Goal: Task Accomplishment & Management: Manage account settings

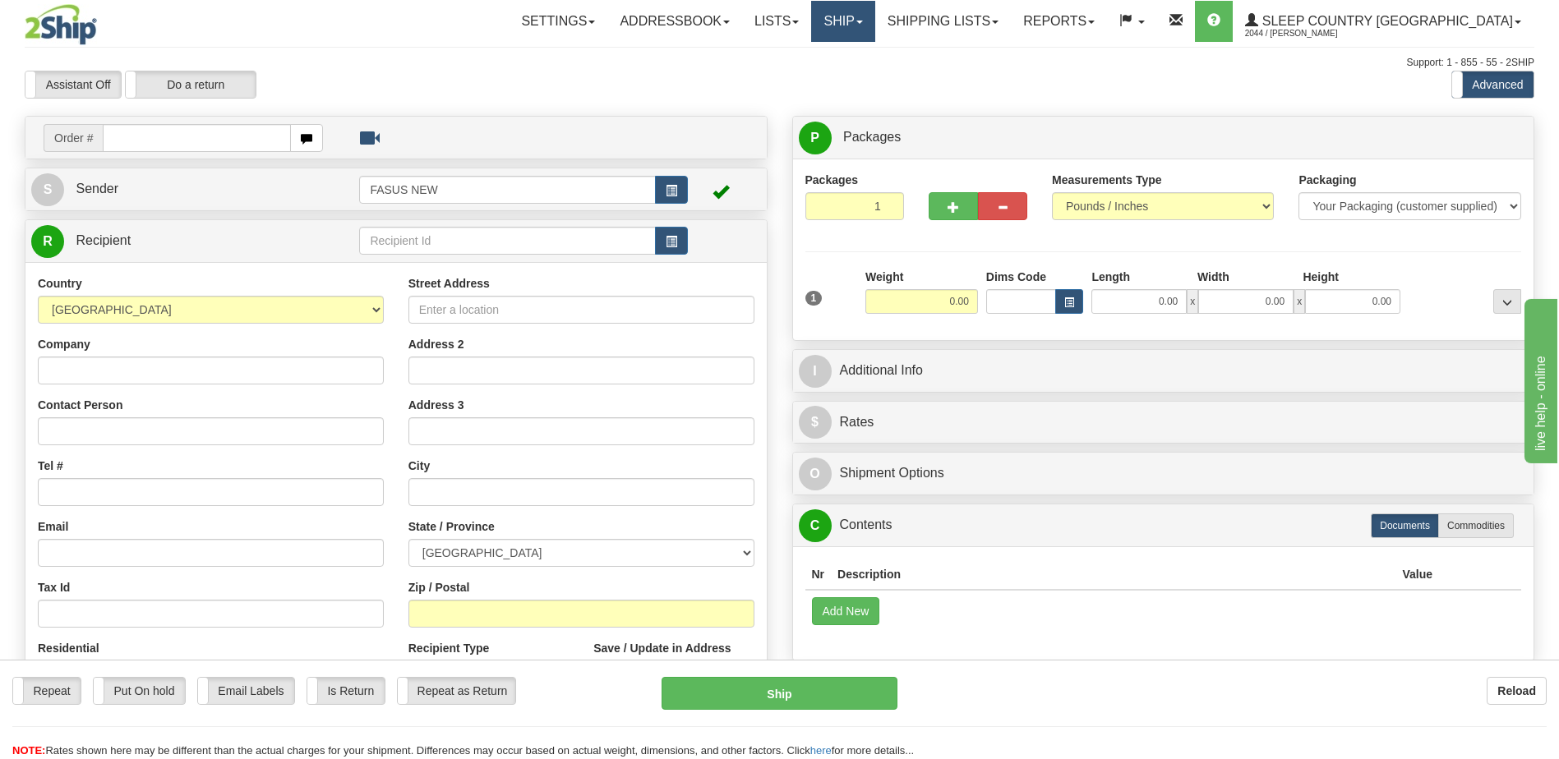
click at [863, 21] on span at bounding box center [859, 22] width 7 height 3
click at [858, 78] on span "OnHold / Order Queue" at bounding box center [800, 78] width 116 height 13
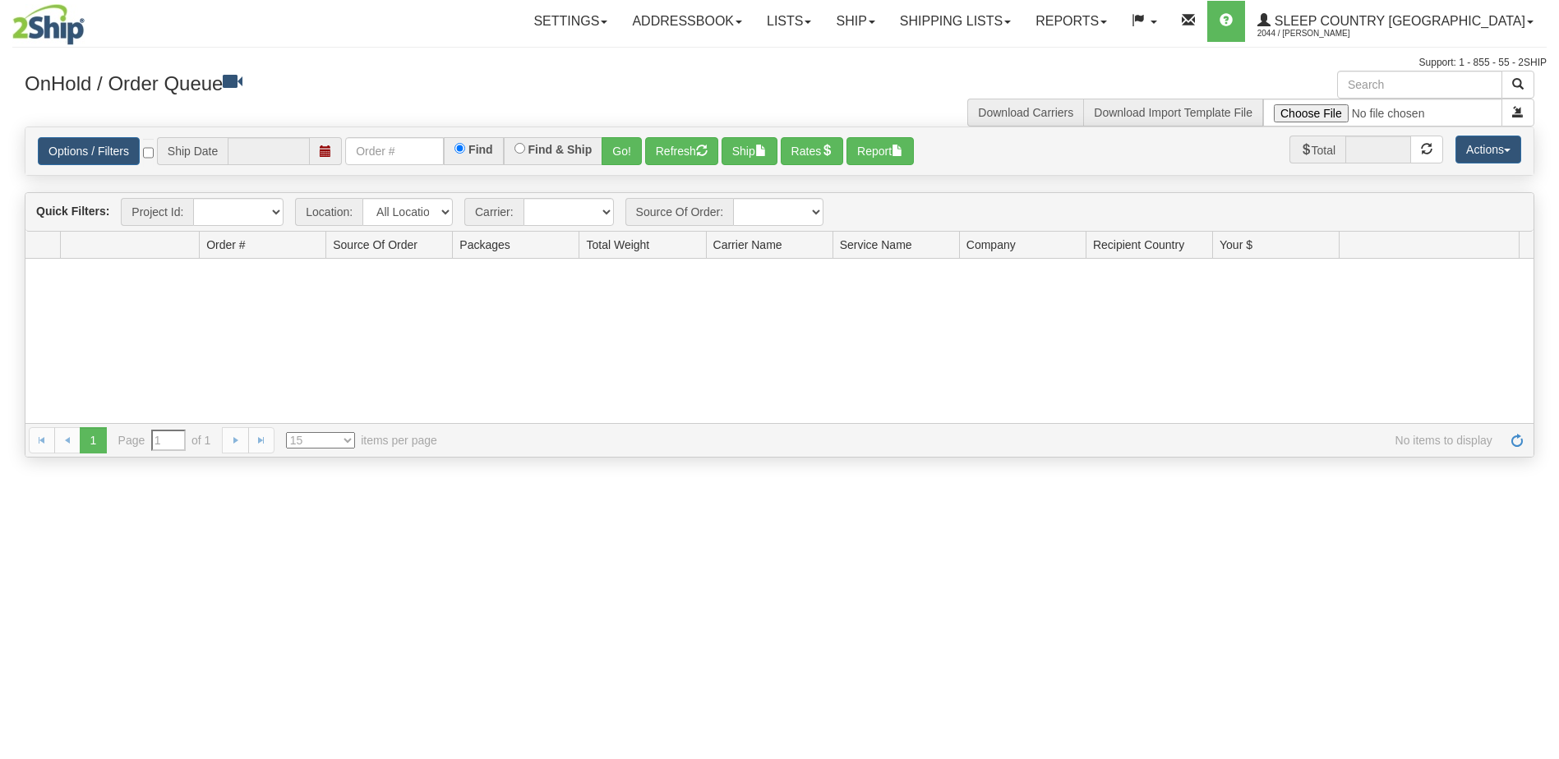
type input "[DATE]"
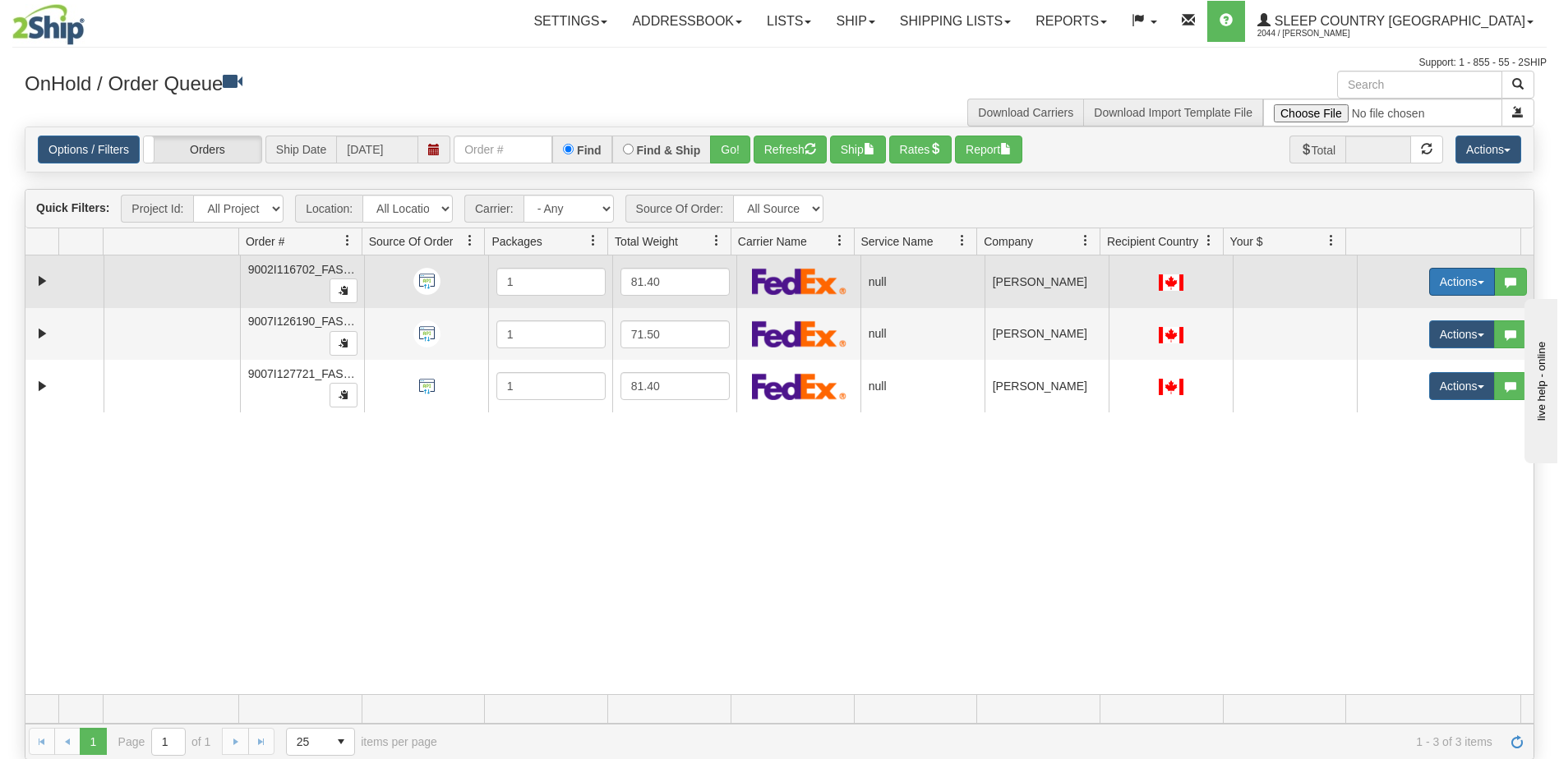
click at [1435, 278] on button "Actions" at bounding box center [1462, 282] width 66 height 28
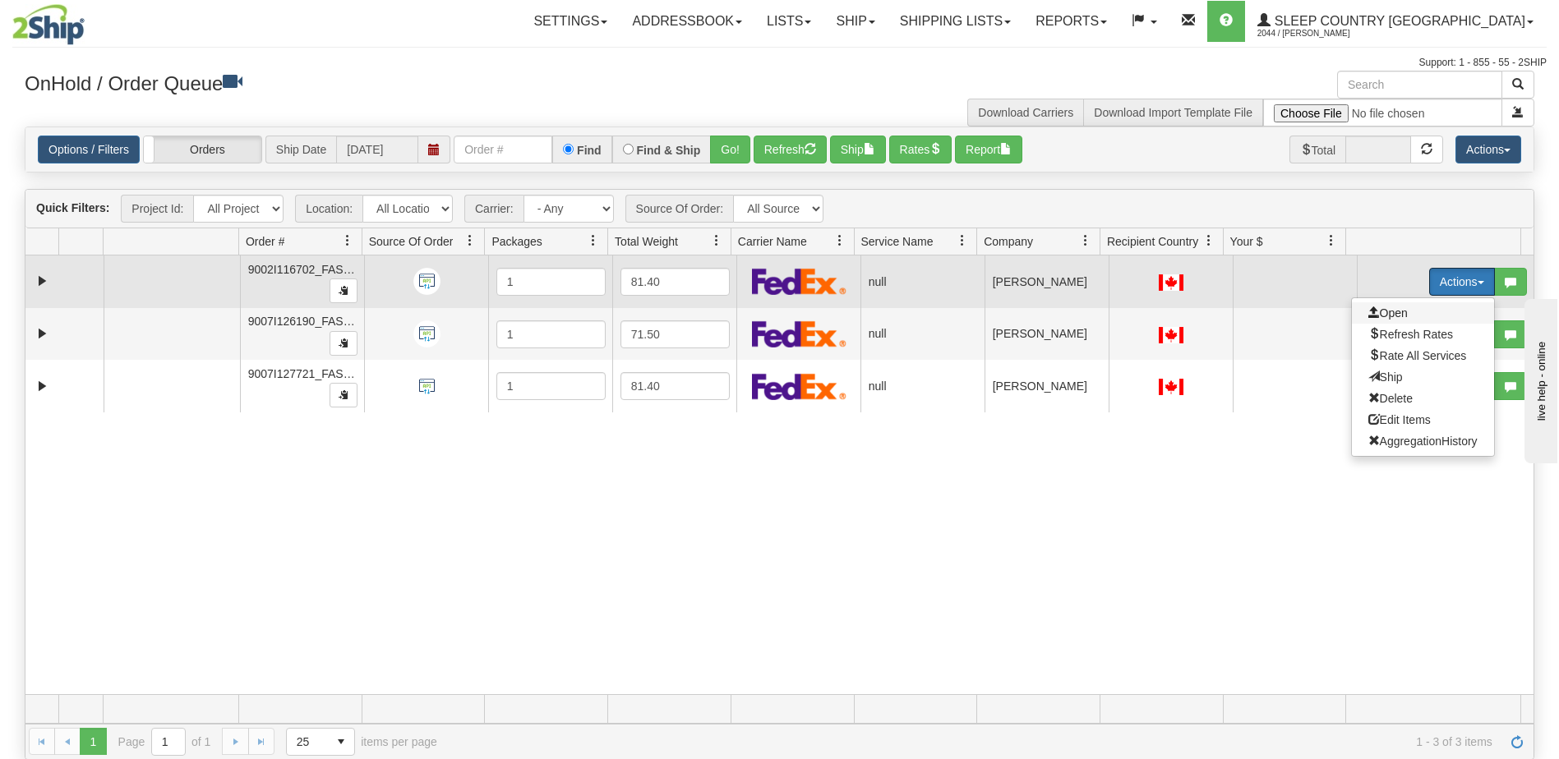
click at [1391, 311] on span "Open" at bounding box center [1387, 313] width 39 height 13
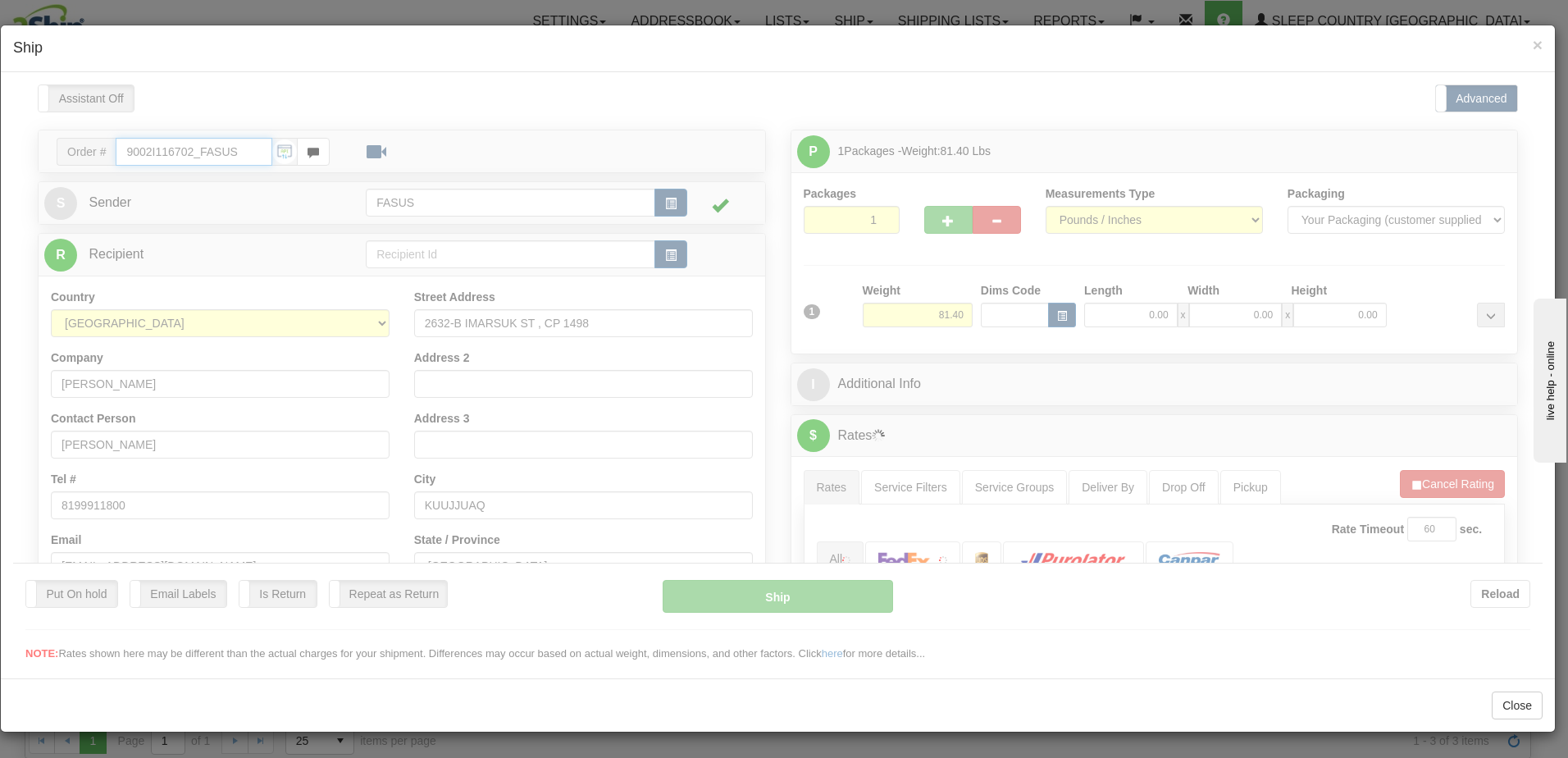
type input "07:19"
type input "16:00"
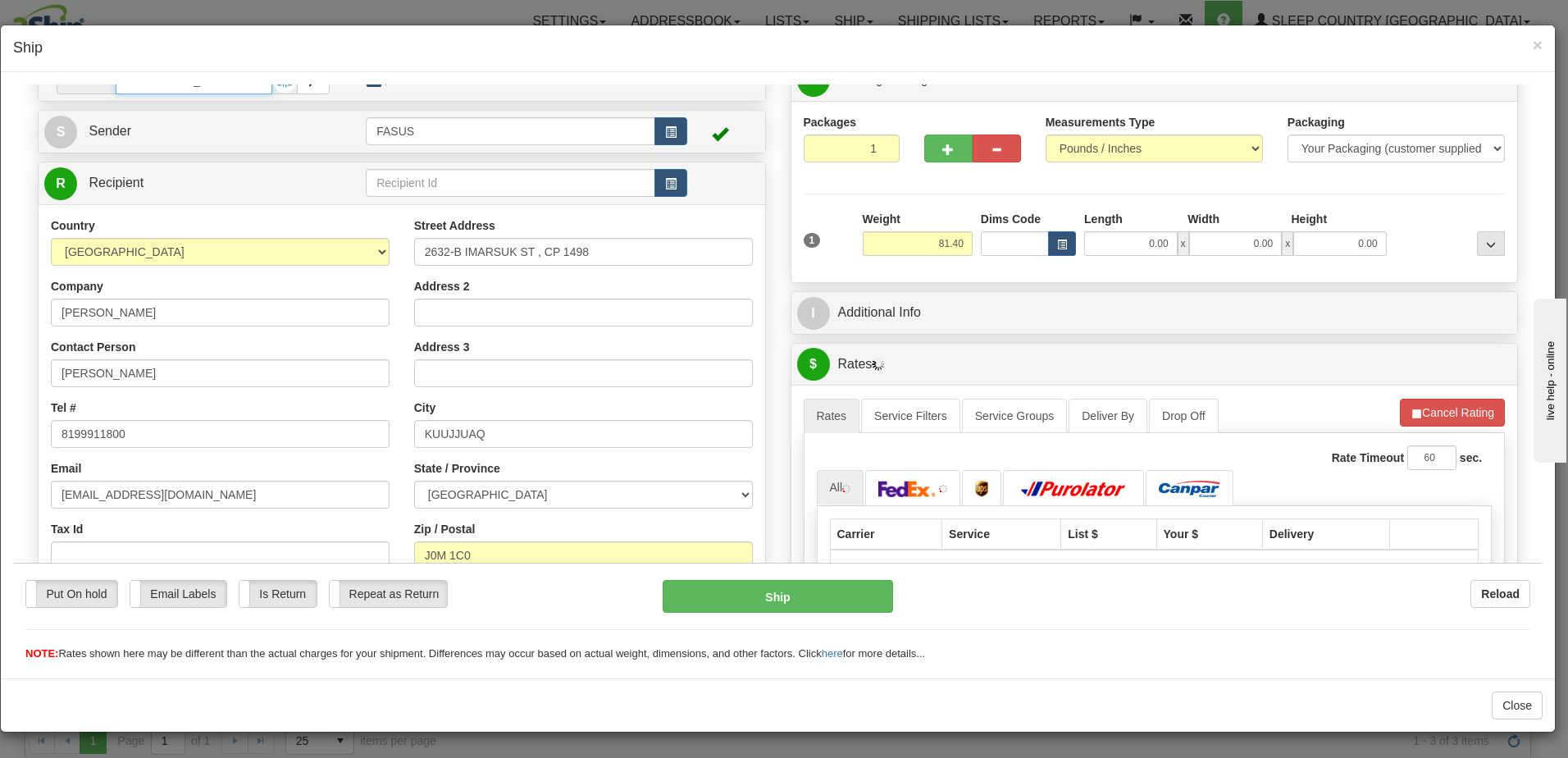
scroll to position [247, 0]
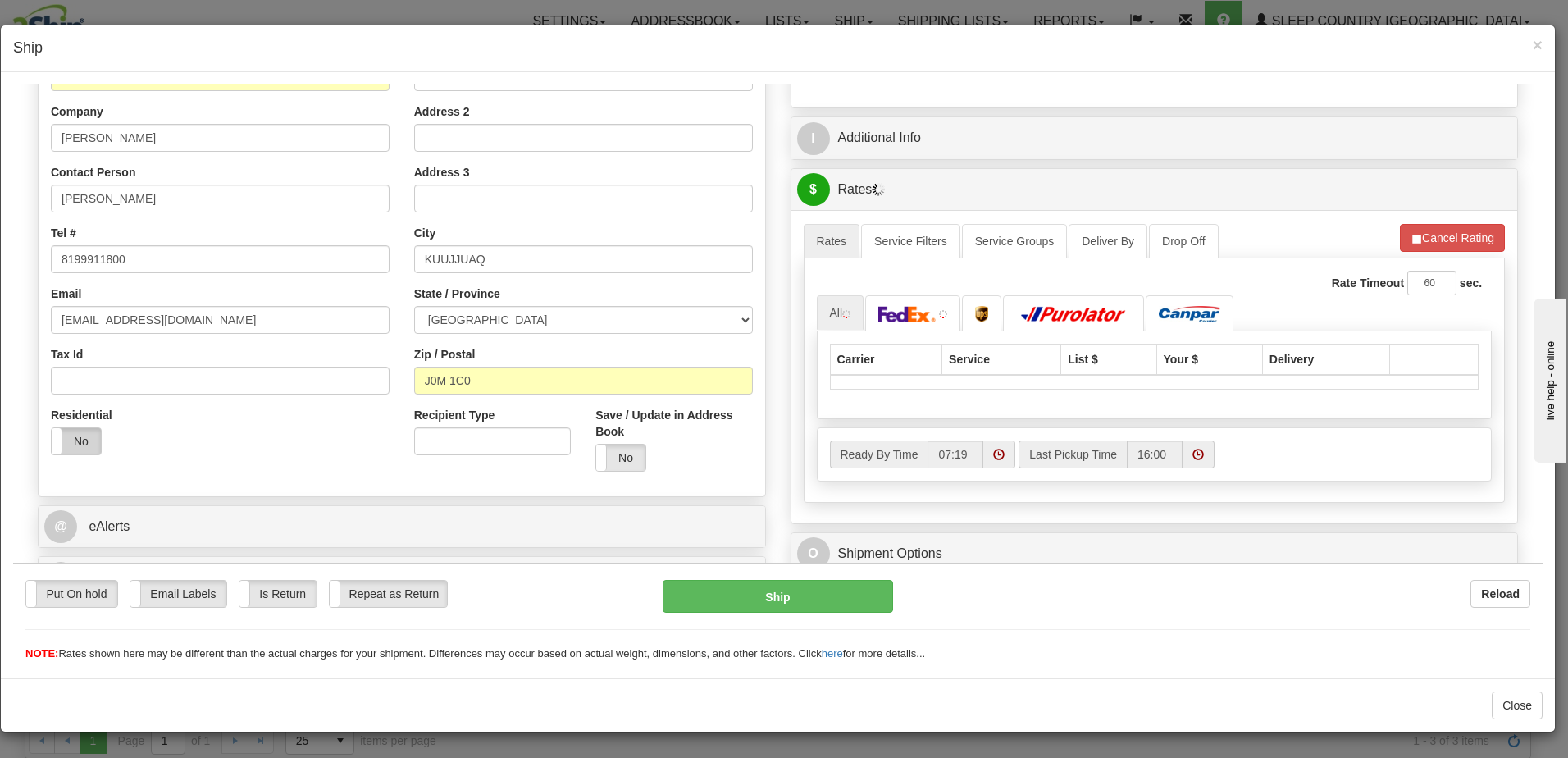
click at [70, 433] on label "No" at bounding box center [76, 440] width 49 height 26
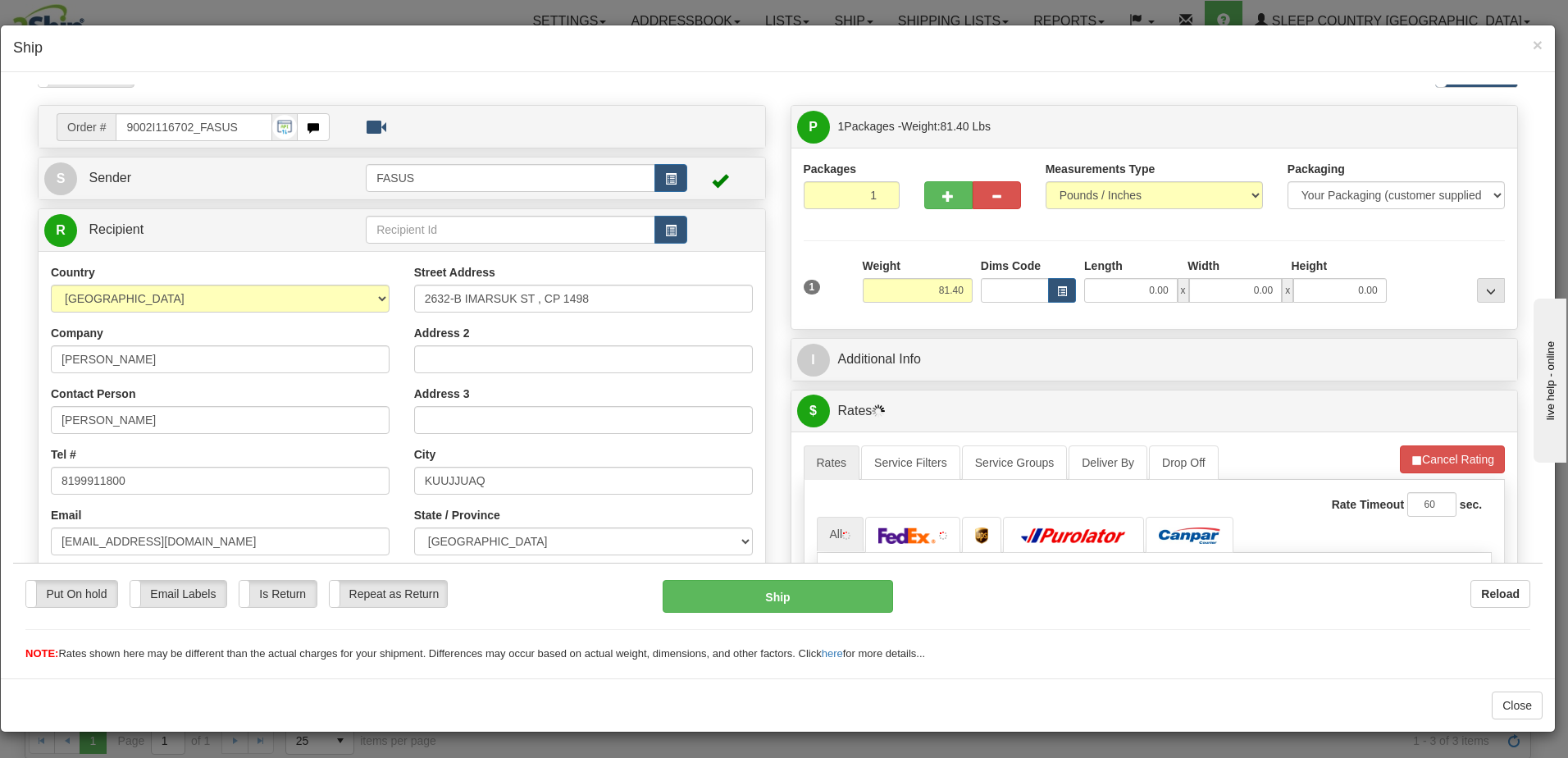
scroll to position [0, 0]
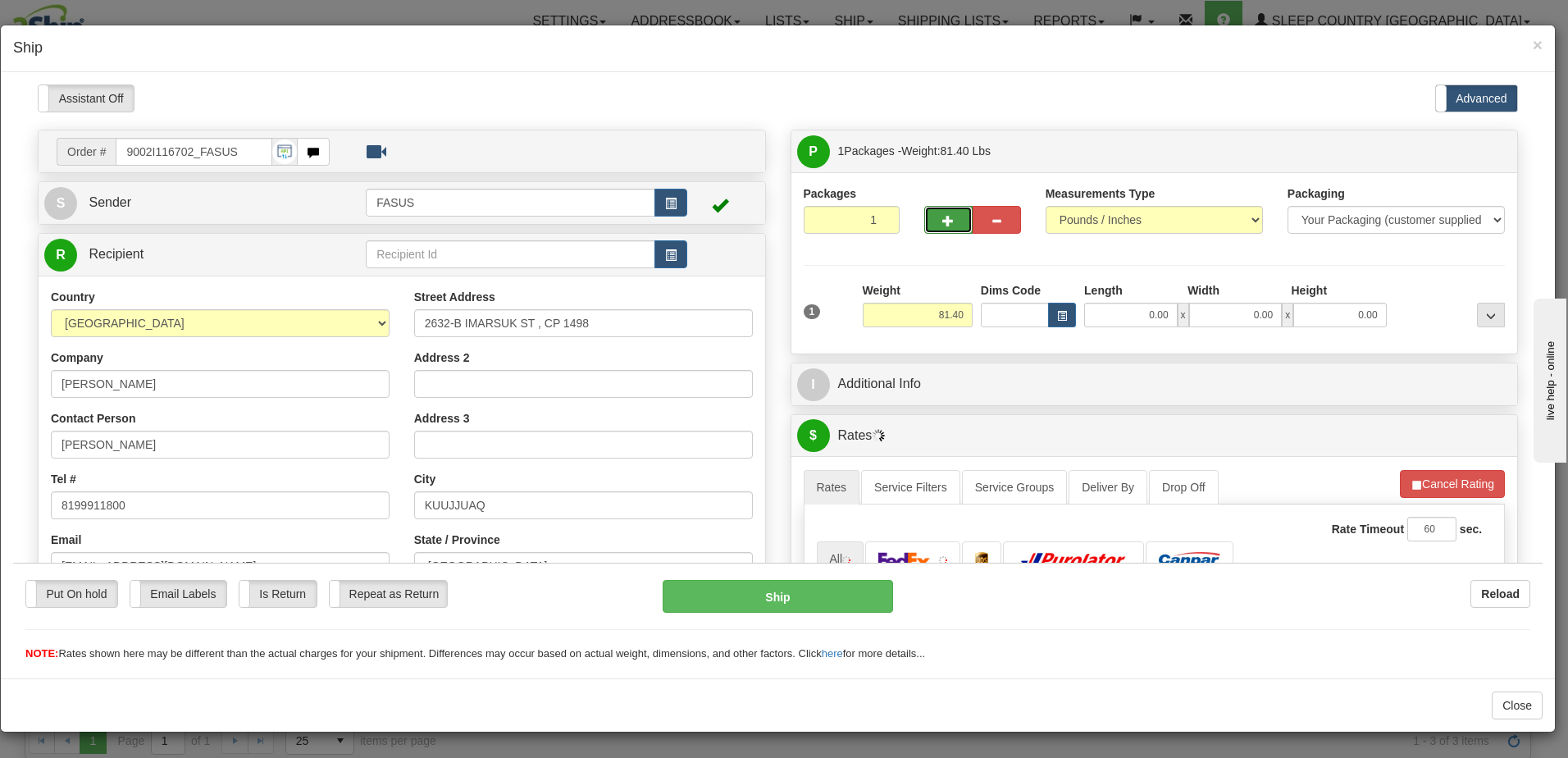
click at [942, 215] on span "button" at bounding box center [948, 220] width 12 height 11
type input "2"
click at [1470, 154] on span "Package Level" at bounding box center [1470, 151] width 65 height 12
radio input "true"
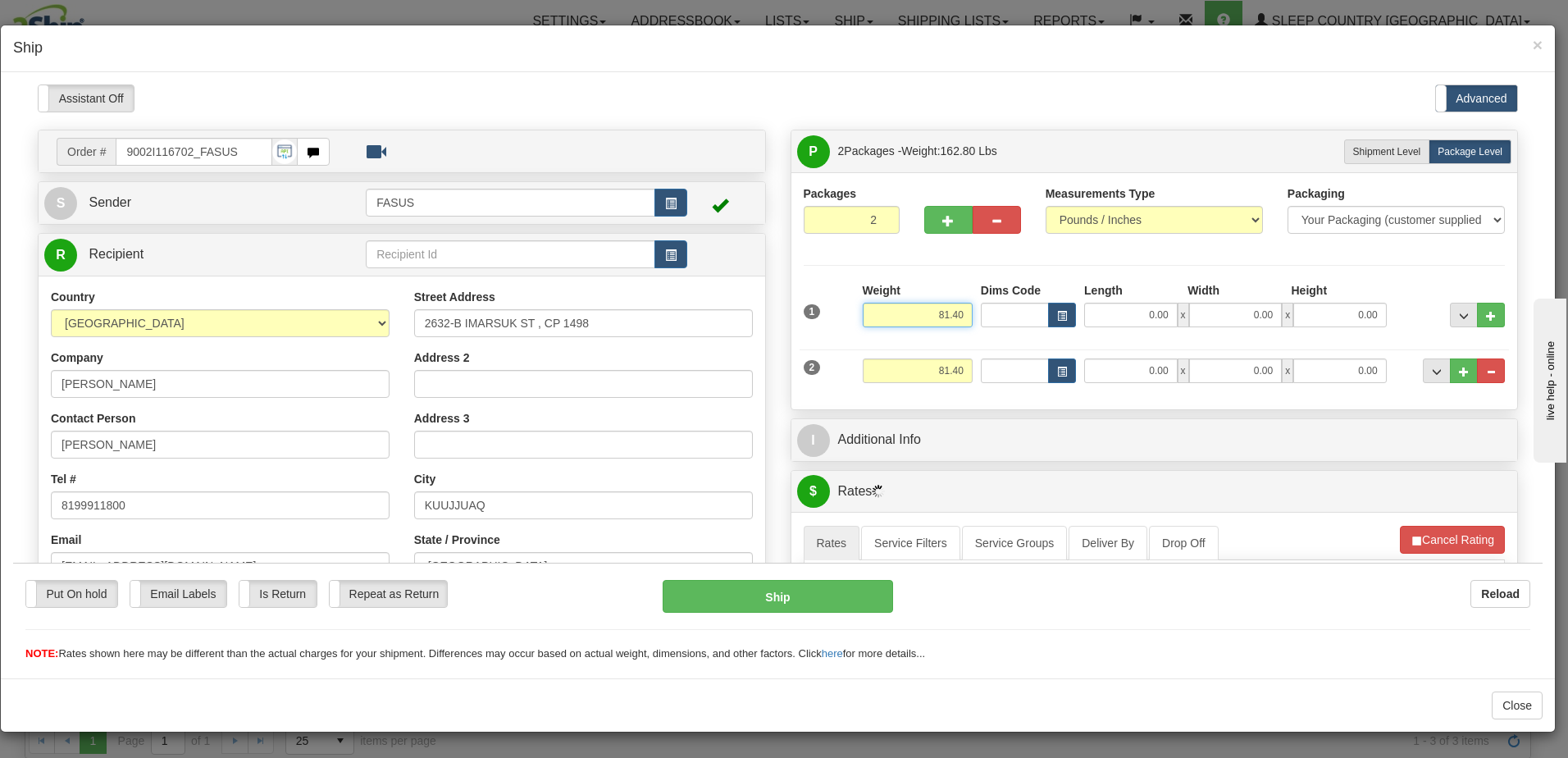
drag, startPoint x: 929, startPoint y: 313, endPoint x: 1066, endPoint y: 334, distance: 138.6
click at [1066, 334] on div "1 Weight 81.40 Dims Code x x" at bounding box center [1155, 311] width 711 height 58
type input "57.20"
type input "83.50"
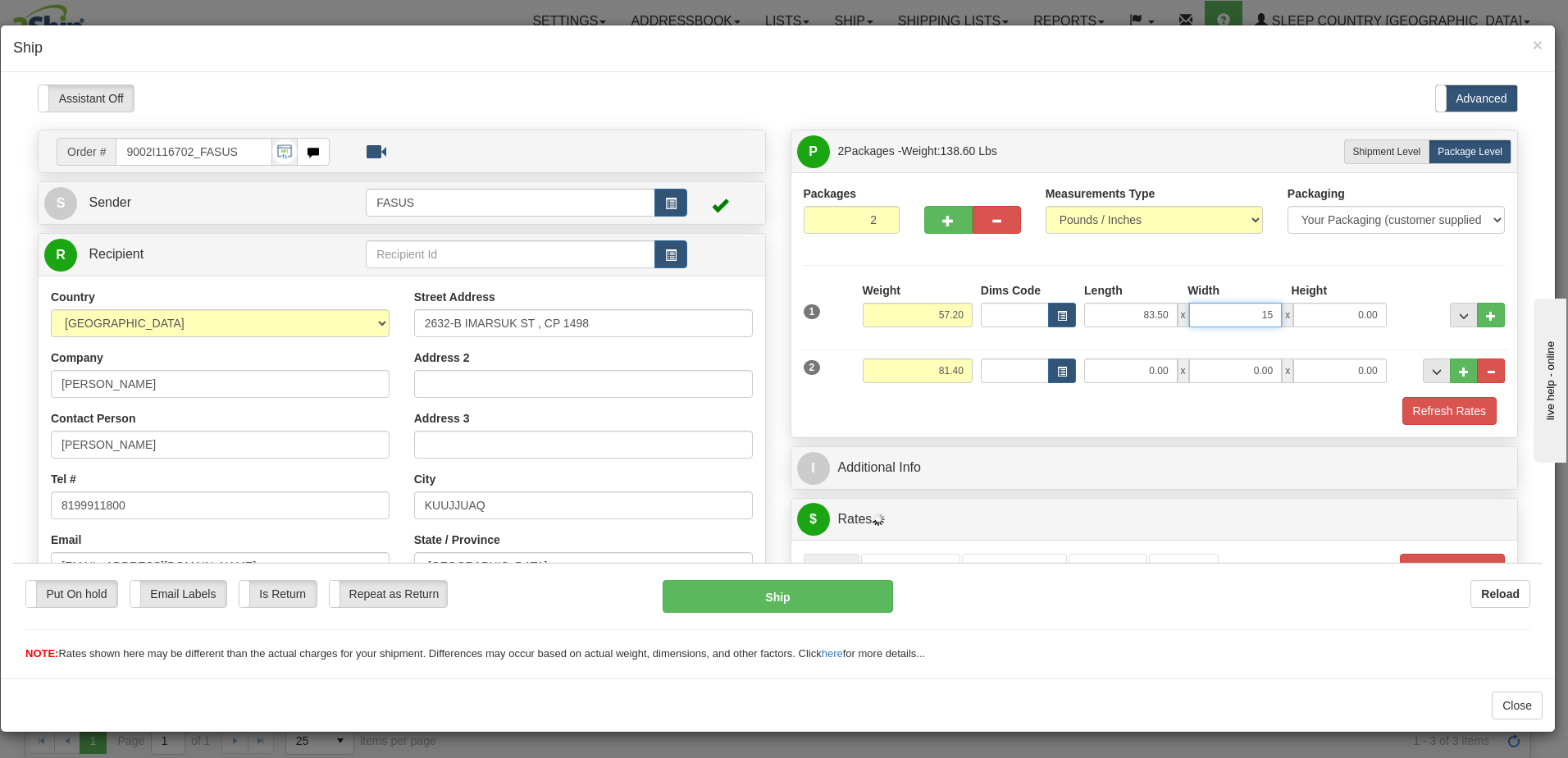
type input "15.00"
type input "4.00"
drag, startPoint x: 903, startPoint y: 376, endPoint x: 1010, endPoint y: 379, distance: 107.0
click at [1010, 378] on div "2 Weight 81.40 Dims Code Length Width Height" at bounding box center [1155, 368] width 711 height 55
type input "23.00"
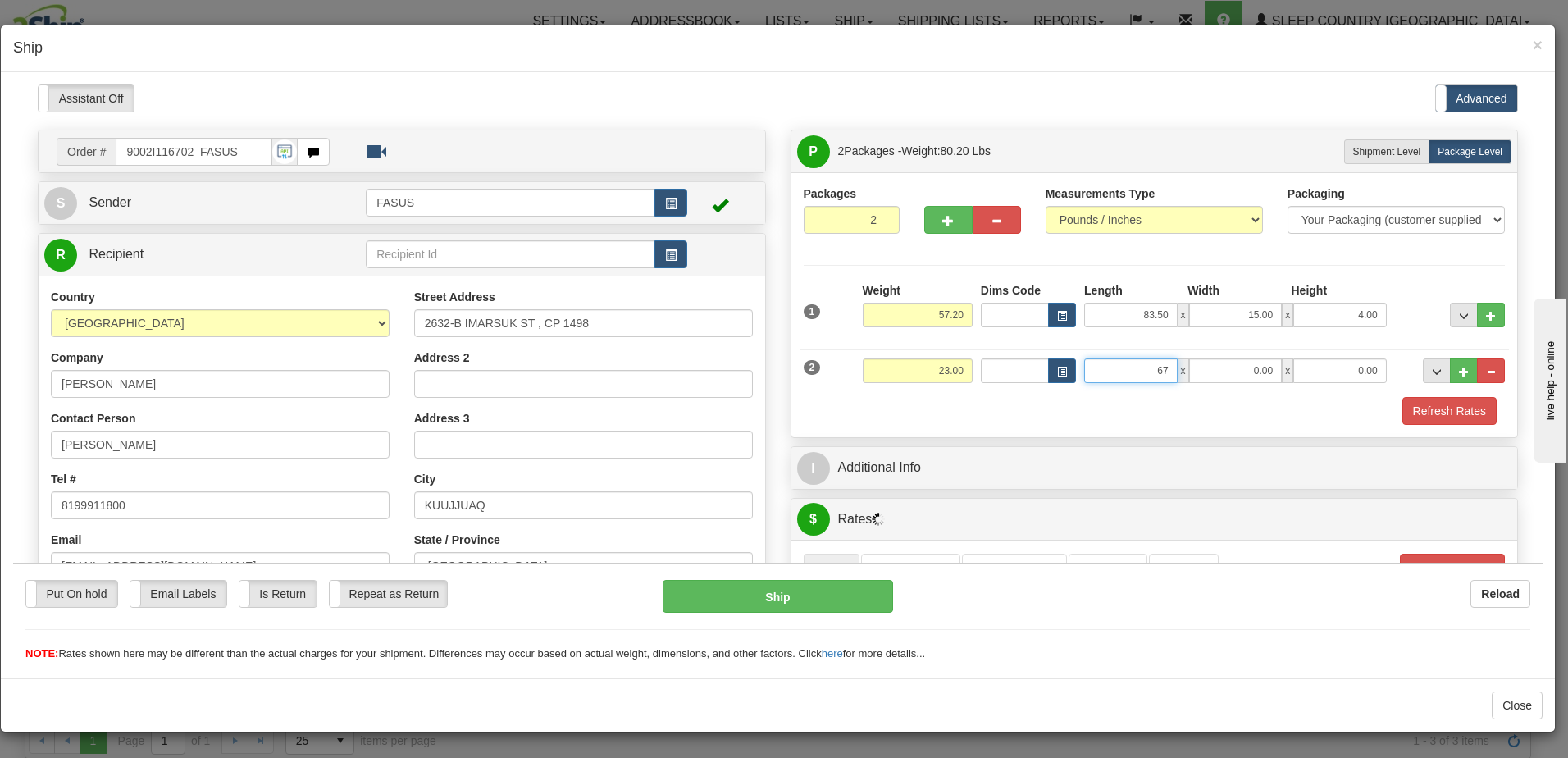
type input "67.00"
type input "14.00"
type input "6.00"
click at [1459, 311] on span "..." at bounding box center [1464, 315] width 10 height 9
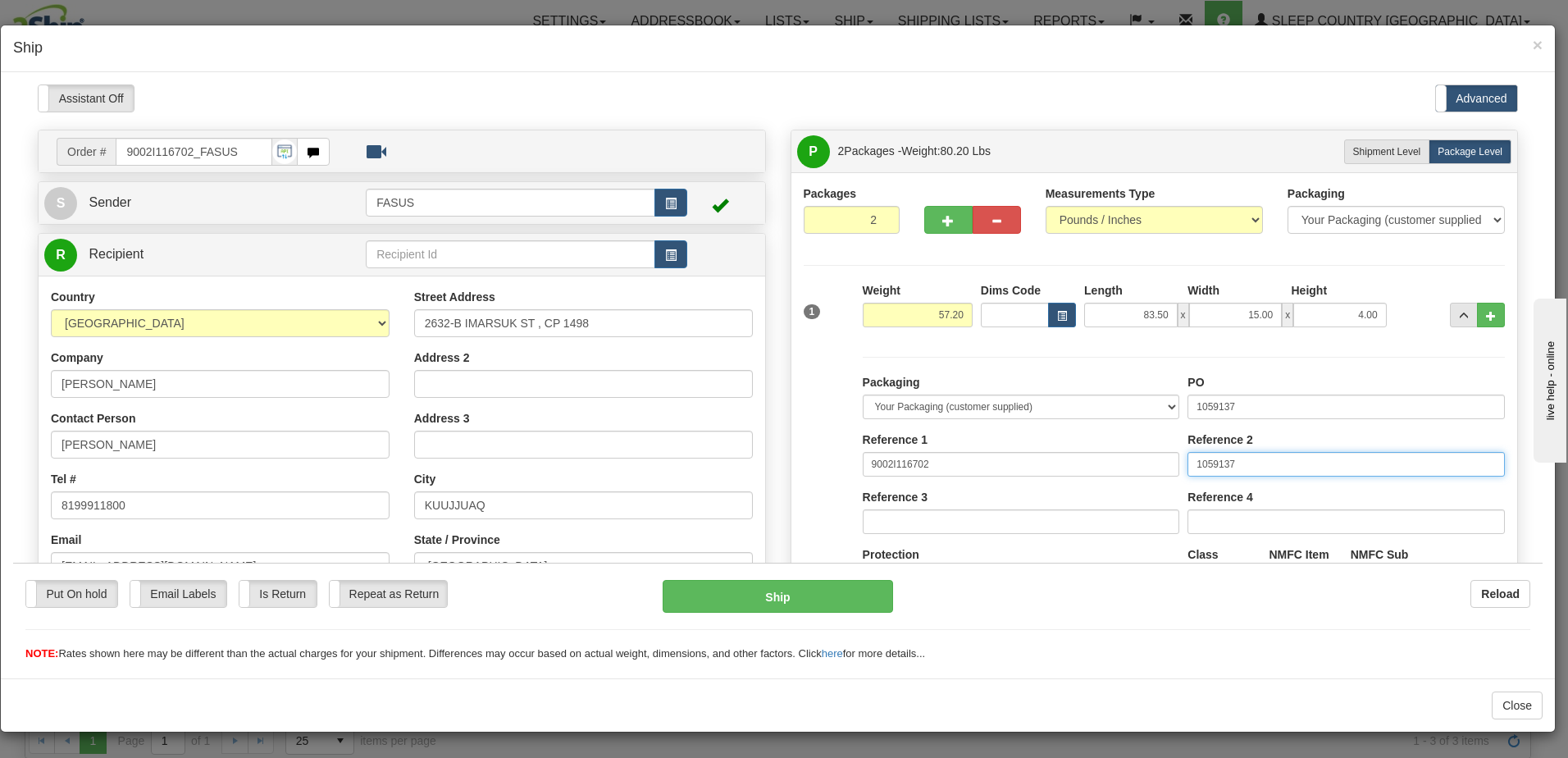
drag, startPoint x: 1262, startPoint y: 454, endPoint x: 1014, endPoint y: 472, distance: 248.7
click at [1014, 472] on div "Packaging Your Packaging (customer supplied) Envelope (carrier supplied) Pack (…" at bounding box center [1184, 524] width 651 height 302
drag, startPoint x: 1241, startPoint y: 397, endPoint x: 844, endPoint y: 418, distance: 397.6
click at [844, 416] on div "Packaging Your Packaging (customer supplied) Envelope (carrier supplied) Pack (…" at bounding box center [1155, 507] width 711 height 336
type input "1028404"
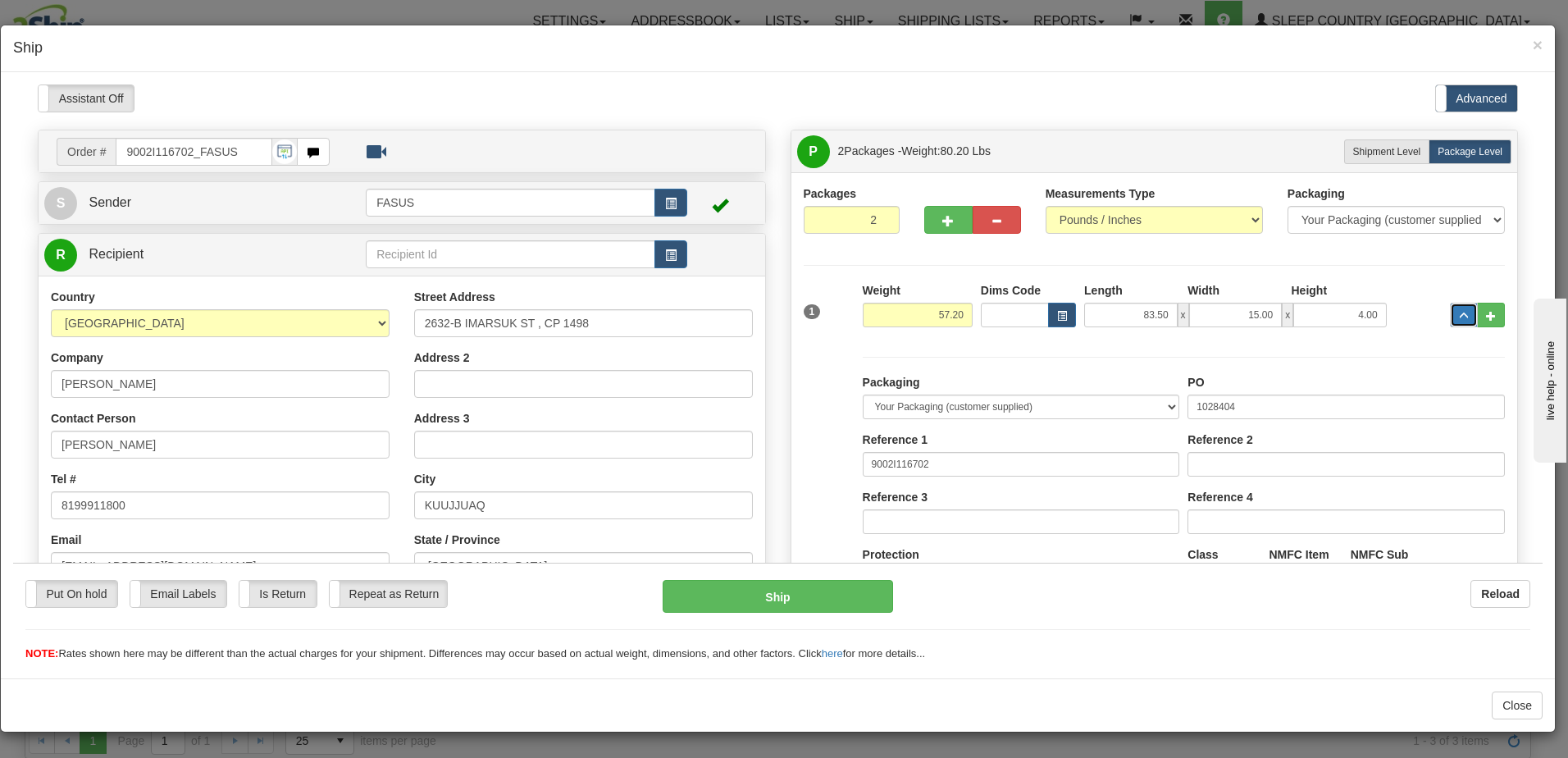
click at [1459, 311] on span "..." at bounding box center [1464, 315] width 10 height 9
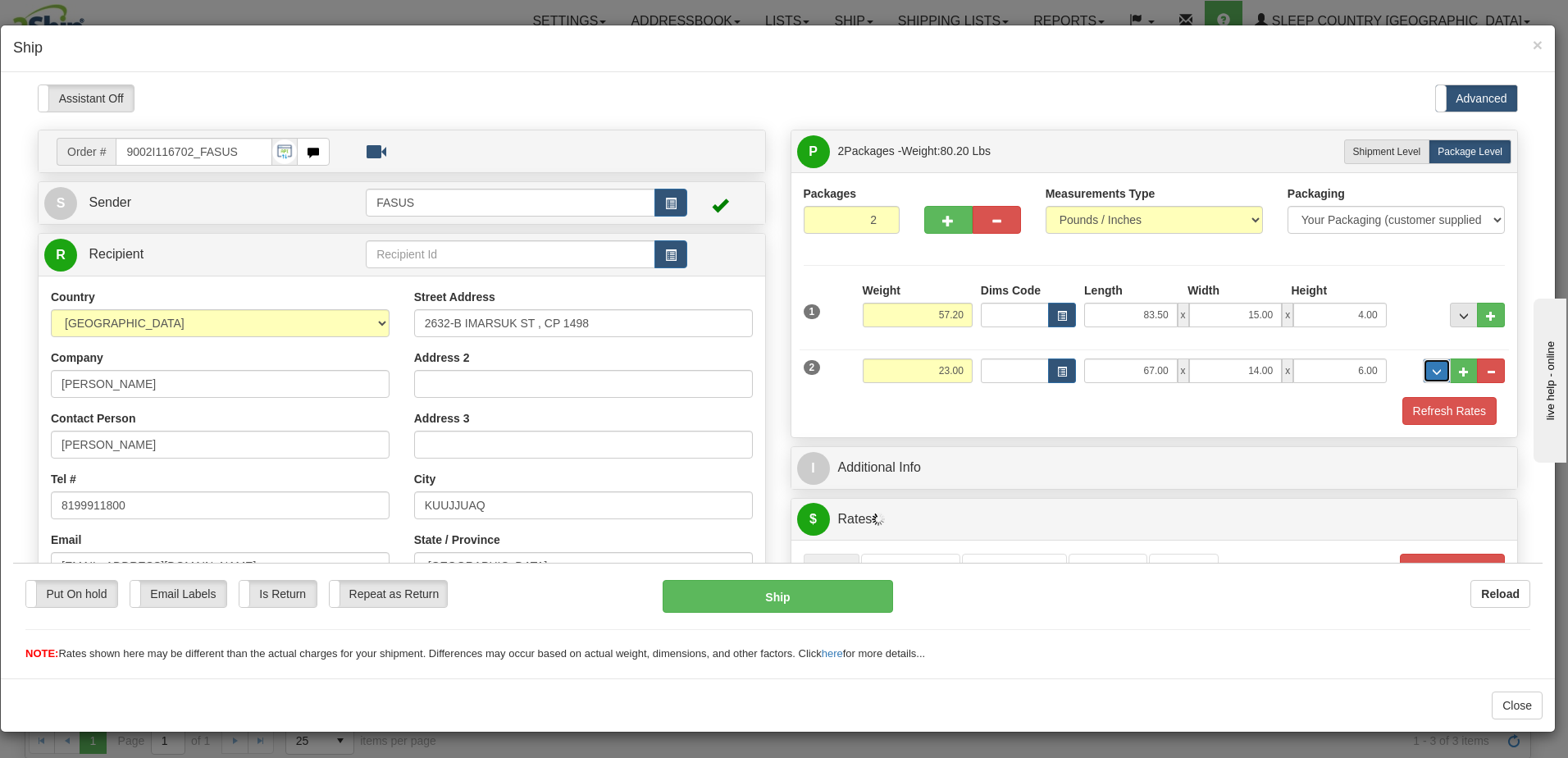
click at [1432, 374] on span "..." at bounding box center [1437, 371] width 10 height 9
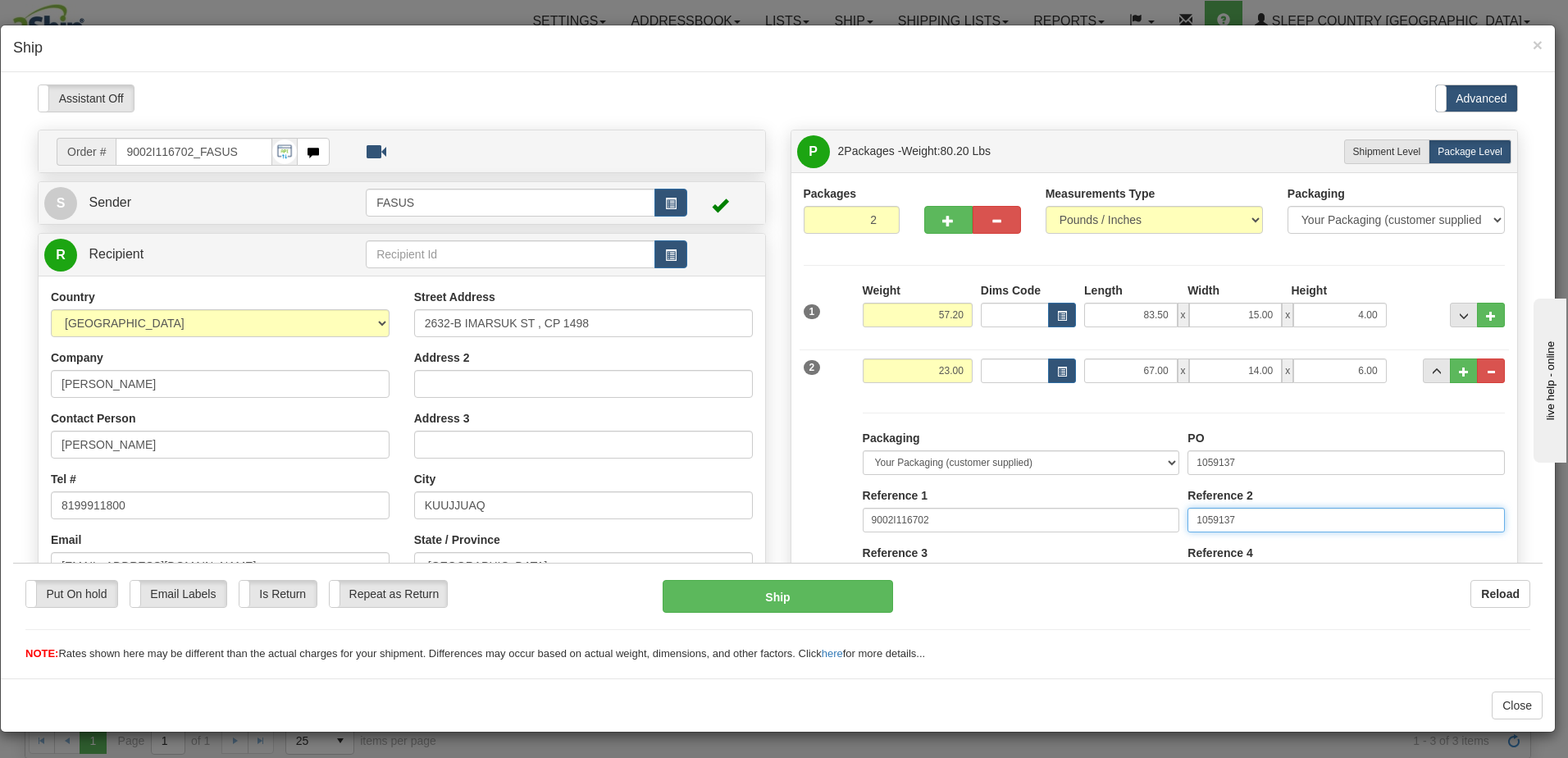
drag, startPoint x: 1286, startPoint y: 522, endPoint x: 1041, endPoint y: 546, distance: 246.2
click at [1041, 546] on div "Packaging Your Packaging (customer supplied) Envelope (carrier supplied) Pack (…" at bounding box center [1184, 580] width 651 height 302
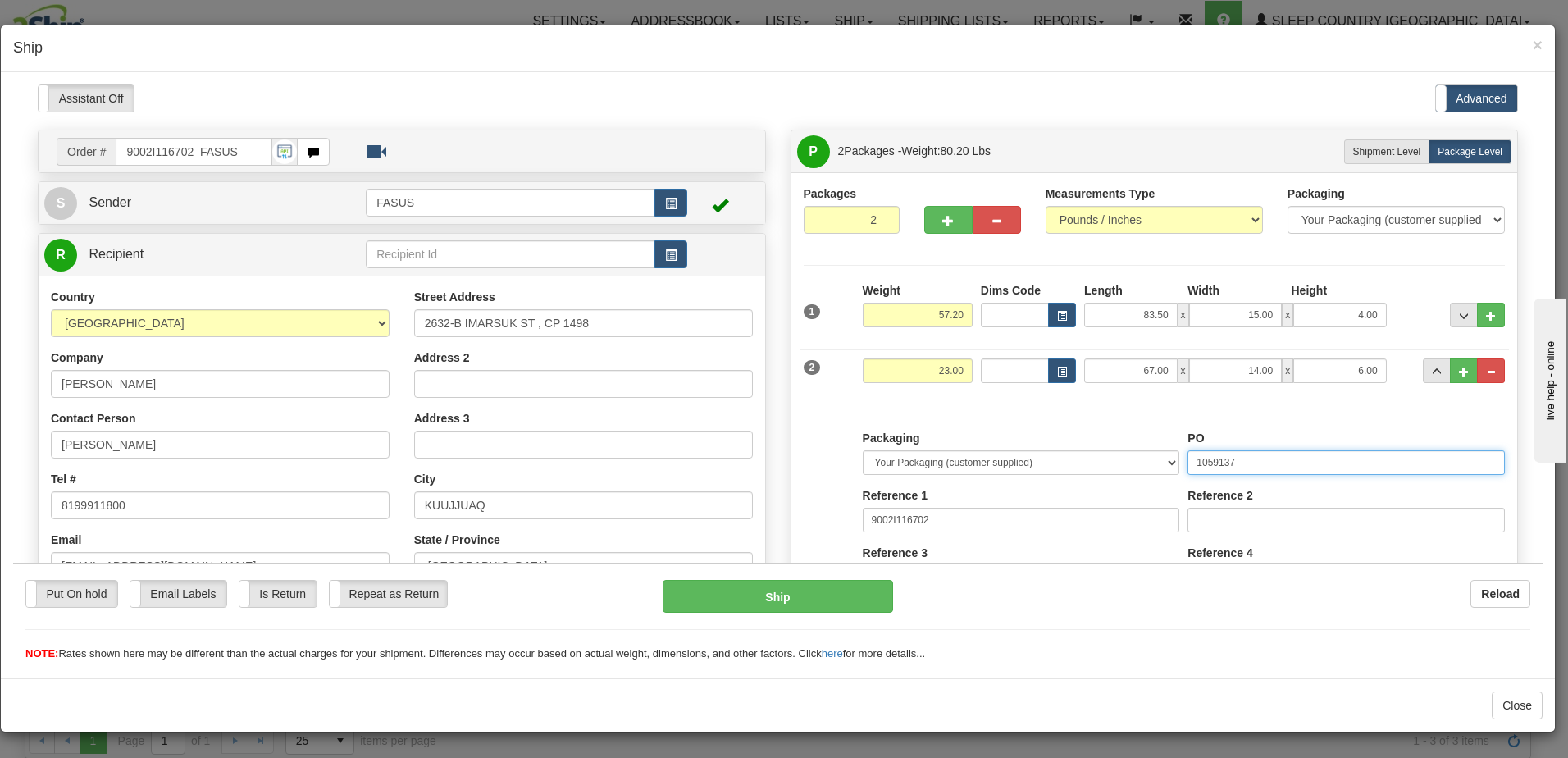
drag, startPoint x: 1282, startPoint y: 455, endPoint x: 1064, endPoint y: 439, distance: 218.6
click at [1064, 438] on div "Packaging Your Packaging (customer supplied) Envelope (carrier supplied) Pack (…" at bounding box center [1184, 580] width 651 height 302
type input "1028402"
click at [1432, 371] on span "..." at bounding box center [1437, 371] width 10 height 9
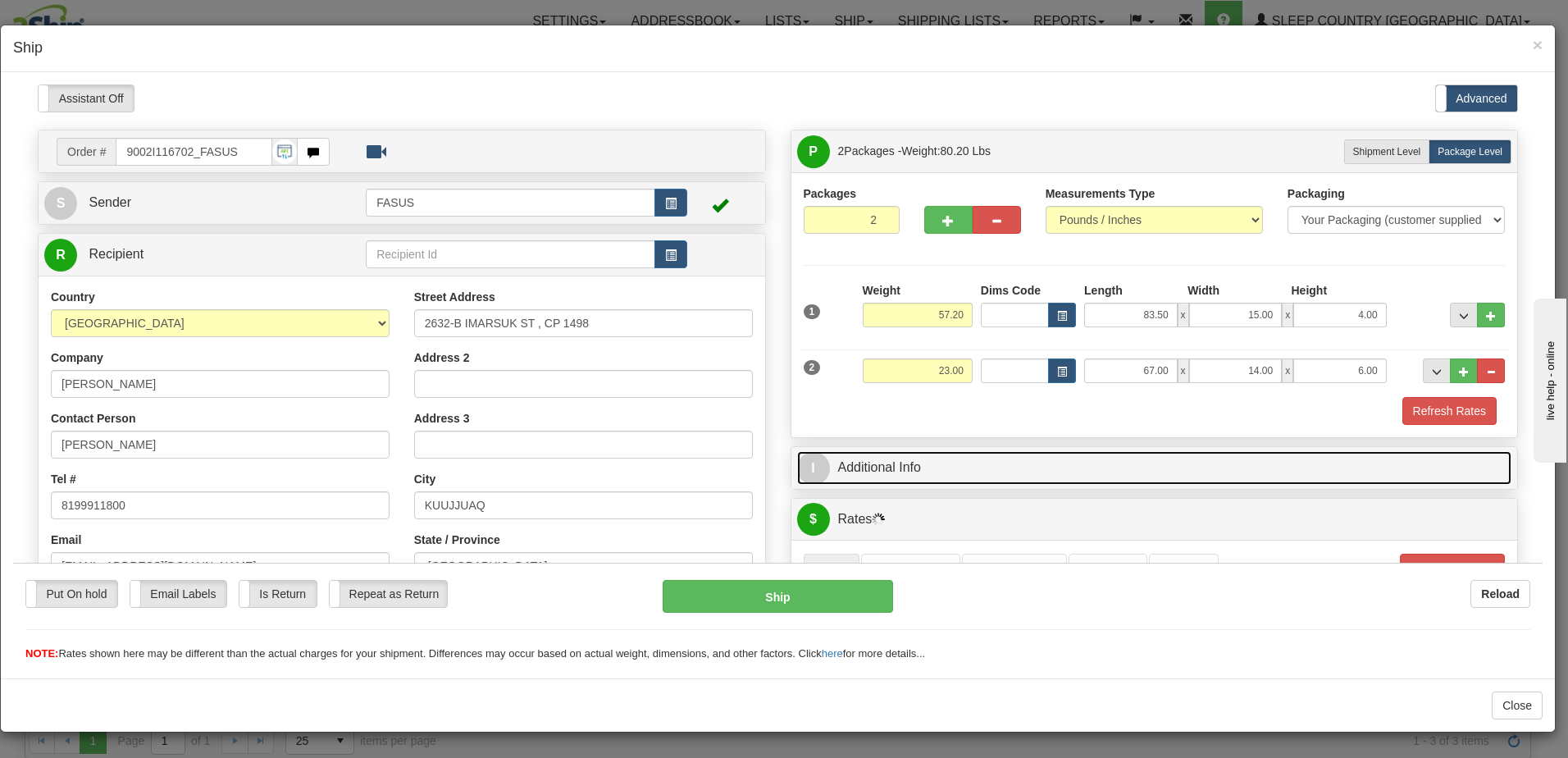
click at [1193, 467] on link "I Additional Info" at bounding box center [1155, 467] width 716 height 34
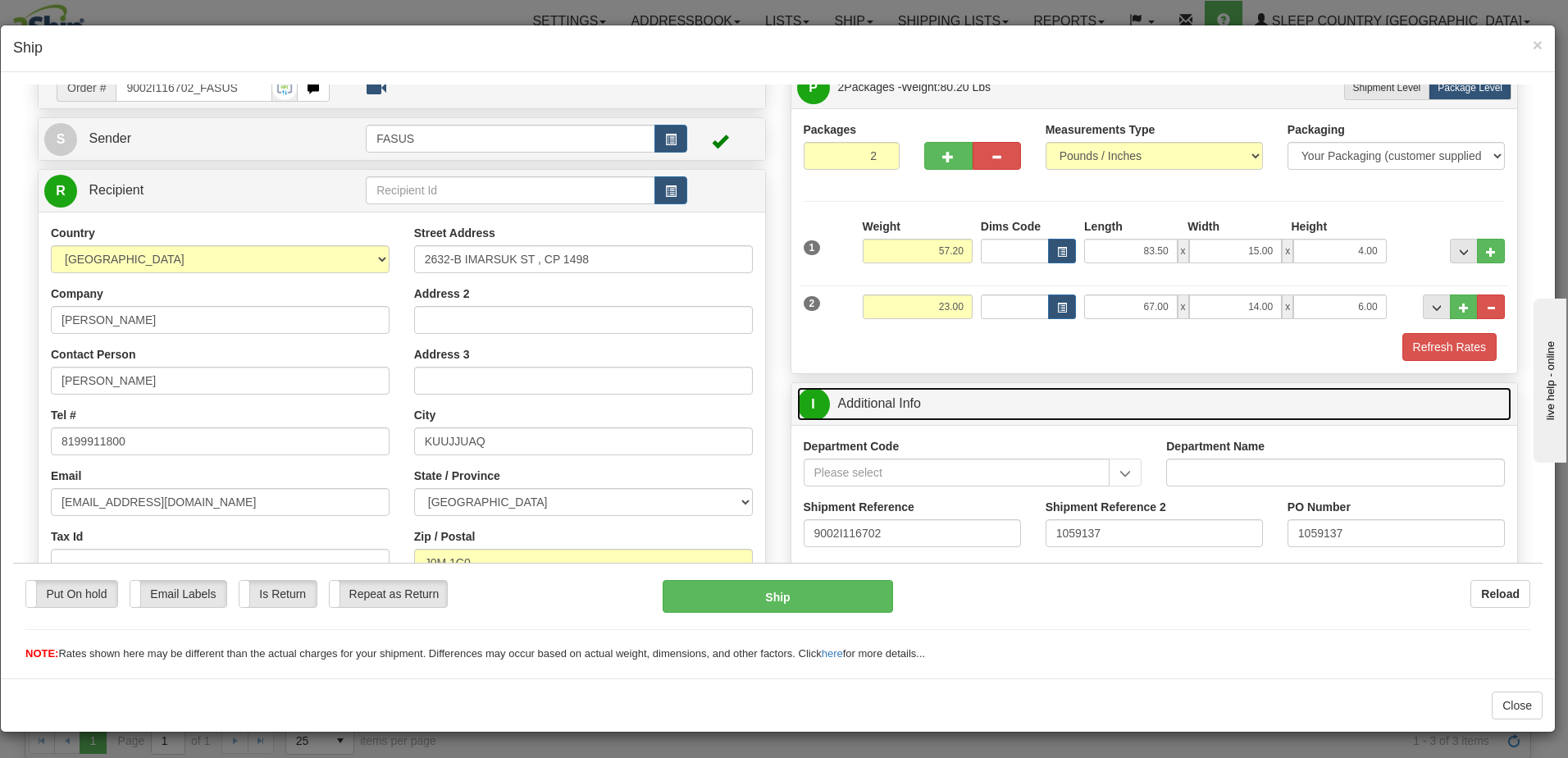
scroll to position [247, 0]
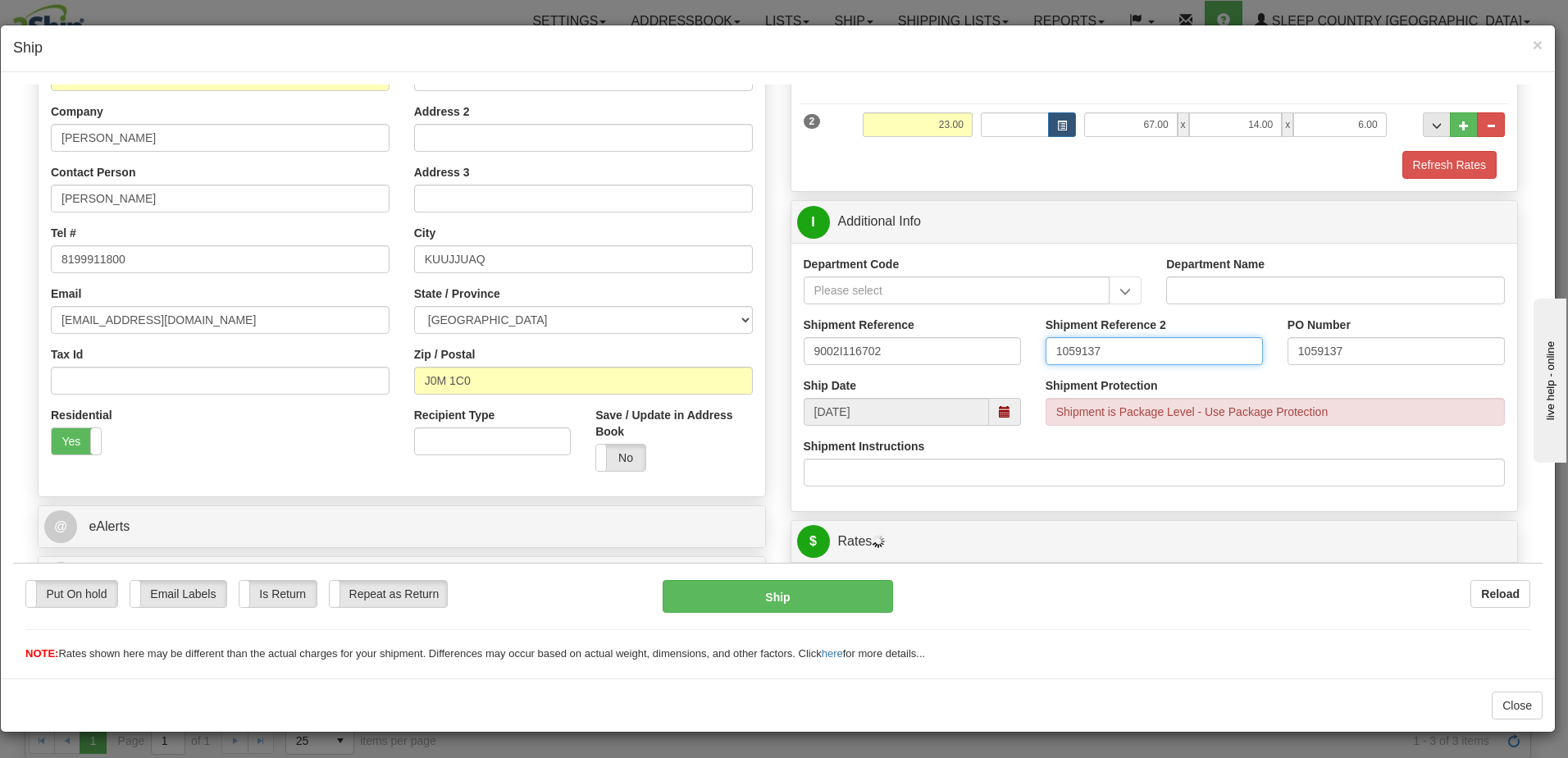
drag, startPoint x: 1133, startPoint y: 348, endPoint x: 729, endPoint y: 350, distance: 404.0
drag, startPoint x: 1360, startPoint y: 348, endPoint x: 1024, endPoint y: 325, distance: 336.8
click at [1024, 325] on div "Shipment Reference 9002I116702 Shipment Reference 2 PO Number 1059137" at bounding box center [1155, 346] width 727 height 61
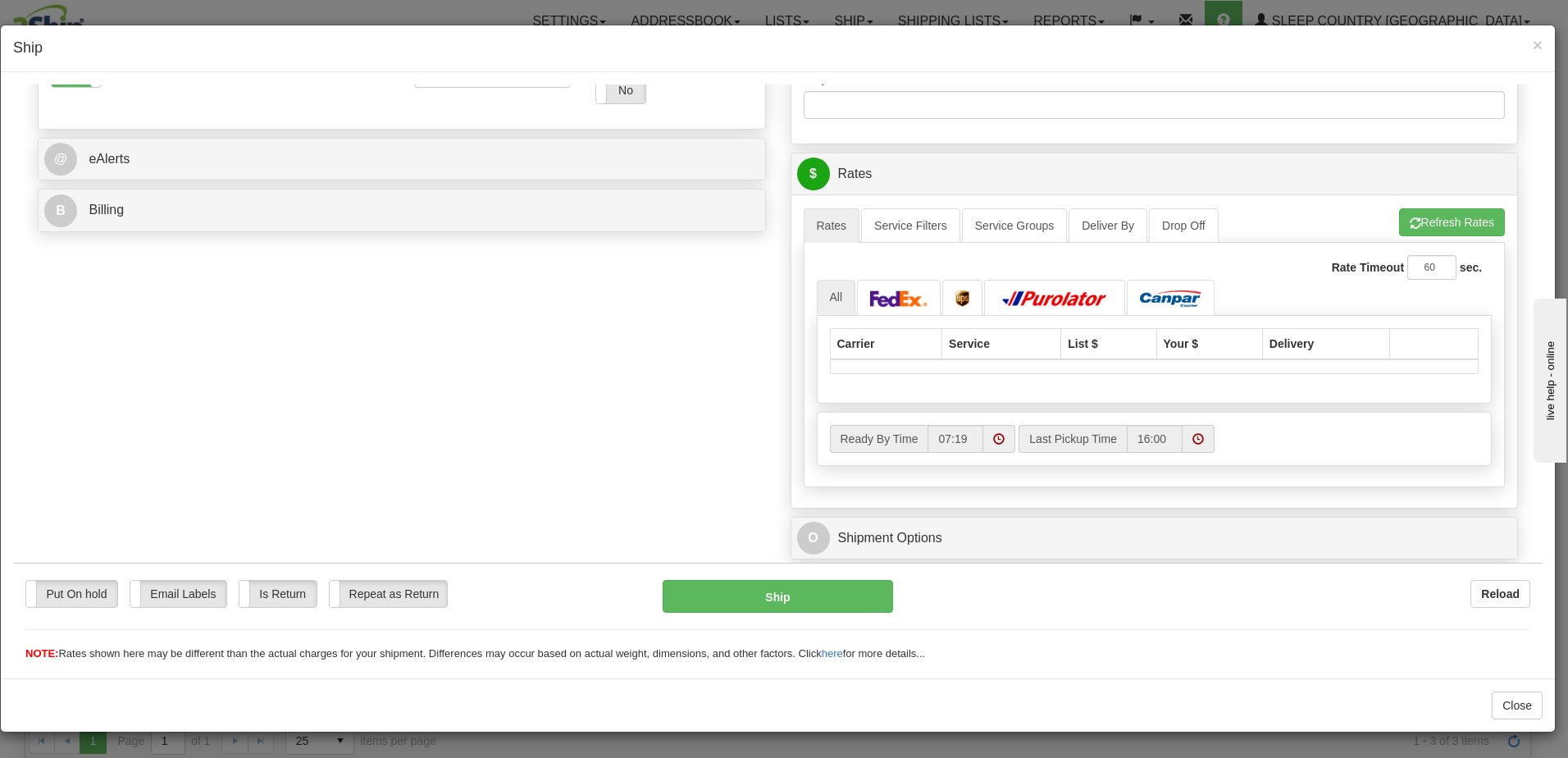
scroll to position [656, 0]
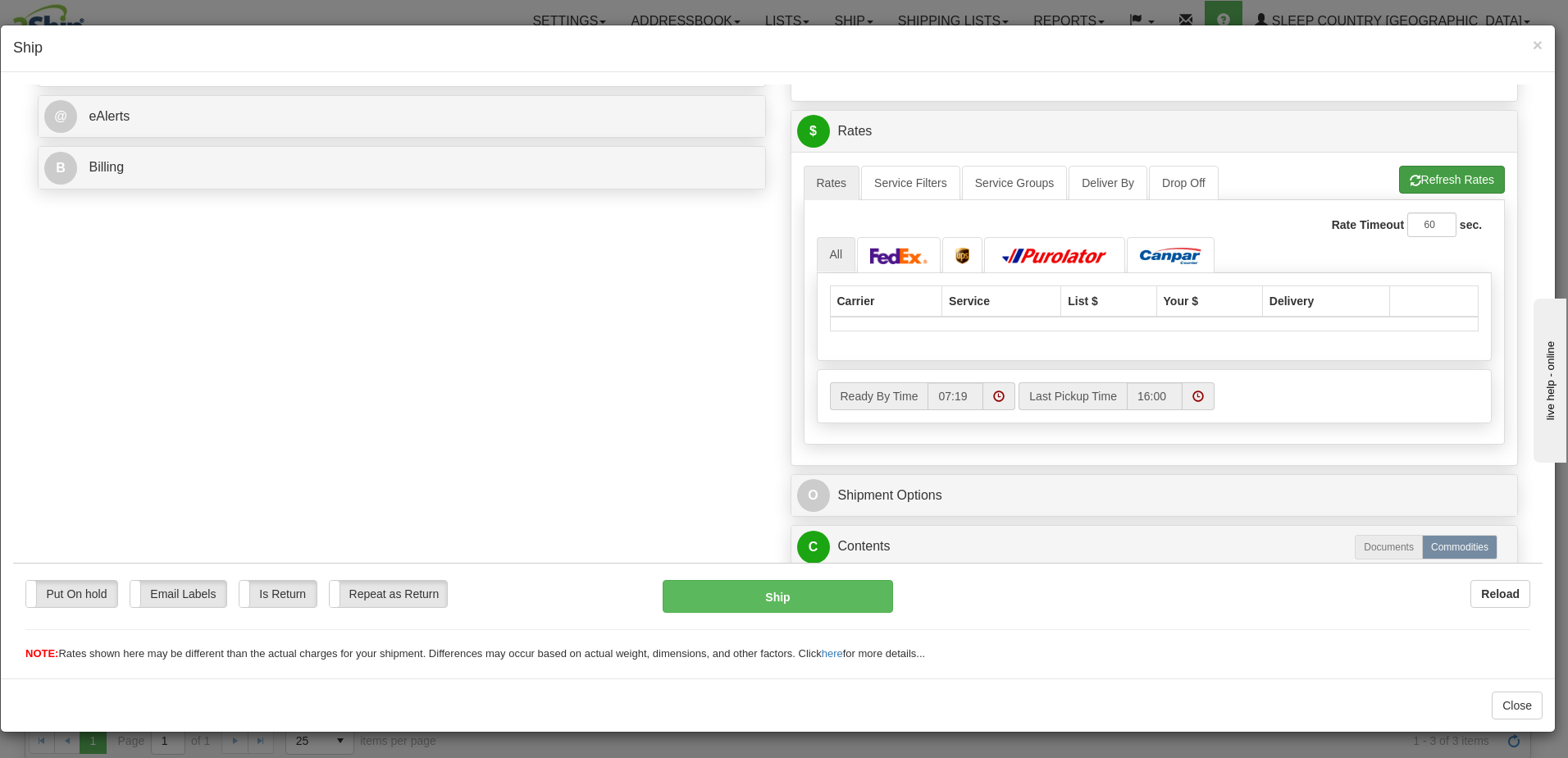
type input "1028404 1028402"
click at [1460, 180] on button "Refresh Rates" at bounding box center [1452, 179] width 106 height 28
click at [1193, 397] on span at bounding box center [1199, 395] width 12 height 12
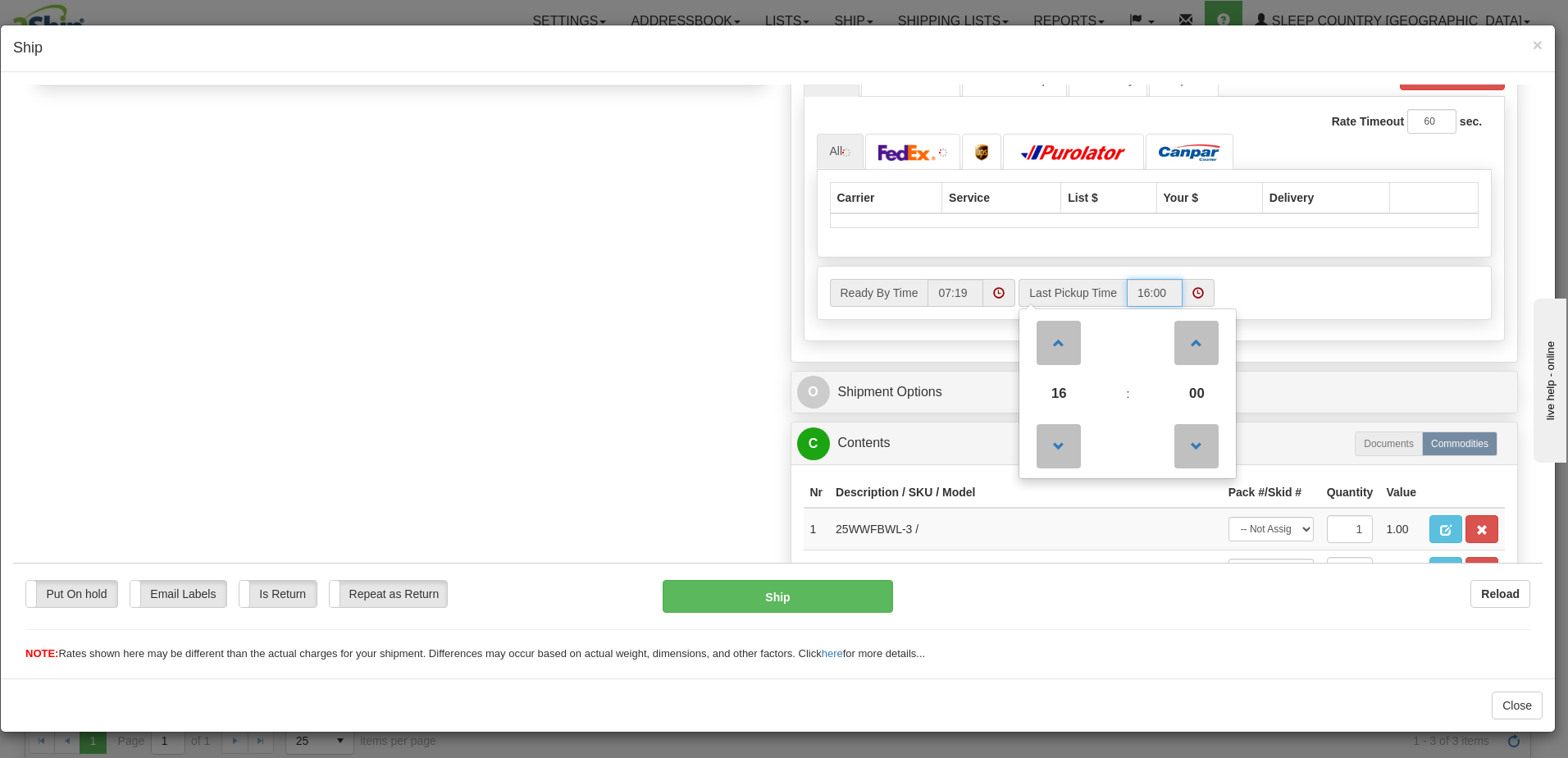
scroll to position [739, 0]
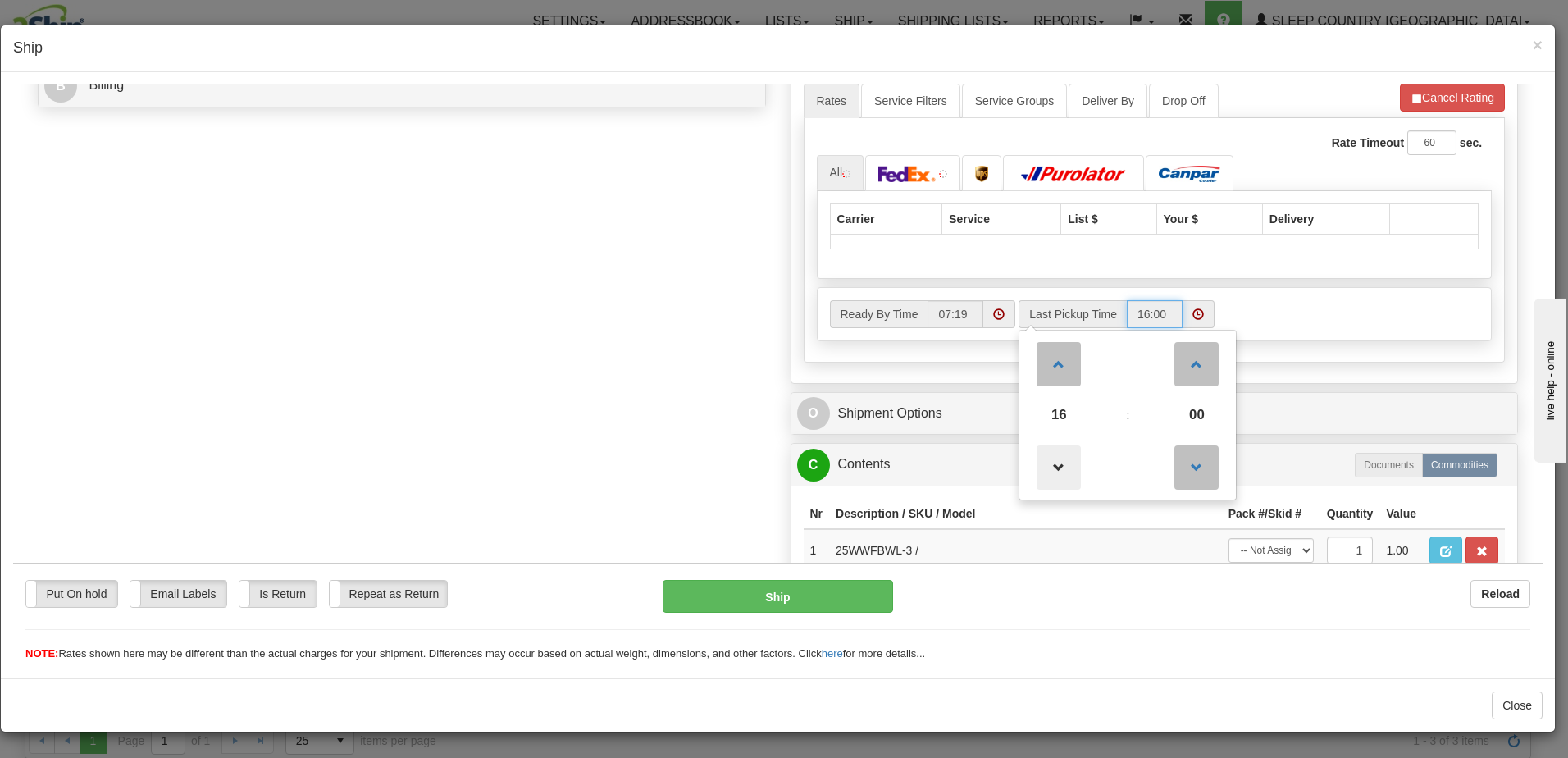
click at [1056, 462] on span at bounding box center [1059, 466] width 44 height 44
type input "15:00"
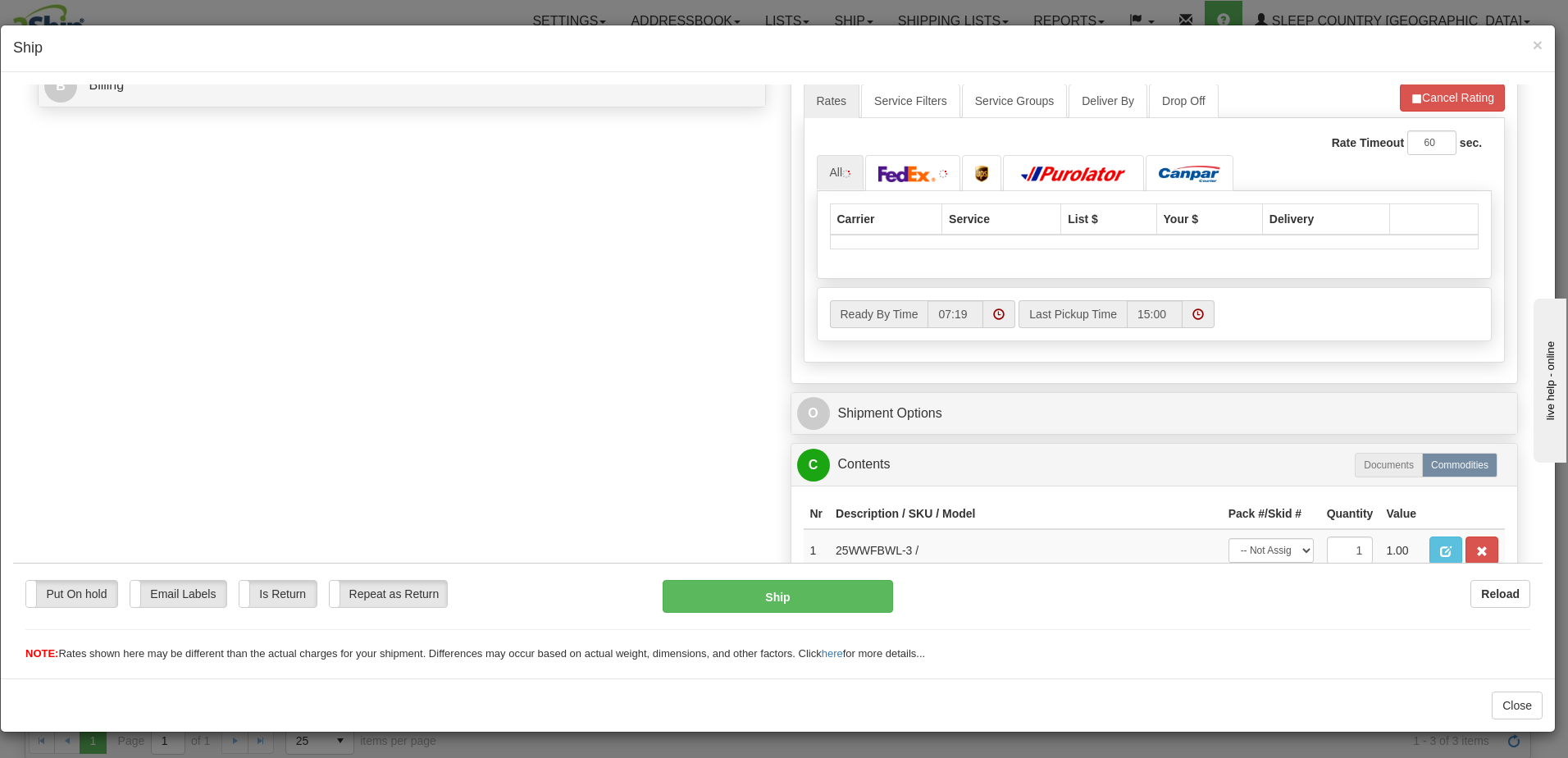
click at [1364, 311] on div "Ready By Time 07:19 Last Pickup Time 15:00" at bounding box center [1155, 314] width 675 height 28
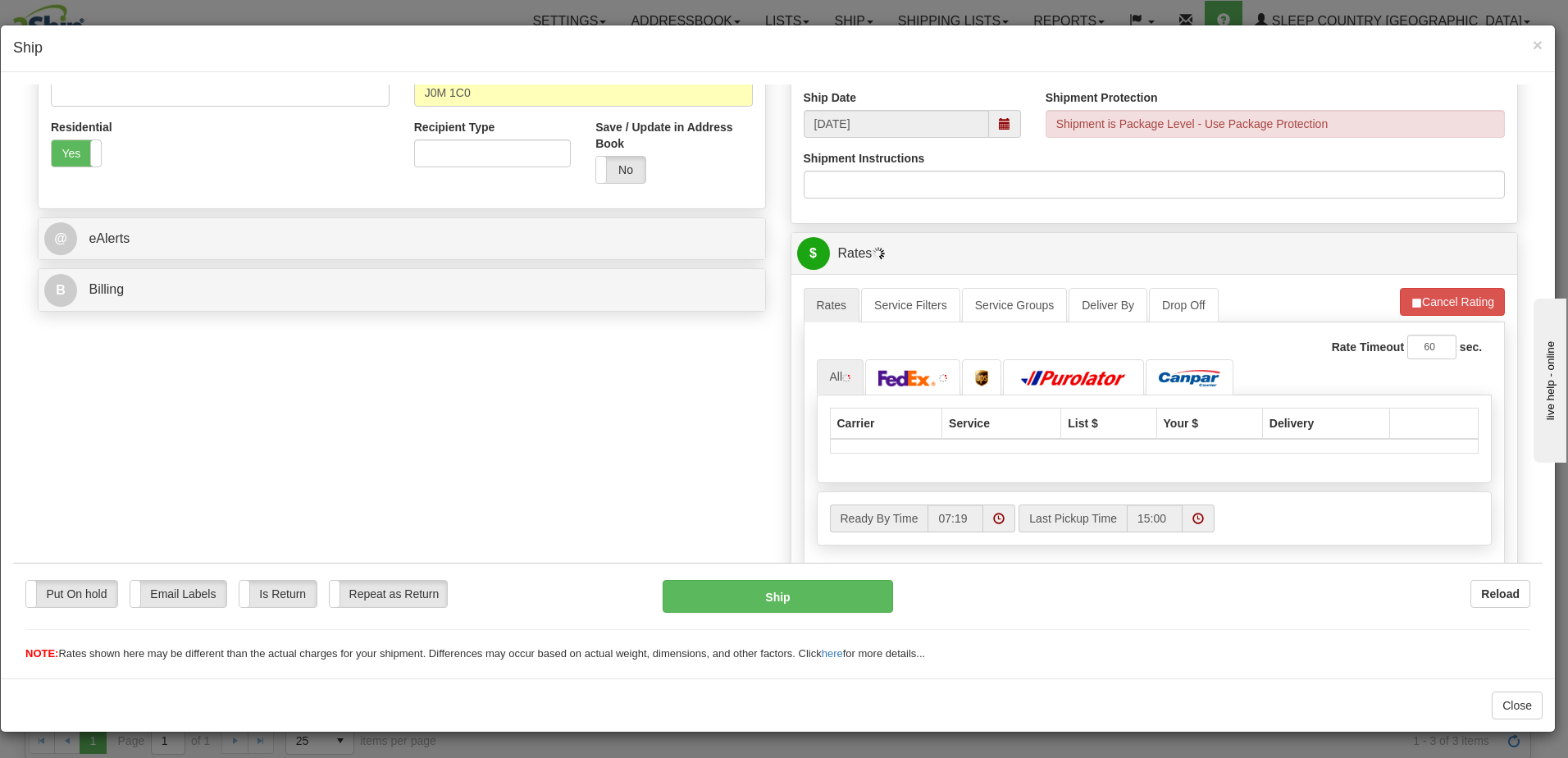
scroll to position [574, 0]
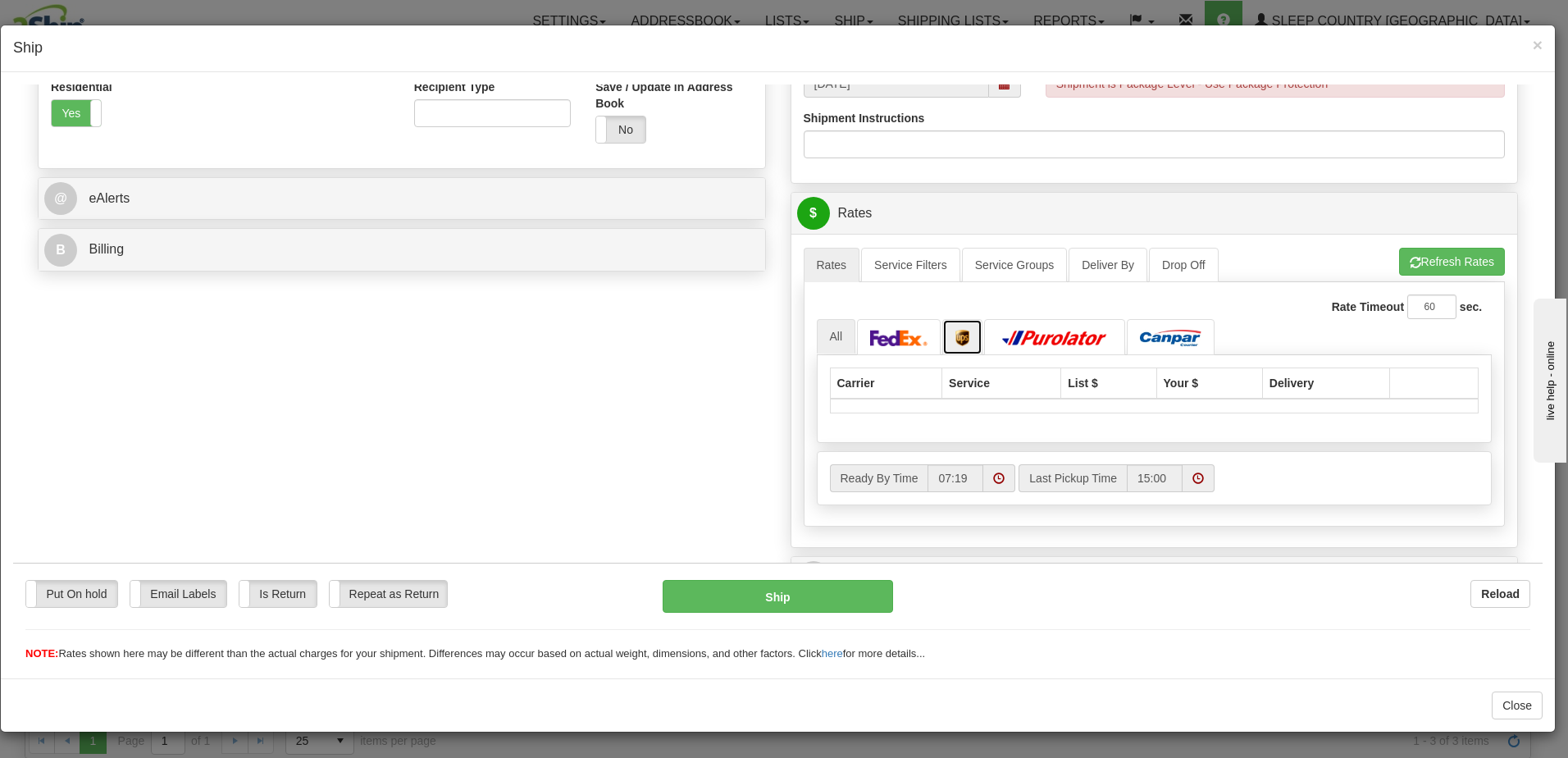
click at [959, 338] on img at bounding box center [962, 338] width 14 height 16
click at [1465, 263] on button "Refresh Rates" at bounding box center [1452, 261] width 106 height 28
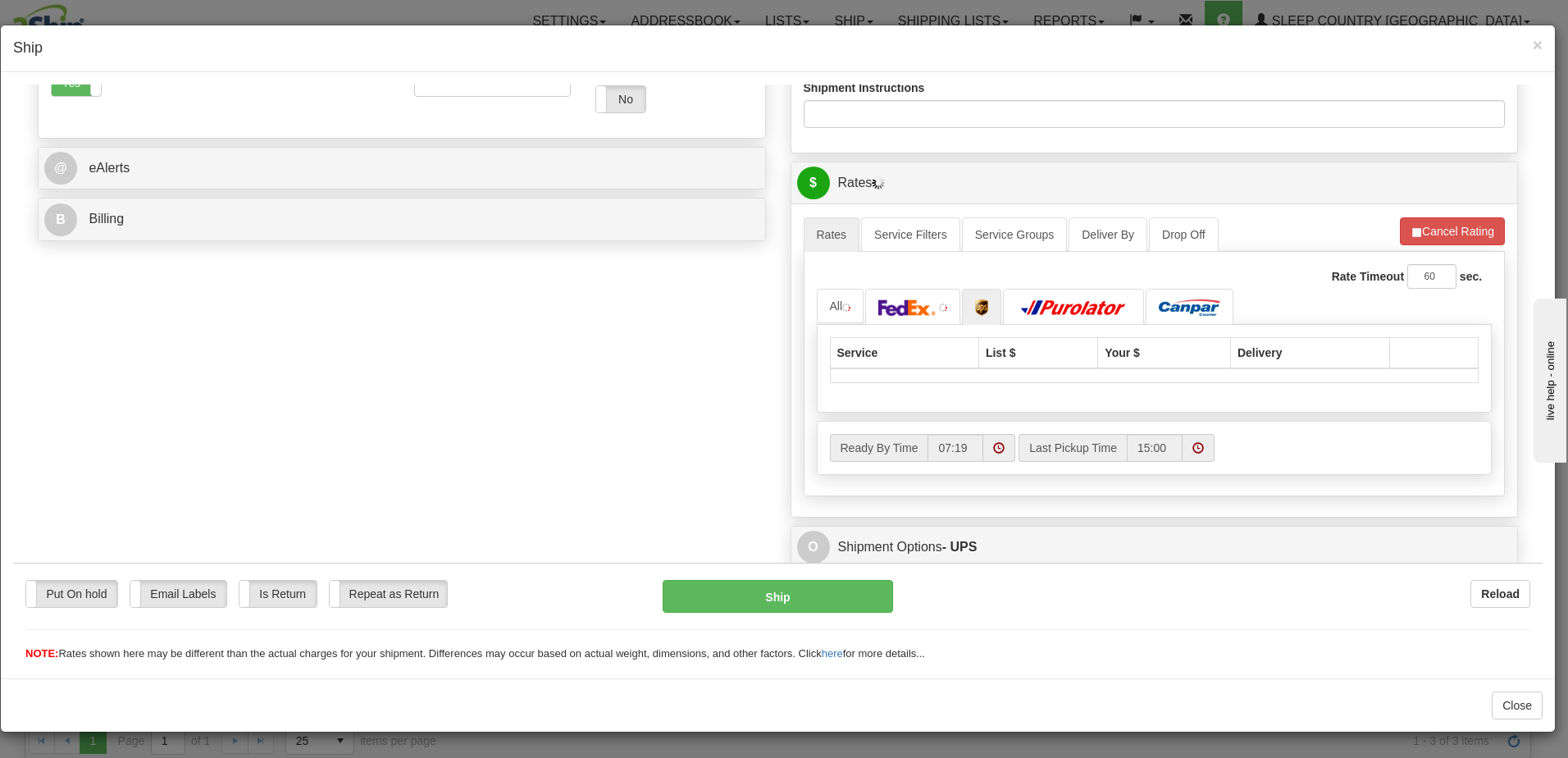
scroll to position [576, 0]
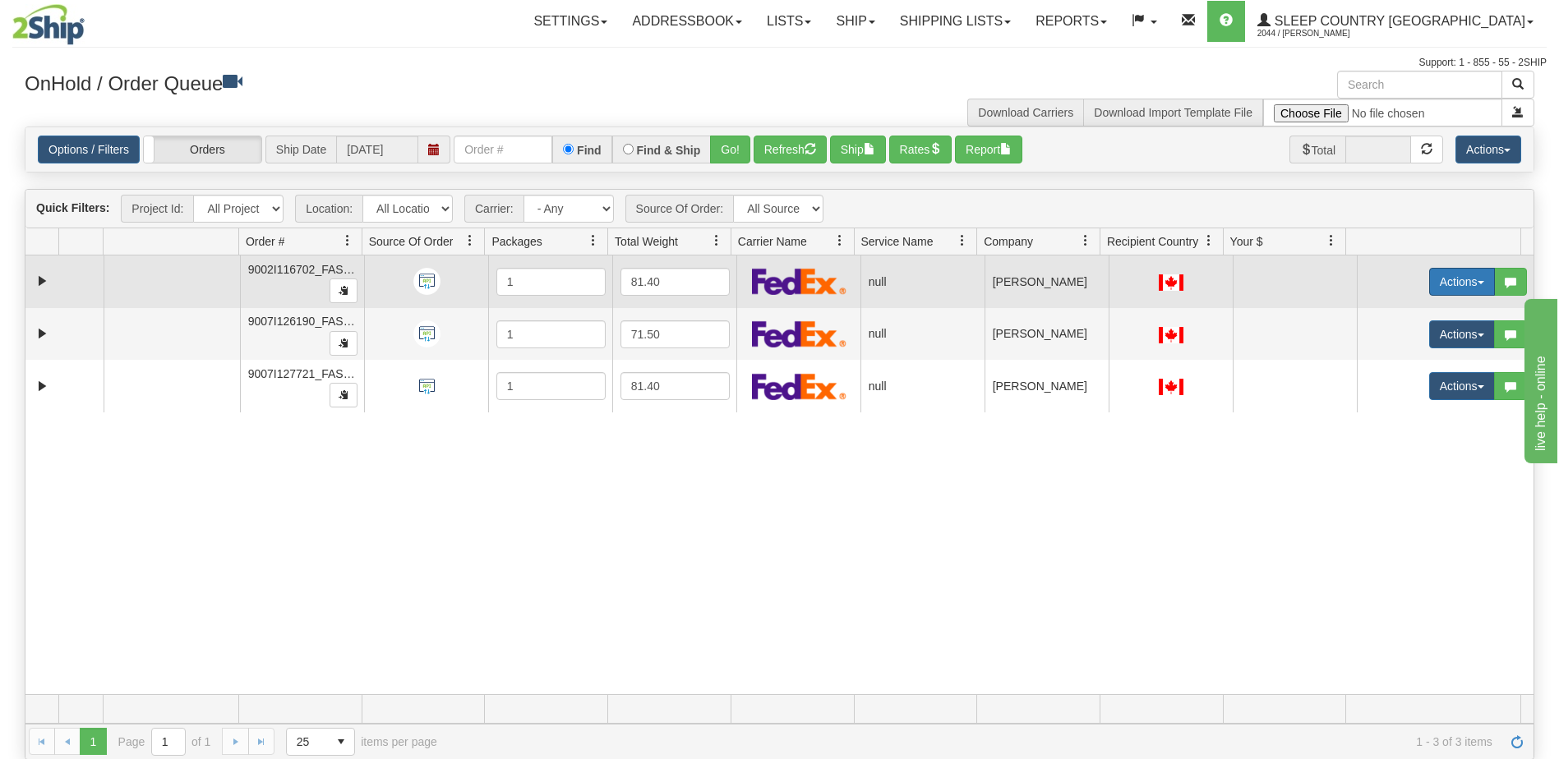
click at [1448, 278] on button "Actions" at bounding box center [1462, 282] width 66 height 28
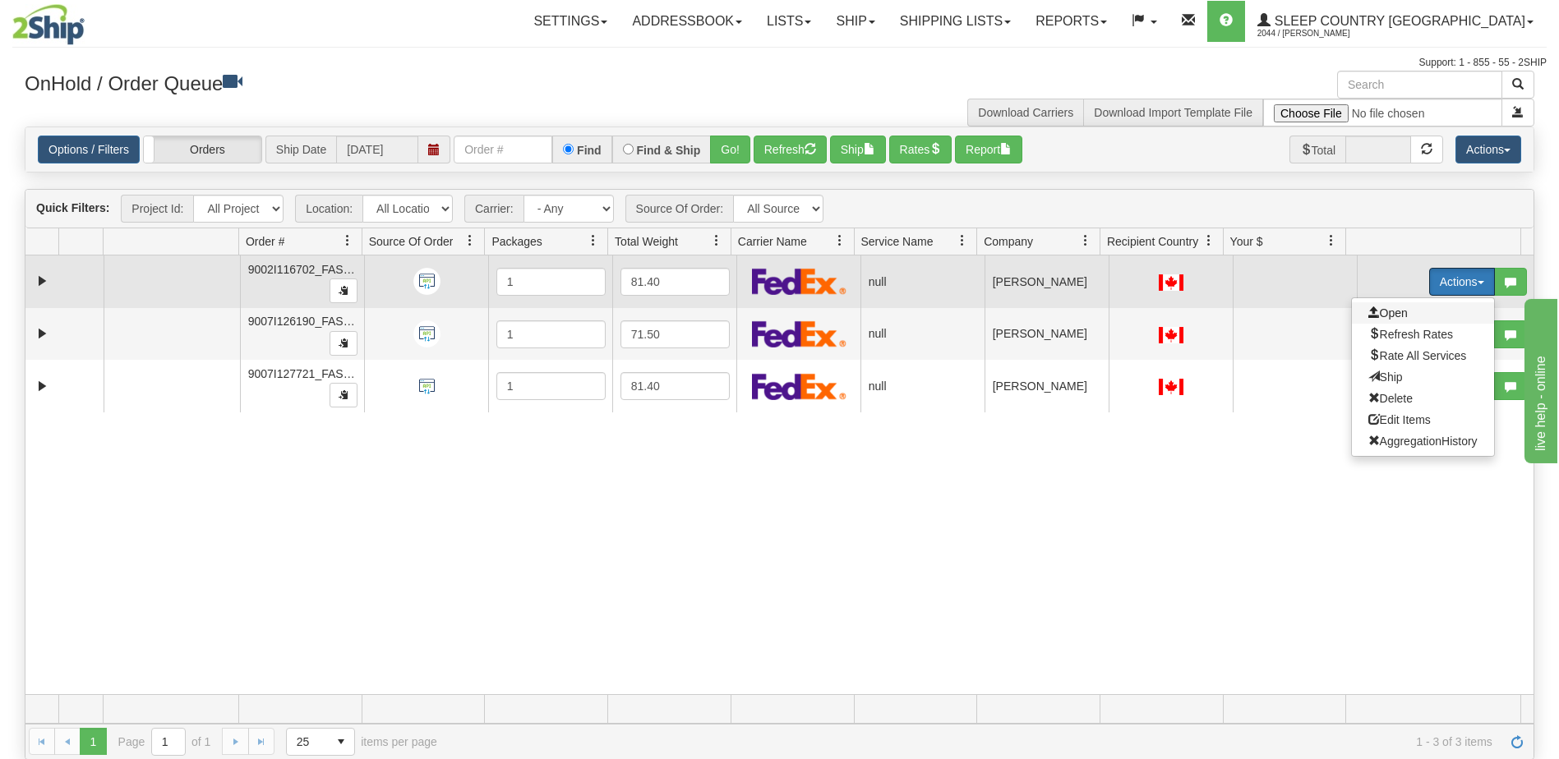
click at [1381, 311] on span "Open" at bounding box center [1387, 313] width 39 height 13
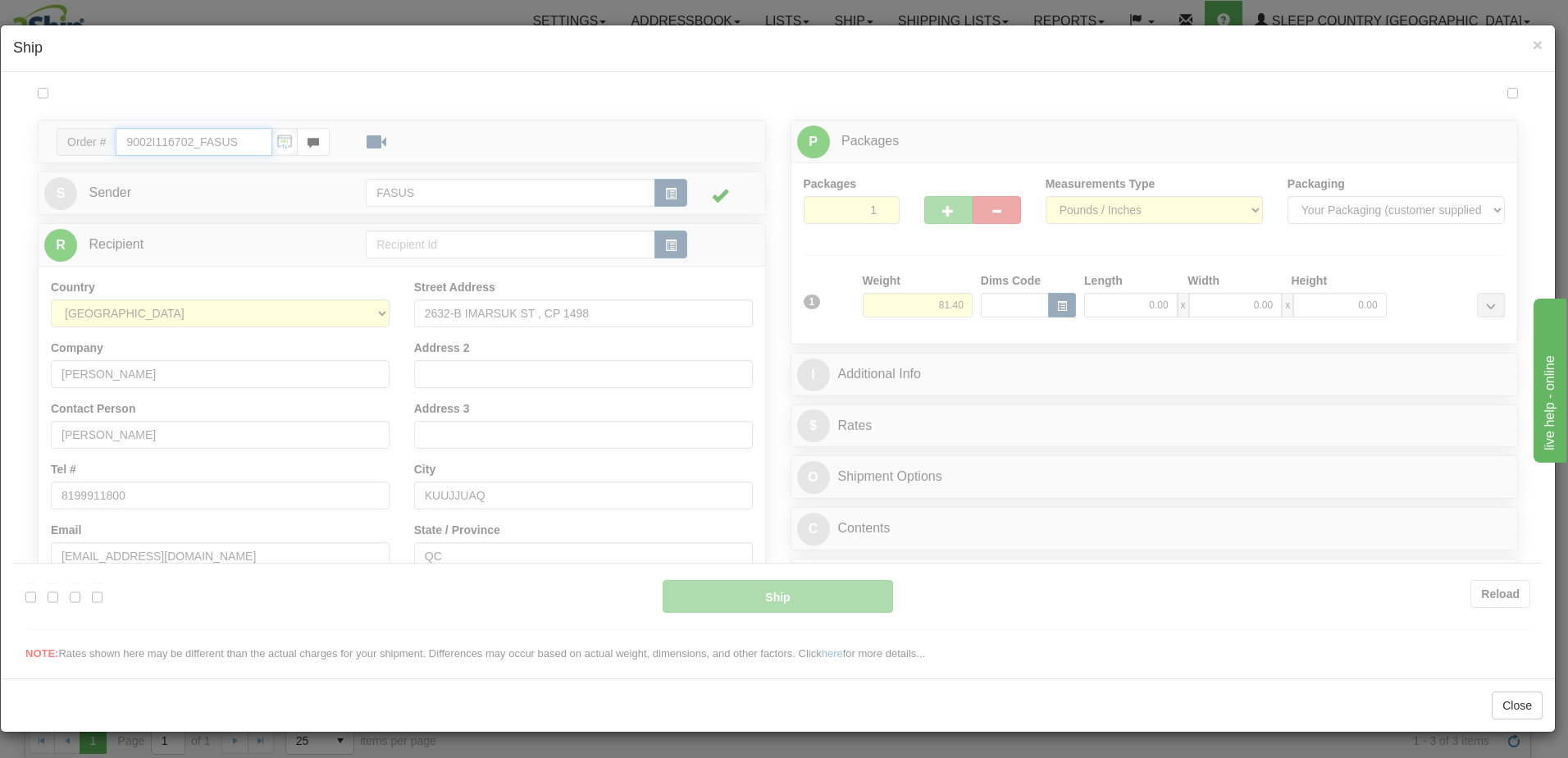
type input "07:22"
type input "16:00"
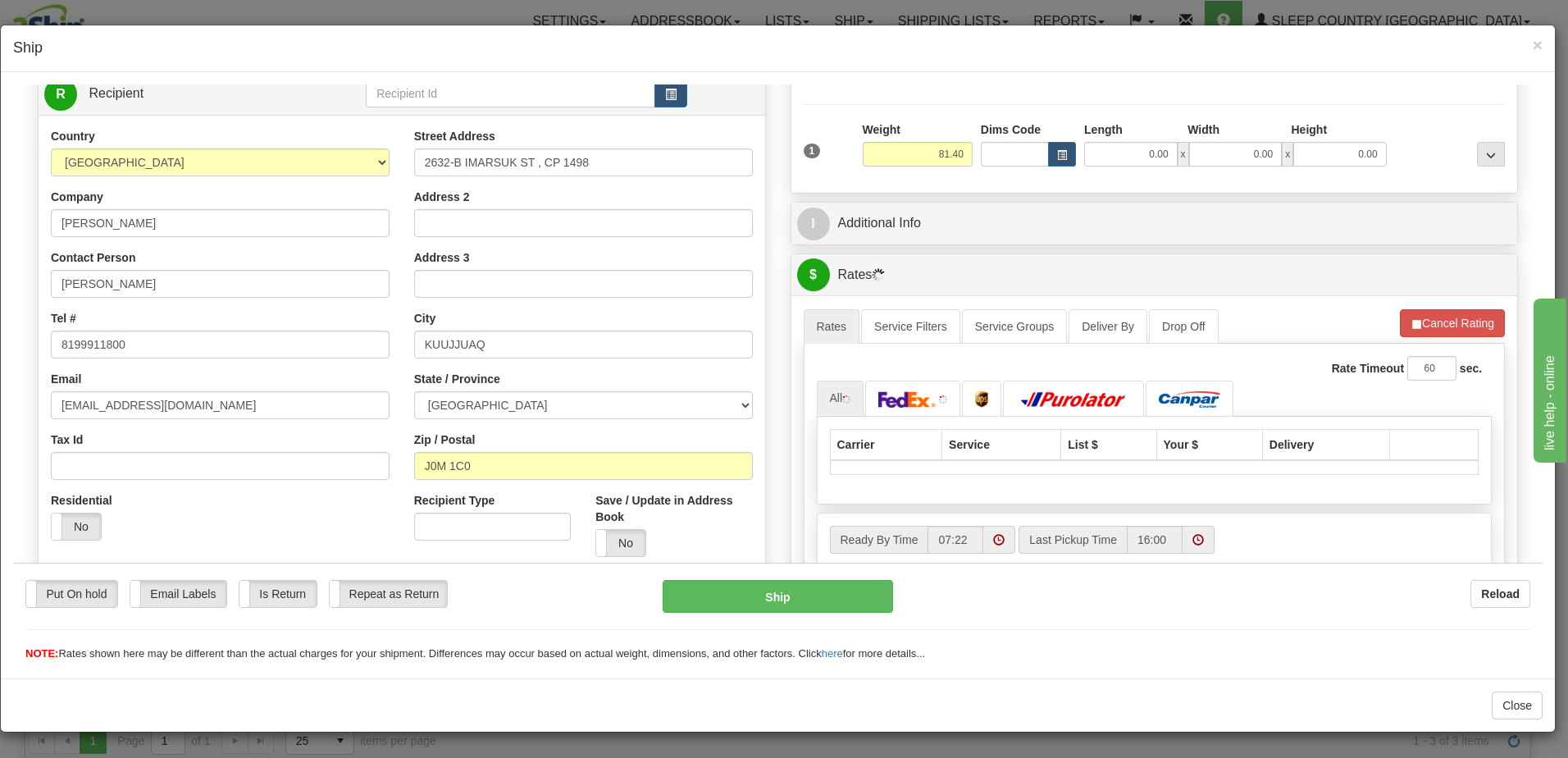
scroll to position [164, 0]
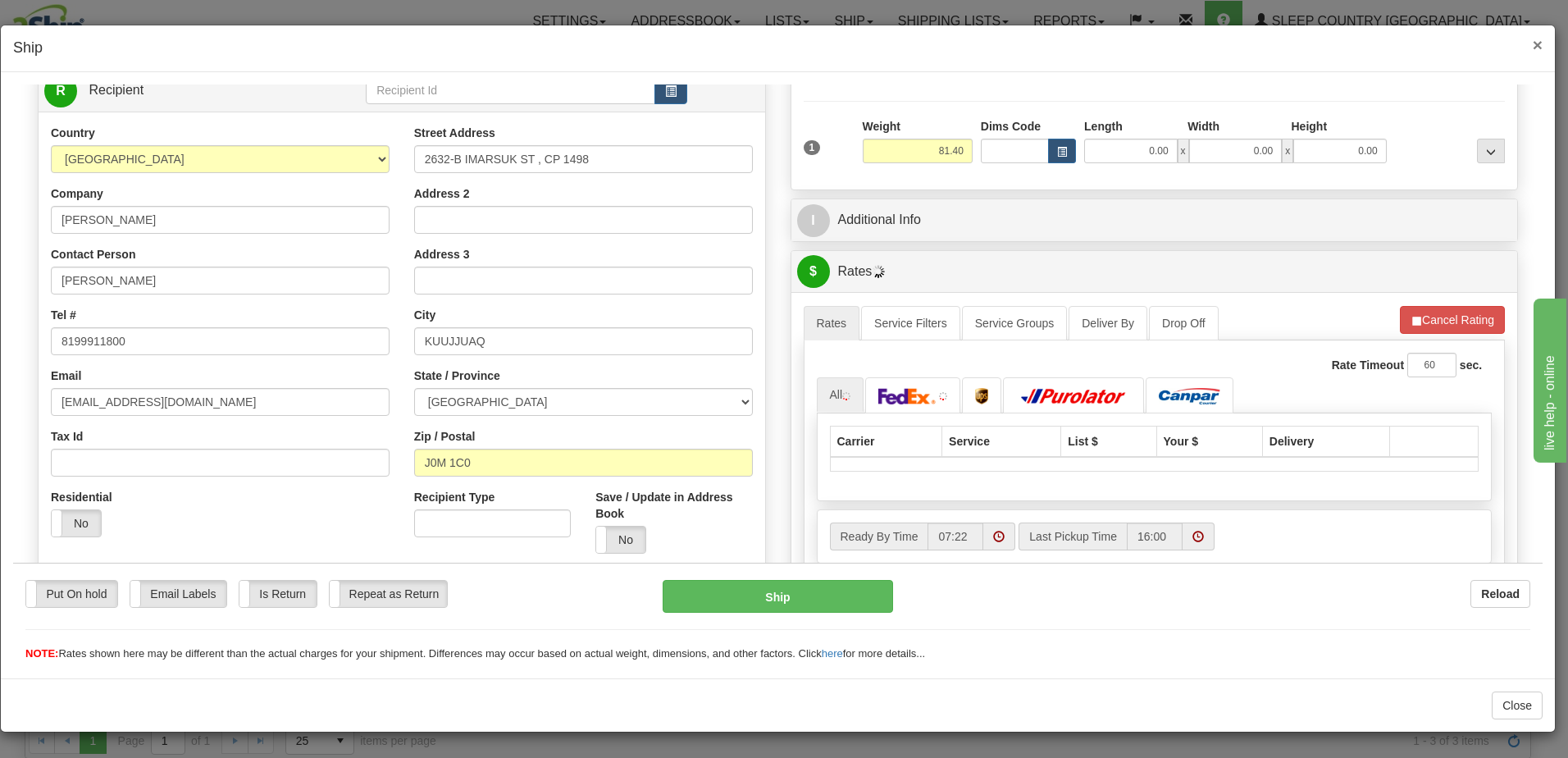
click at [1540, 43] on span "×" at bounding box center [1538, 44] width 10 height 19
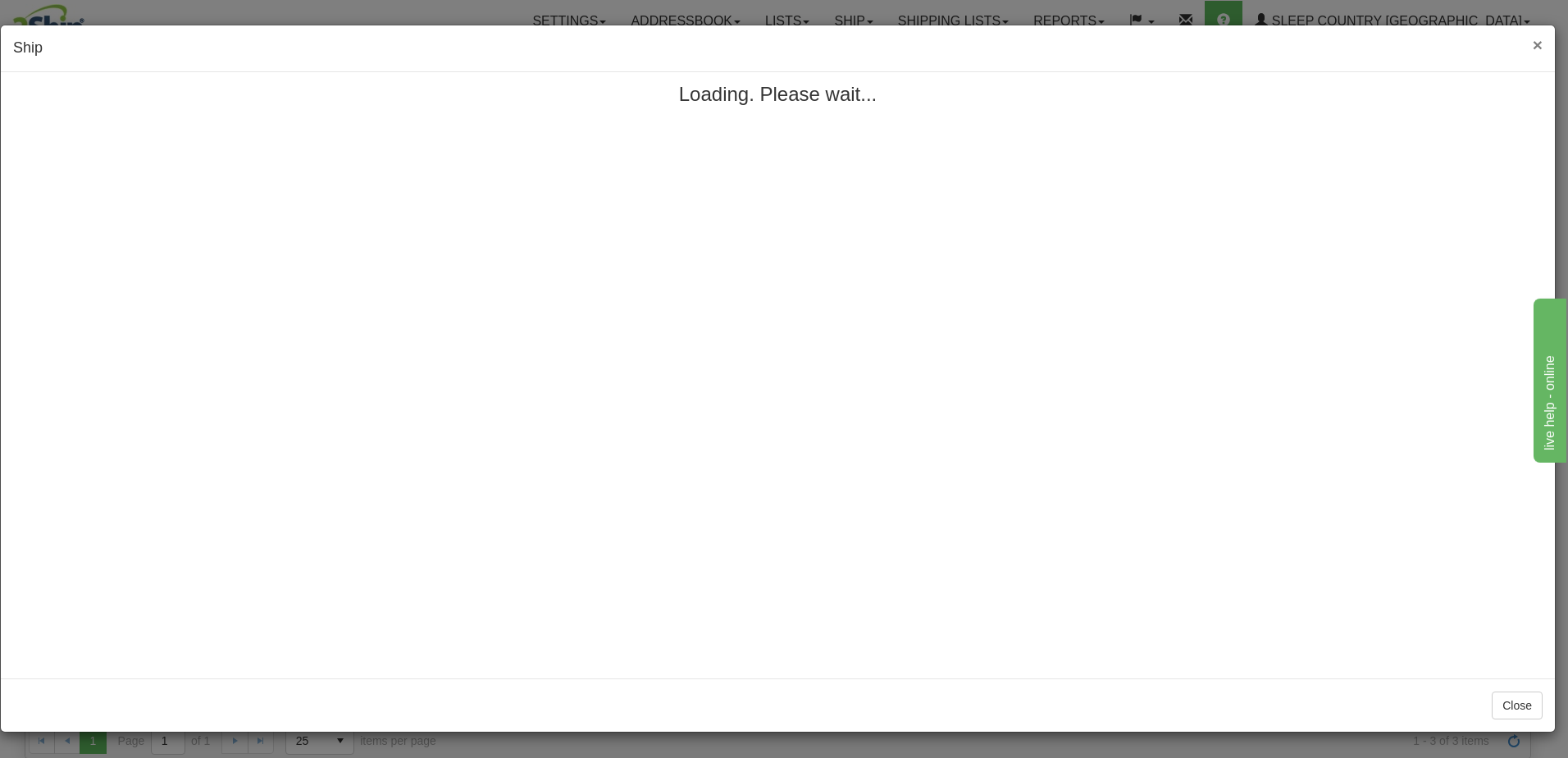
scroll to position [0, 0]
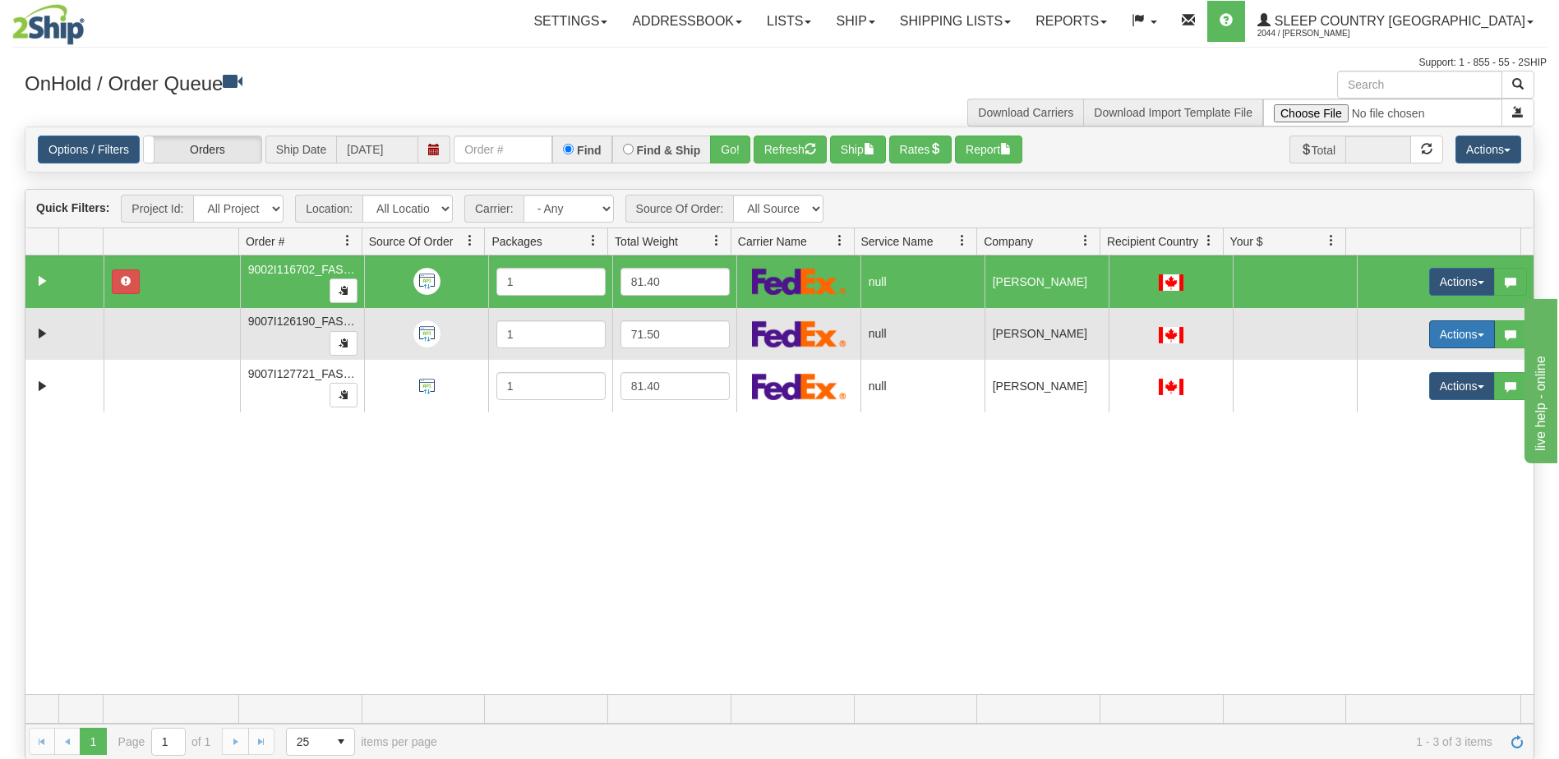
click at [1456, 335] on button "Actions" at bounding box center [1462, 335] width 66 height 28
click at [1395, 366] on span "Open" at bounding box center [1387, 365] width 39 height 13
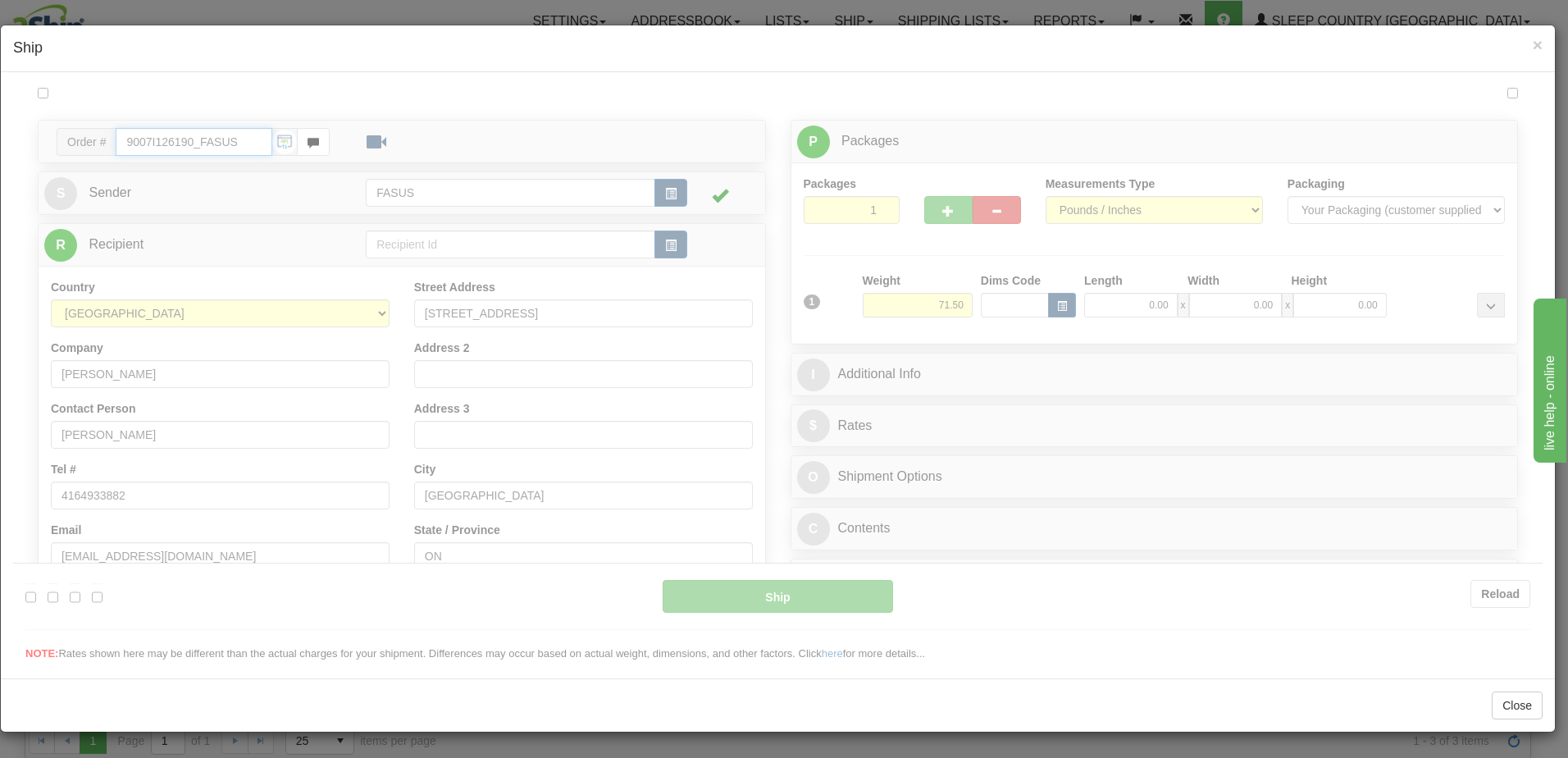
type input "07:23"
type input "16:00"
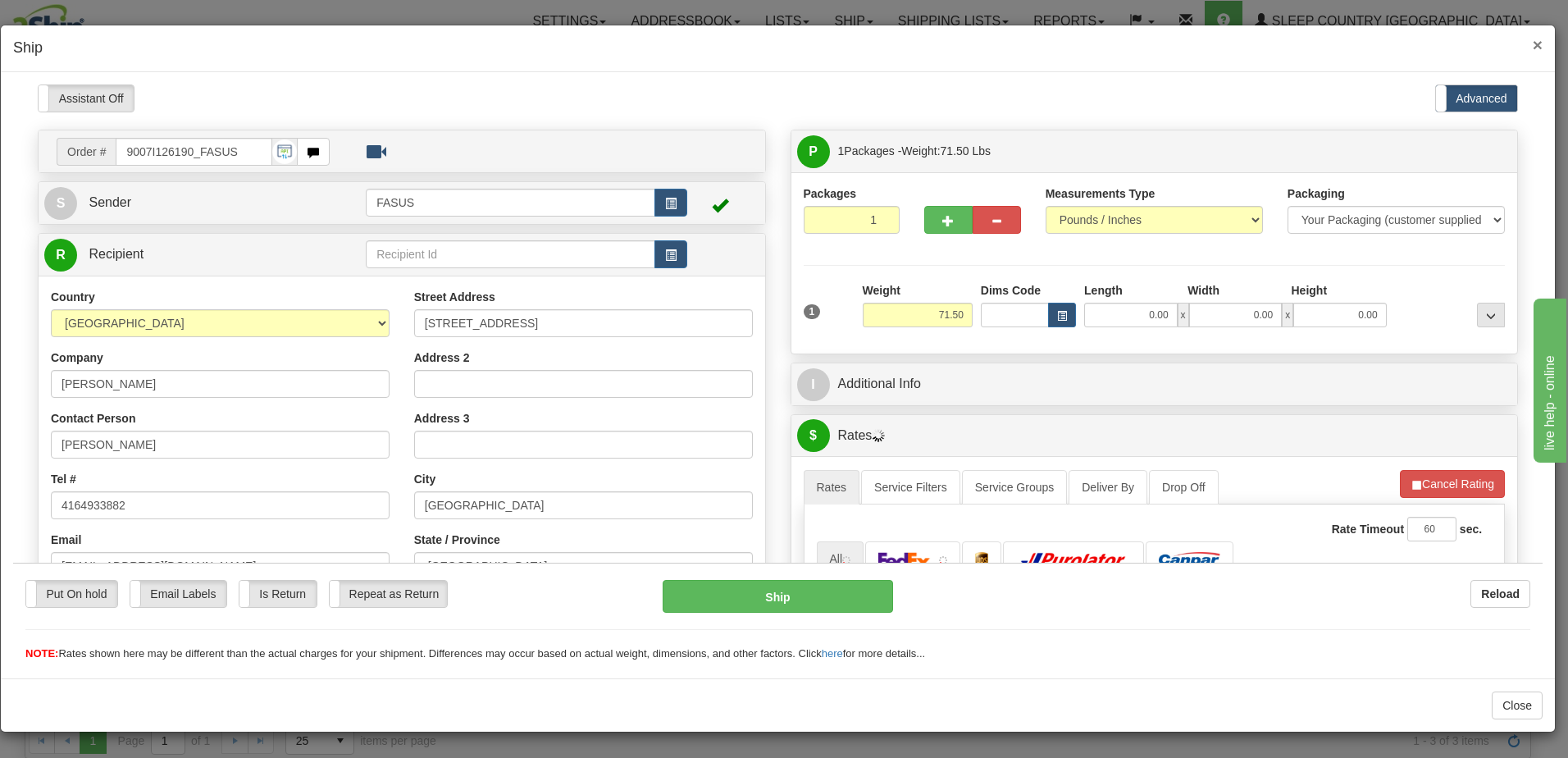
click at [1540, 44] on span "×" at bounding box center [1538, 44] width 10 height 19
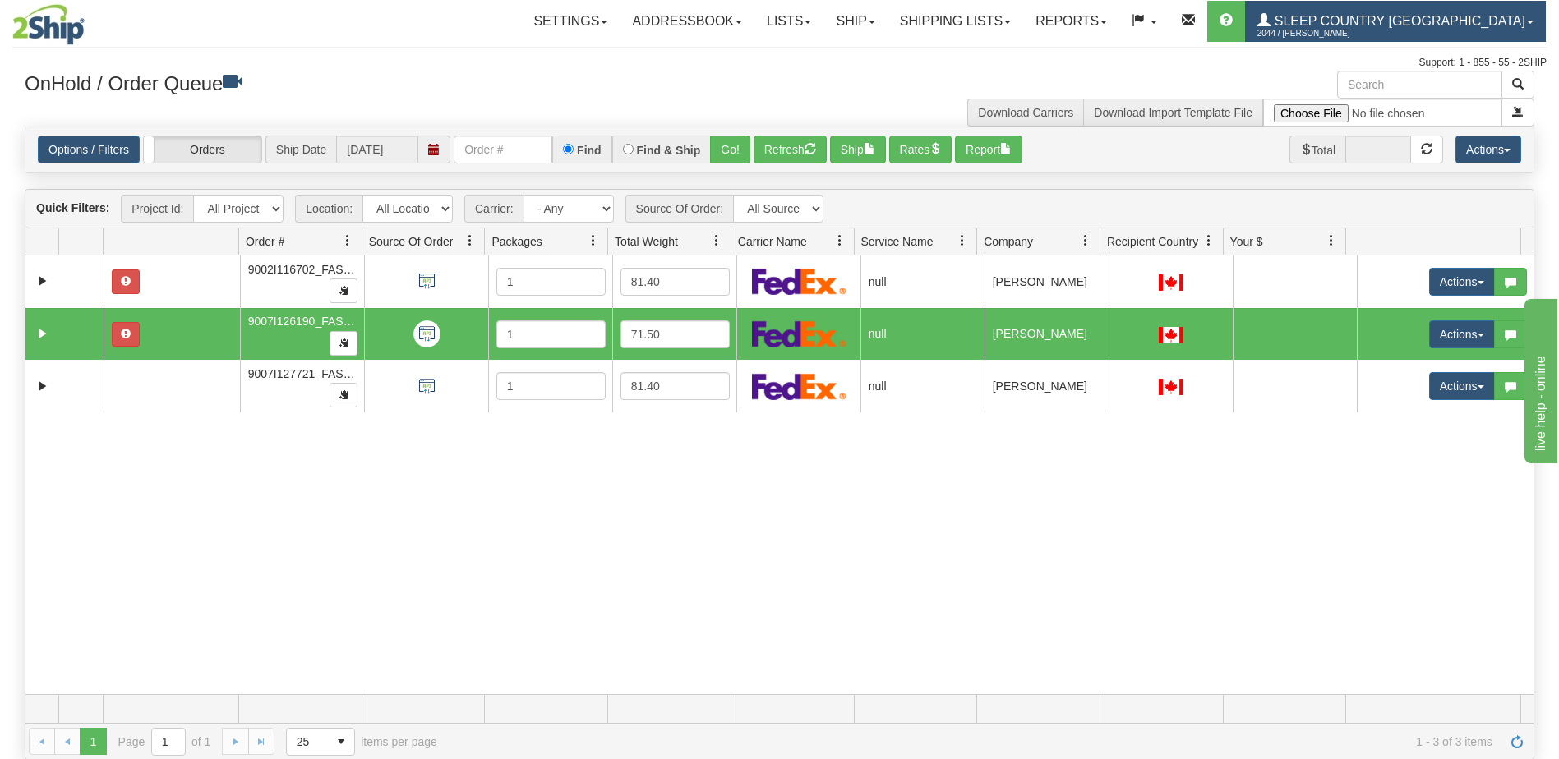
click at [1462, 21] on span "Sleep Country [GEOGRAPHIC_DATA]" at bounding box center [1398, 21] width 255 height 14
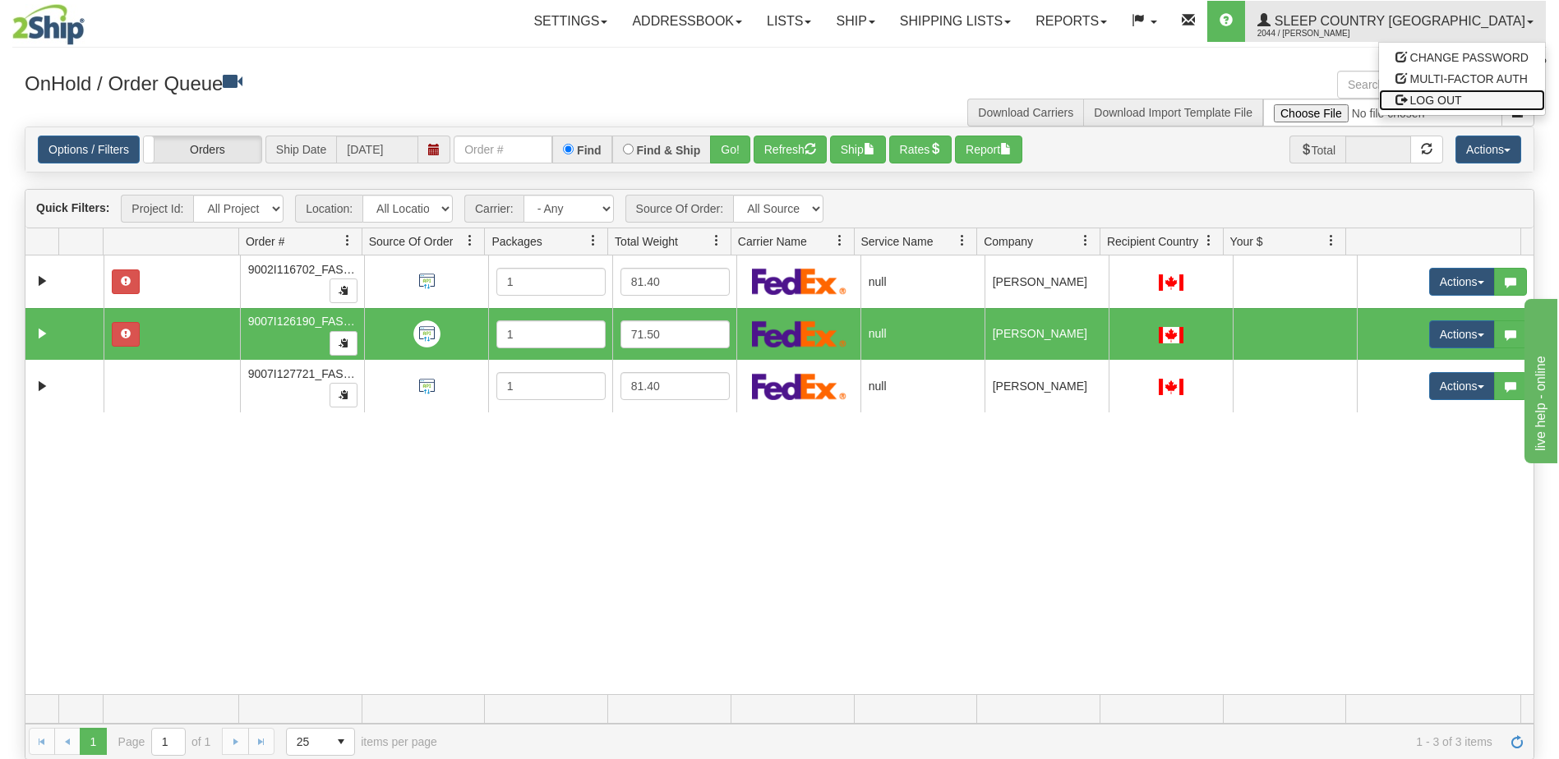
click at [1445, 93] on link "LOG OUT" at bounding box center [1462, 100] width 166 height 21
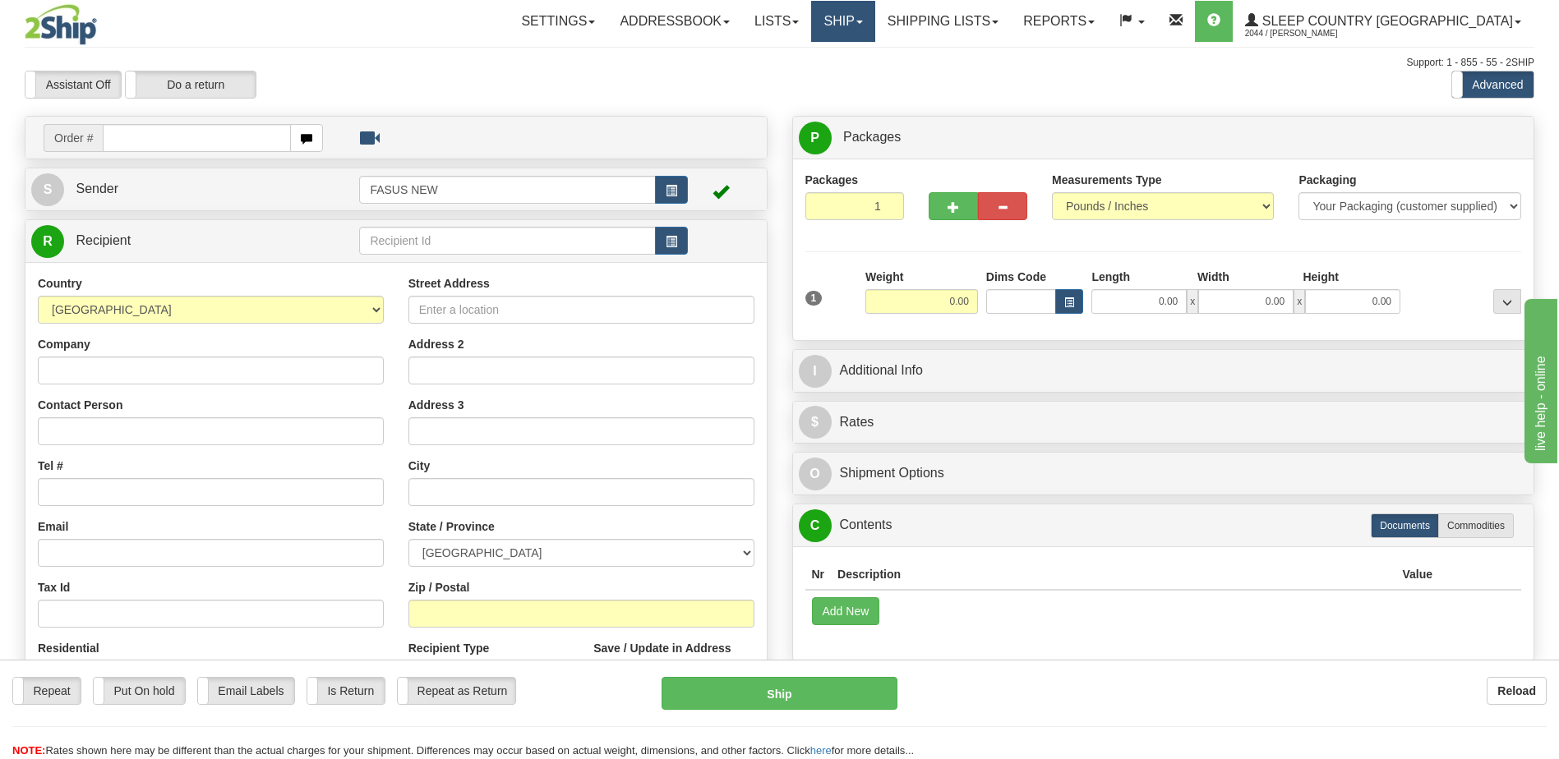
click at [874, 27] on link "Ship" at bounding box center [842, 21] width 63 height 41
click at [858, 81] on span "OnHold / Order Queue" at bounding box center [800, 78] width 116 height 13
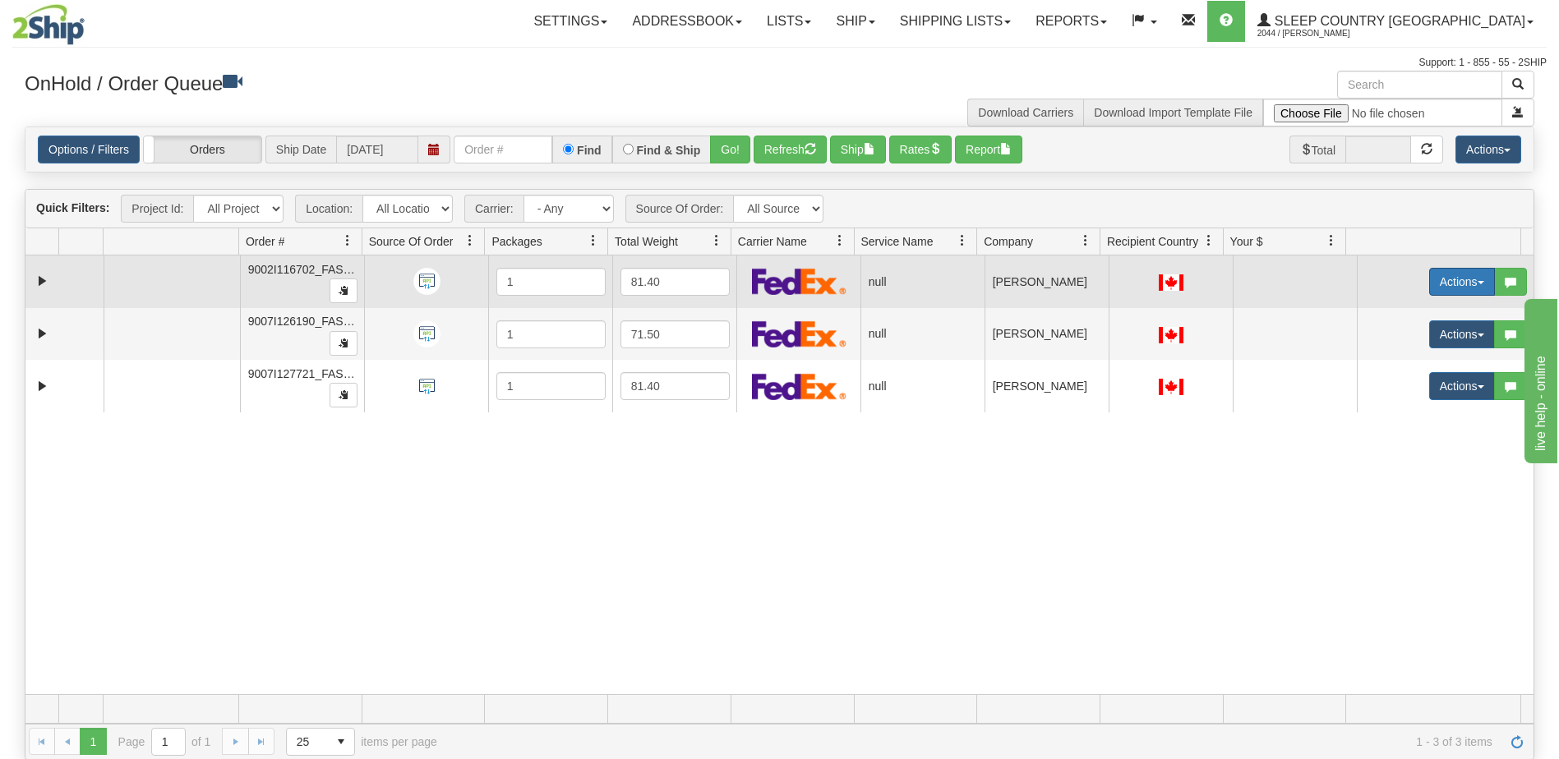
click at [1437, 285] on button "Actions" at bounding box center [1462, 282] width 66 height 28
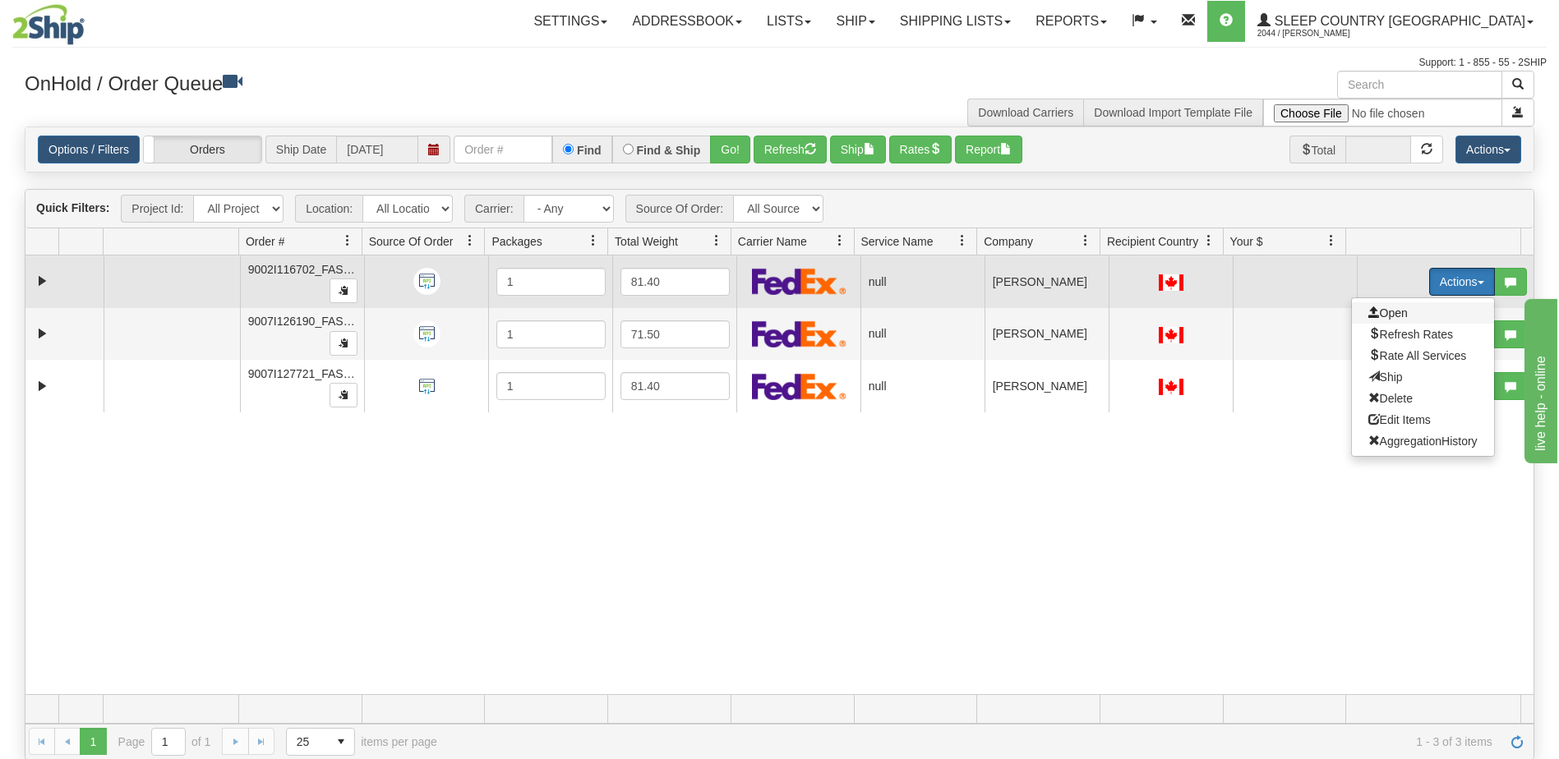
click at [1391, 314] on span "Open" at bounding box center [1387, 313] width 39 height 13
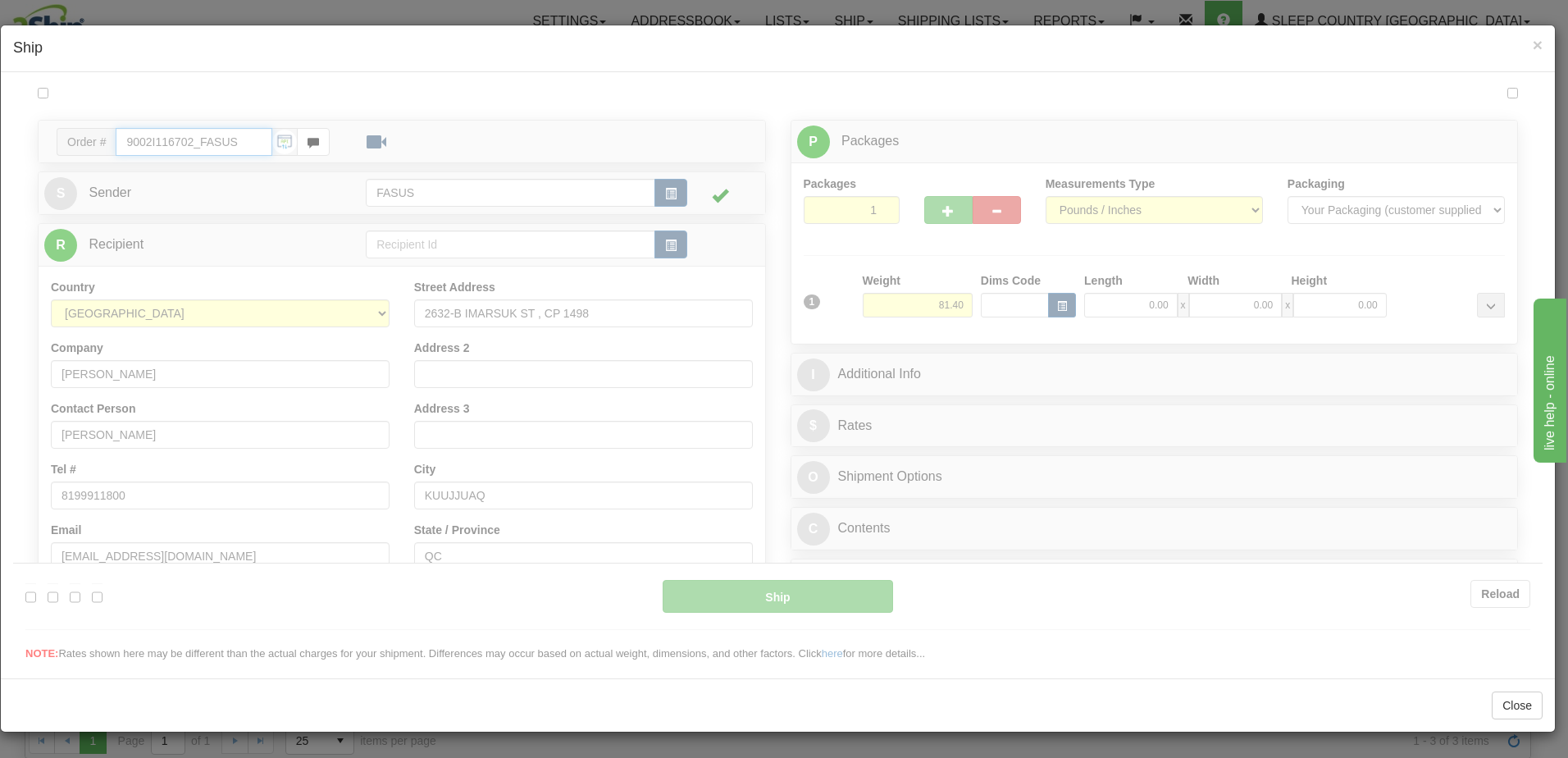
type input "07:24"
type input "16:00"
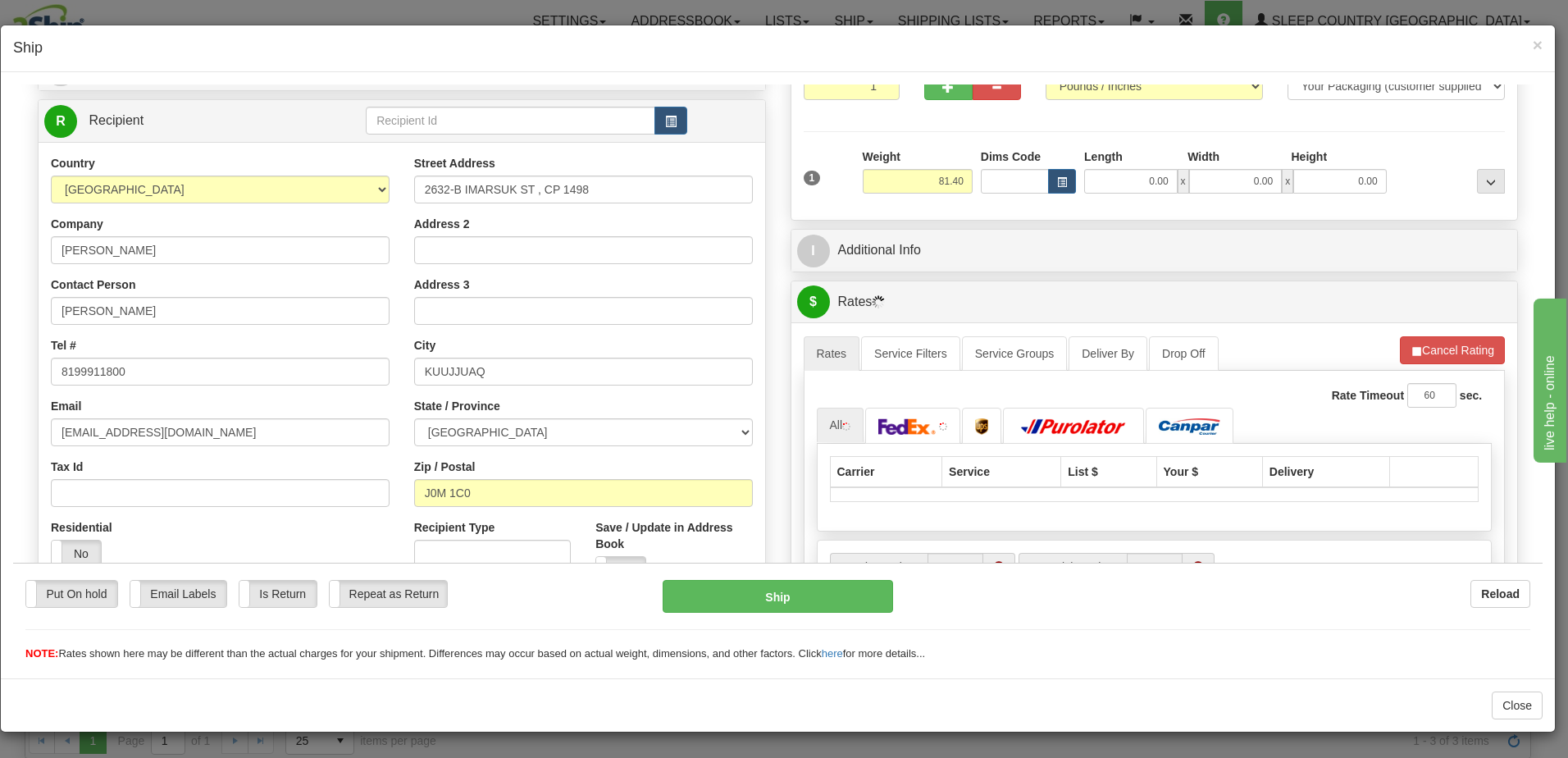
scroll to position [164, 0]
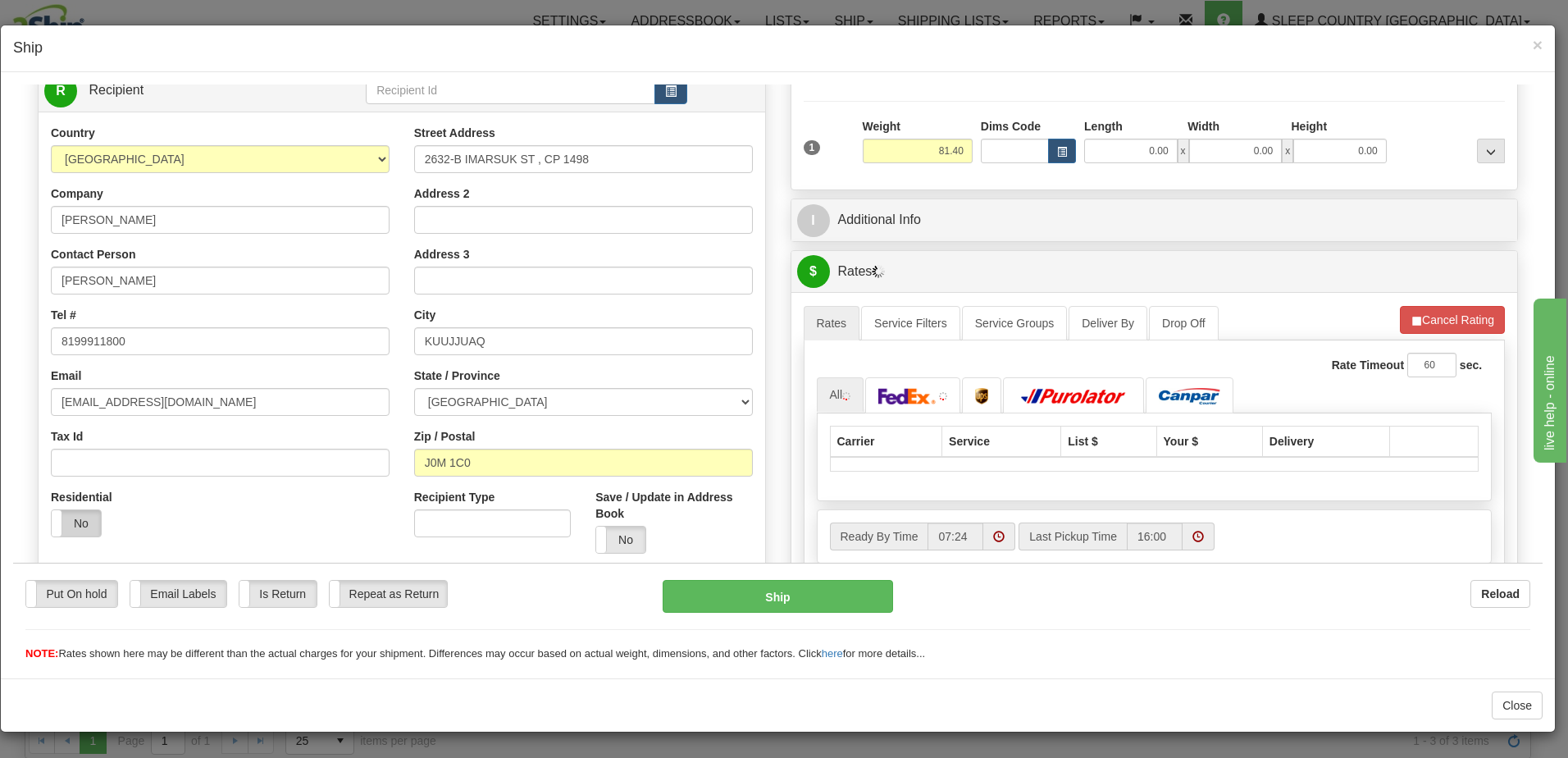
click at [66, 515] on label "No" at bounding box center [76, 522] width 49 height 26
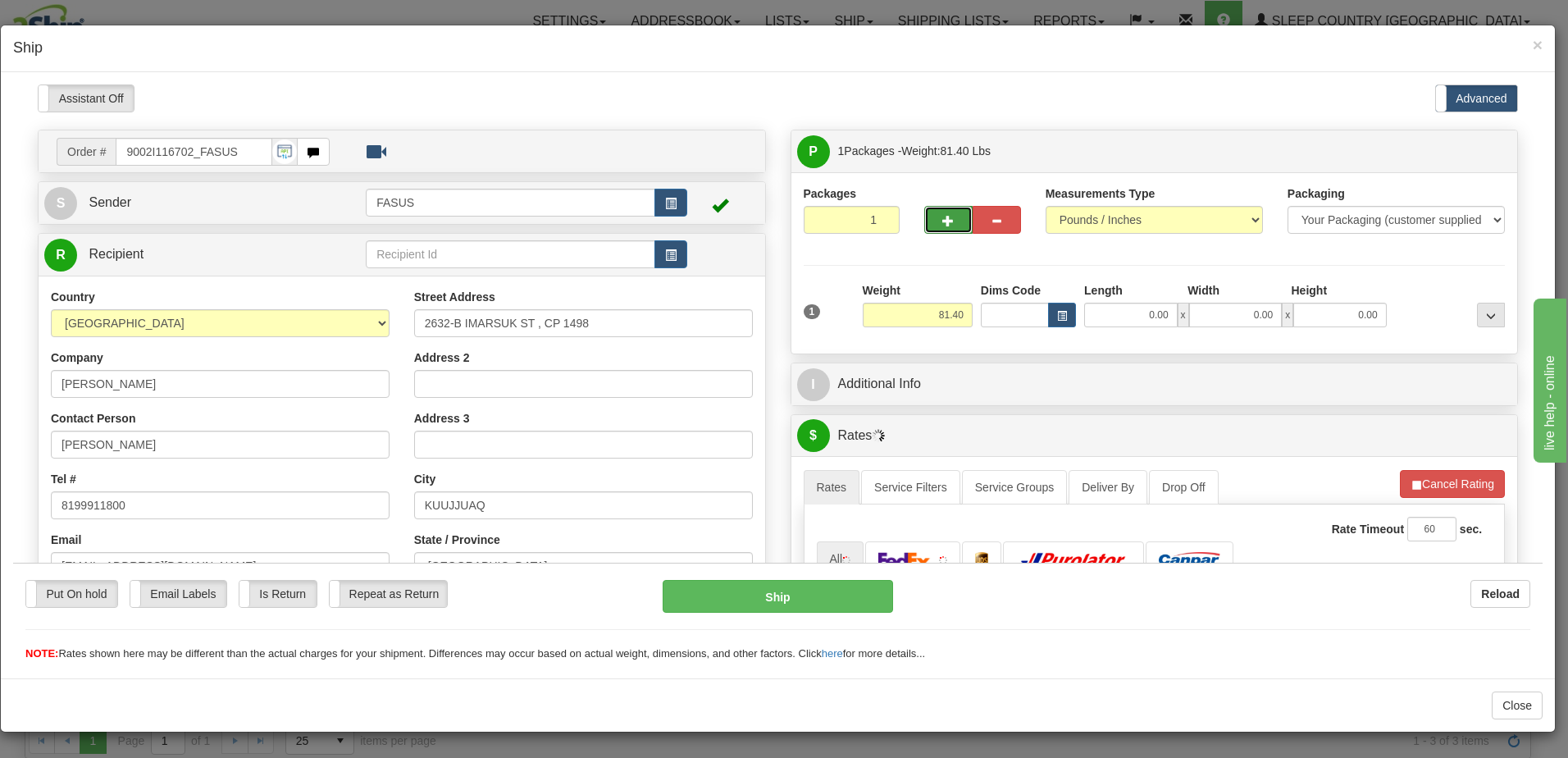
click at [933, 220] on button "button" at bounding box center [948, 219] width 48 height 28
type input "2"
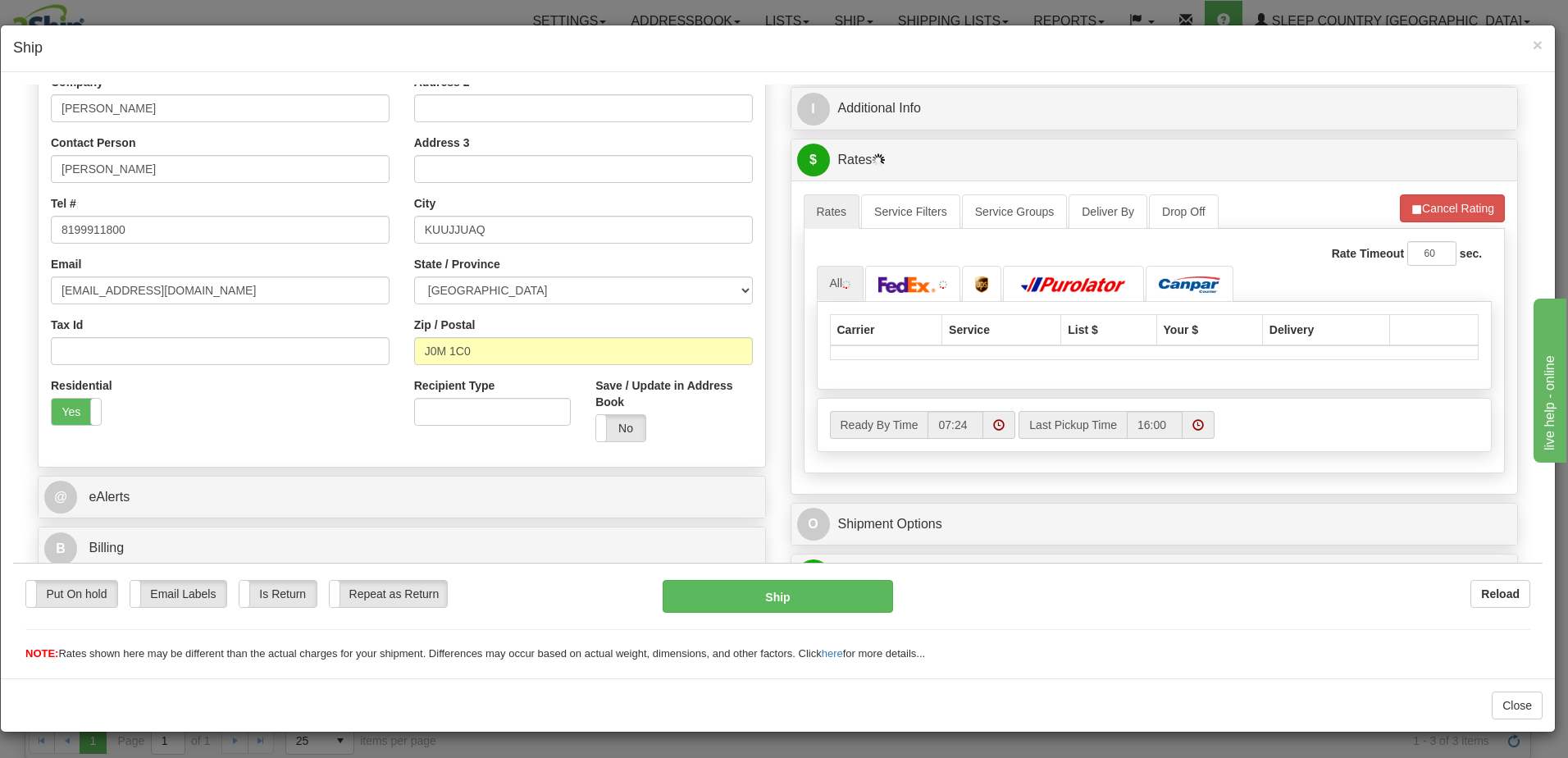
scroll to position [247, 0]
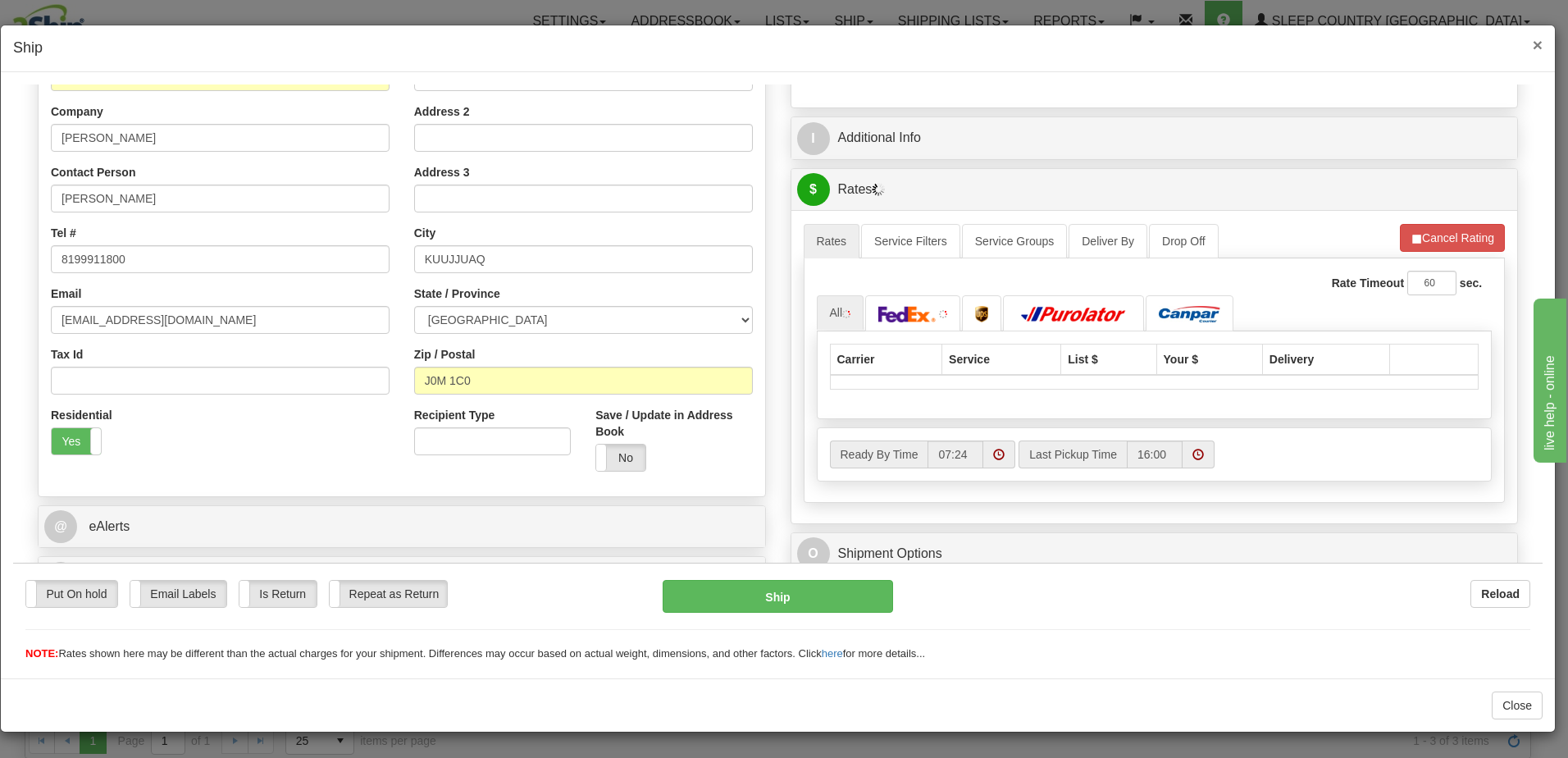
click at [1540, 44] on span "×" at bounding box center [1538, 44] width 10 height 19
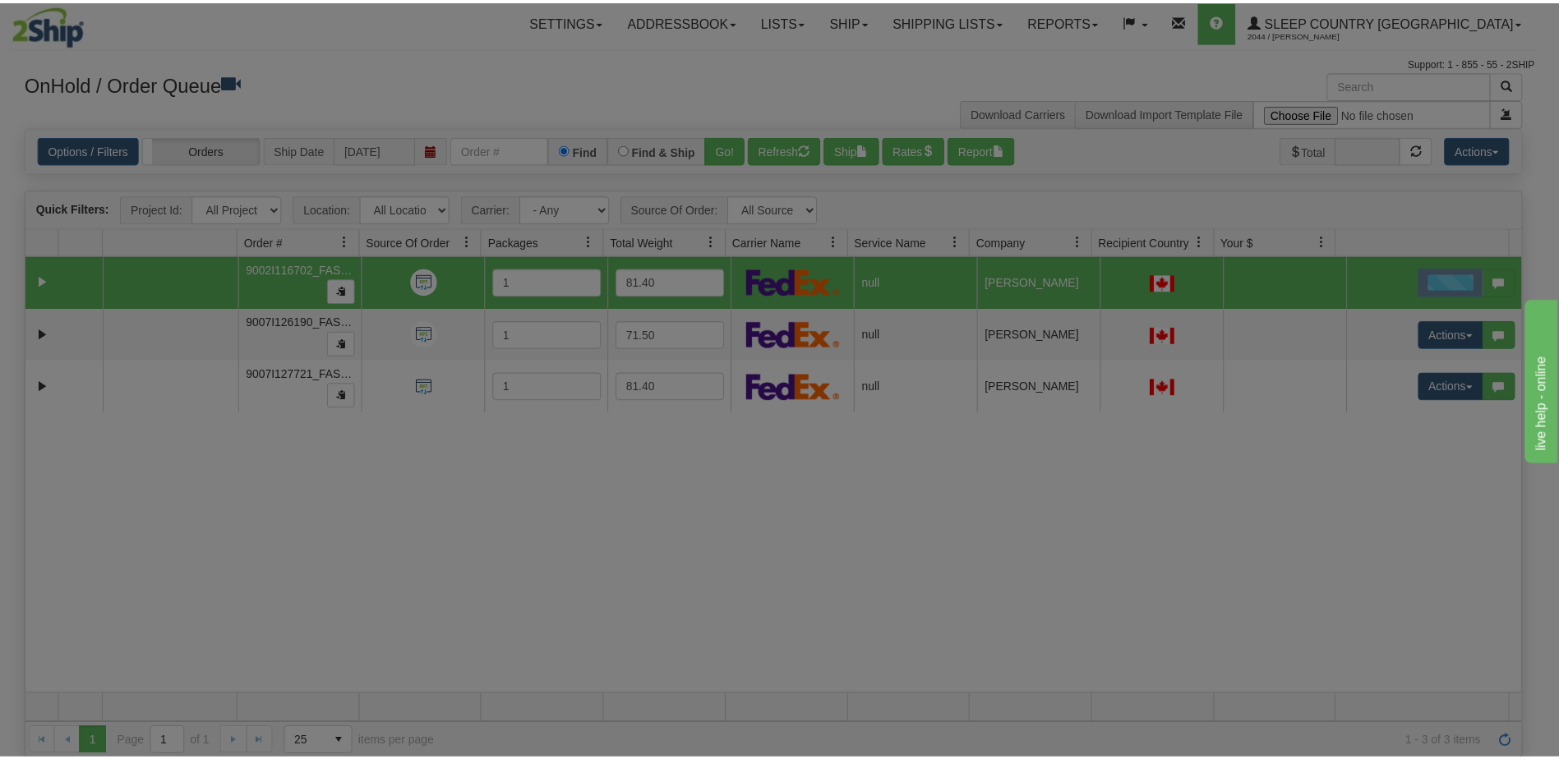
scroll to position [0, 0]
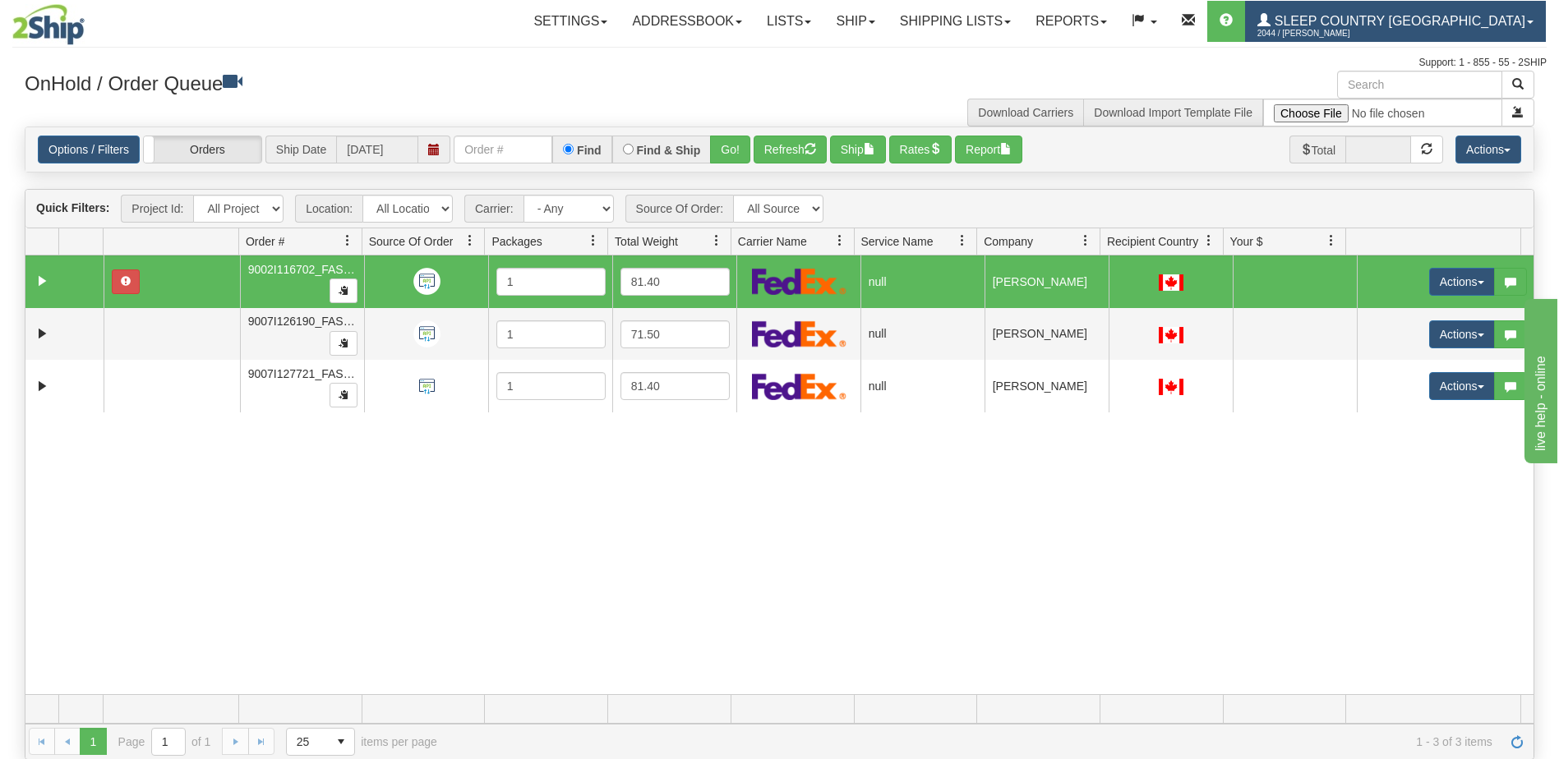
click at [1381, 25] on span "2044 / [PERSON_NAME]" at bounding box center [1318, 33] width 123 height 16
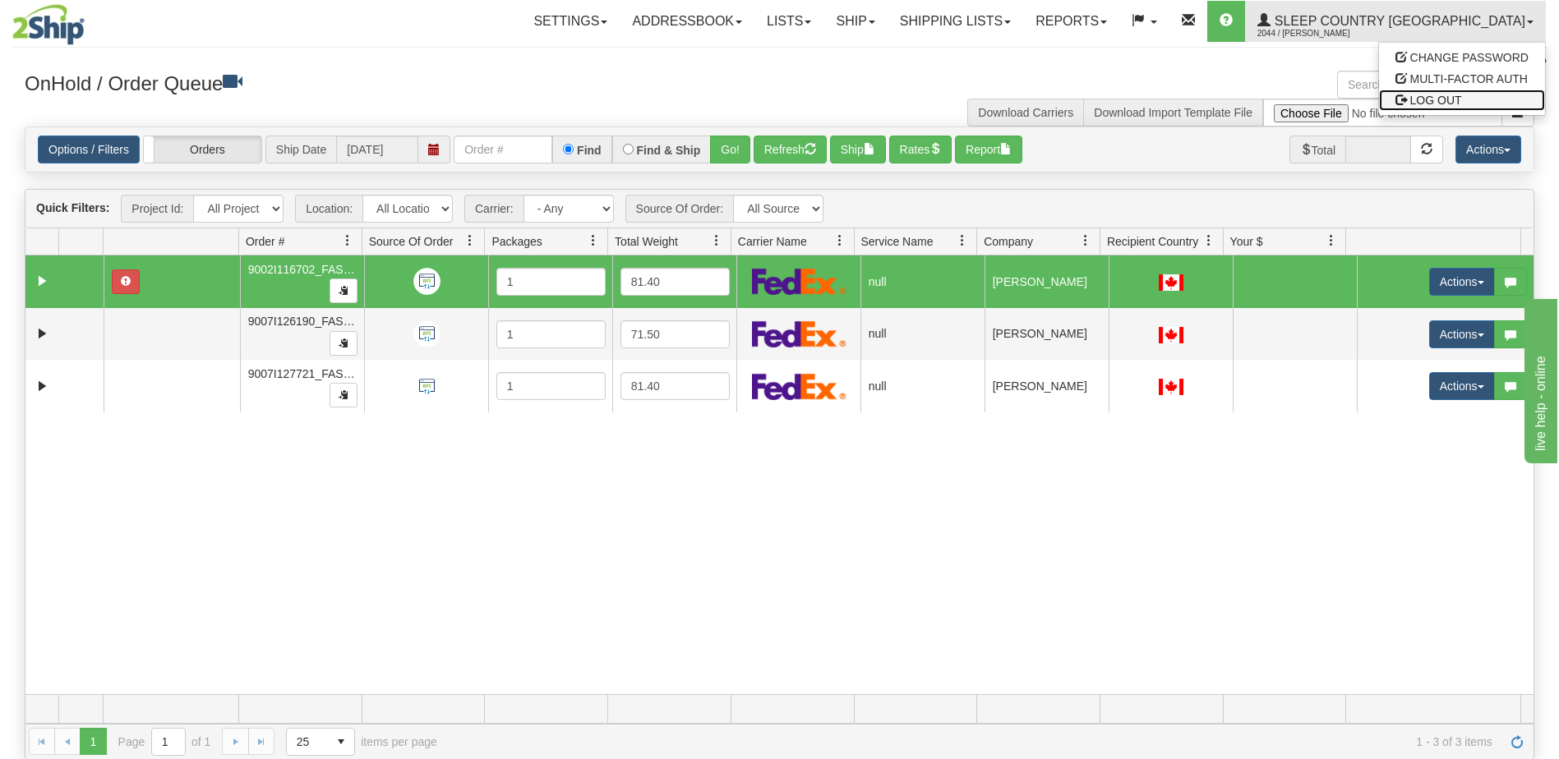
click at [1446, 98] on span "LOG OUT" at bounding box center [1436, 100] width 52 height 13
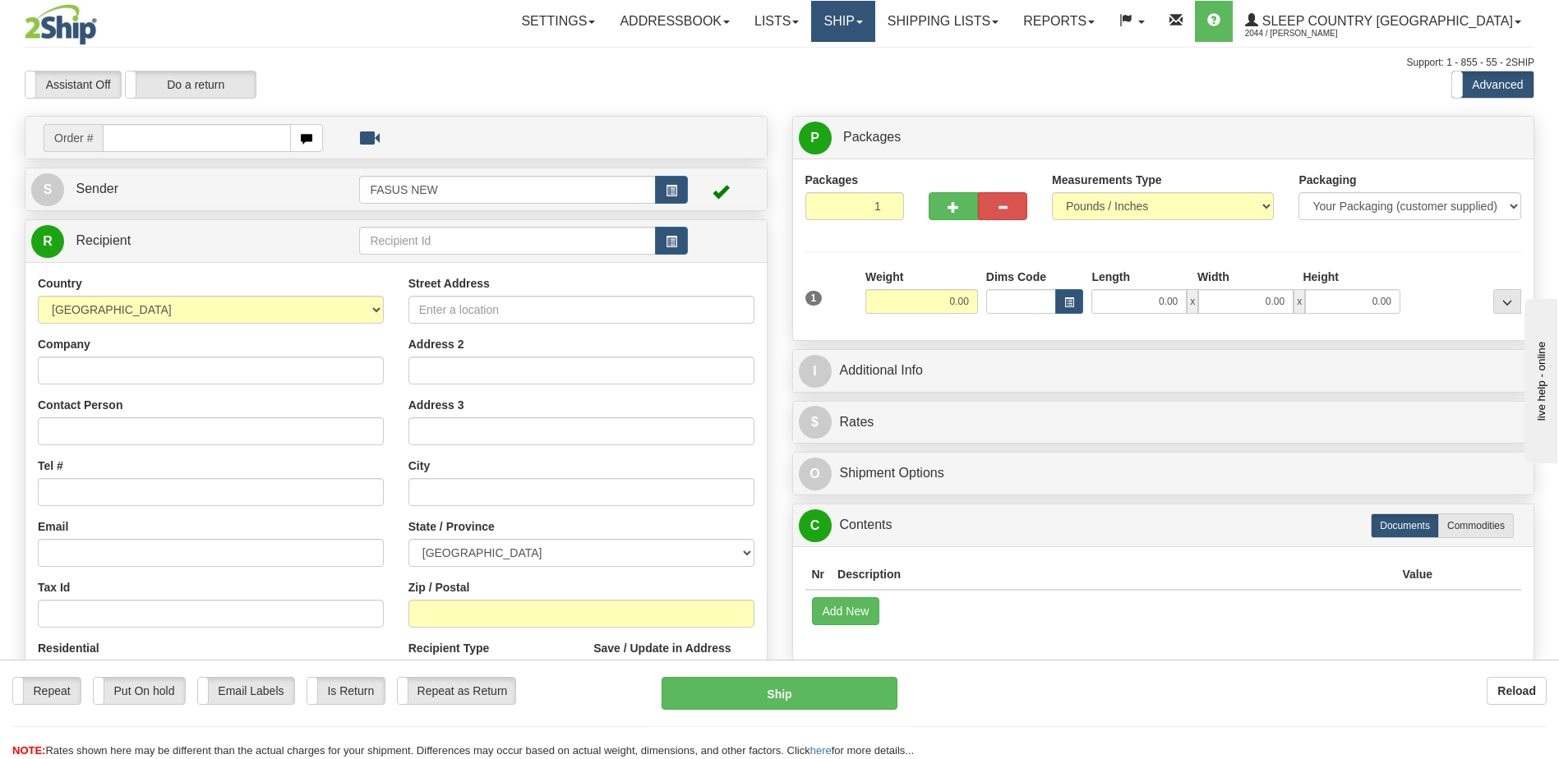
click at [874, 24] on link "Ship" at bounding box center [842, 21] width 63 height 41
click at [858, 79] on span "OnHold / Order Queue" at bounding box center [800, 78] width 116 height 13
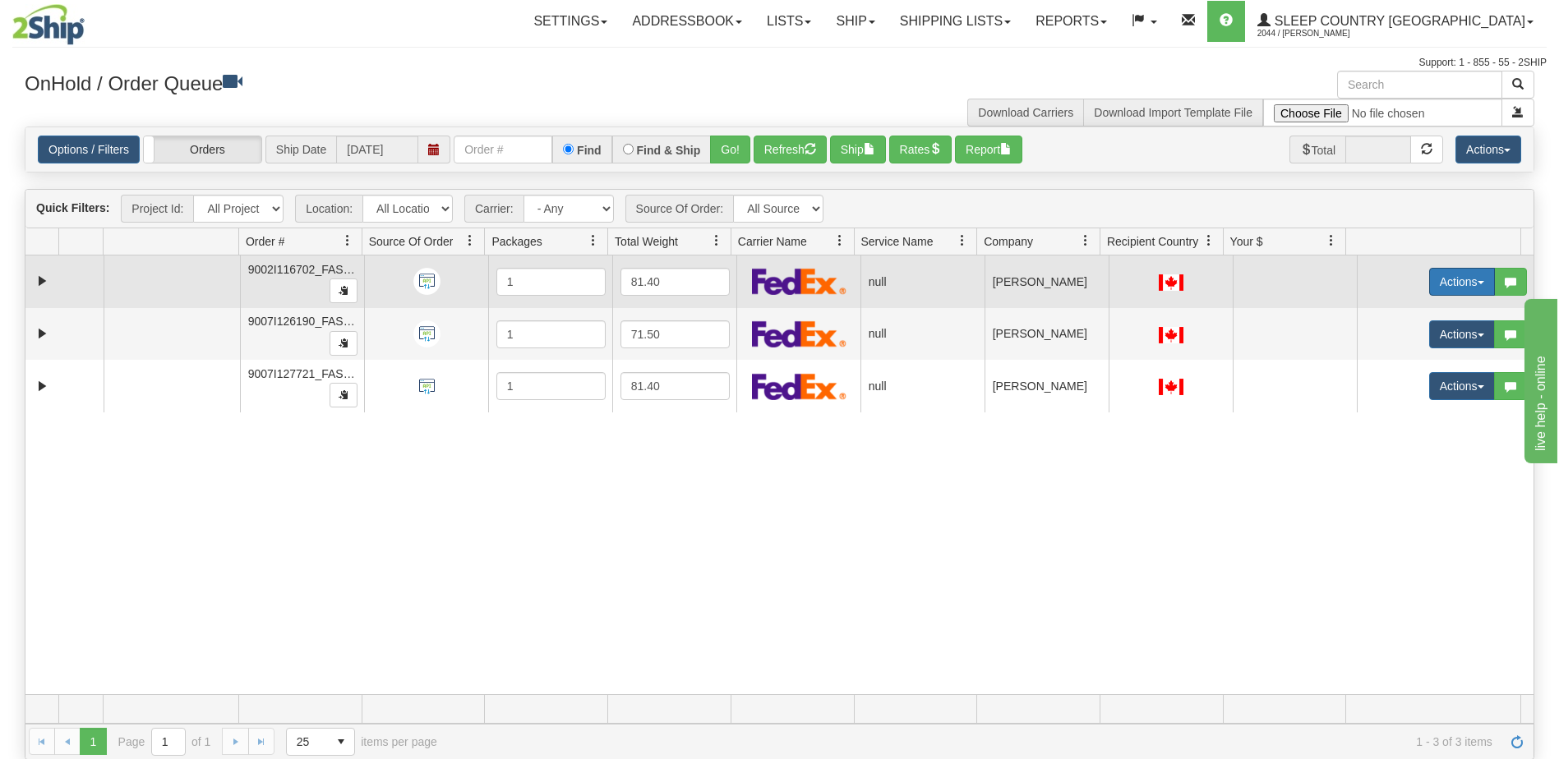
click at [1460, 281] on button "Actions" at bounding box center [1462, 282] width 66 height 28
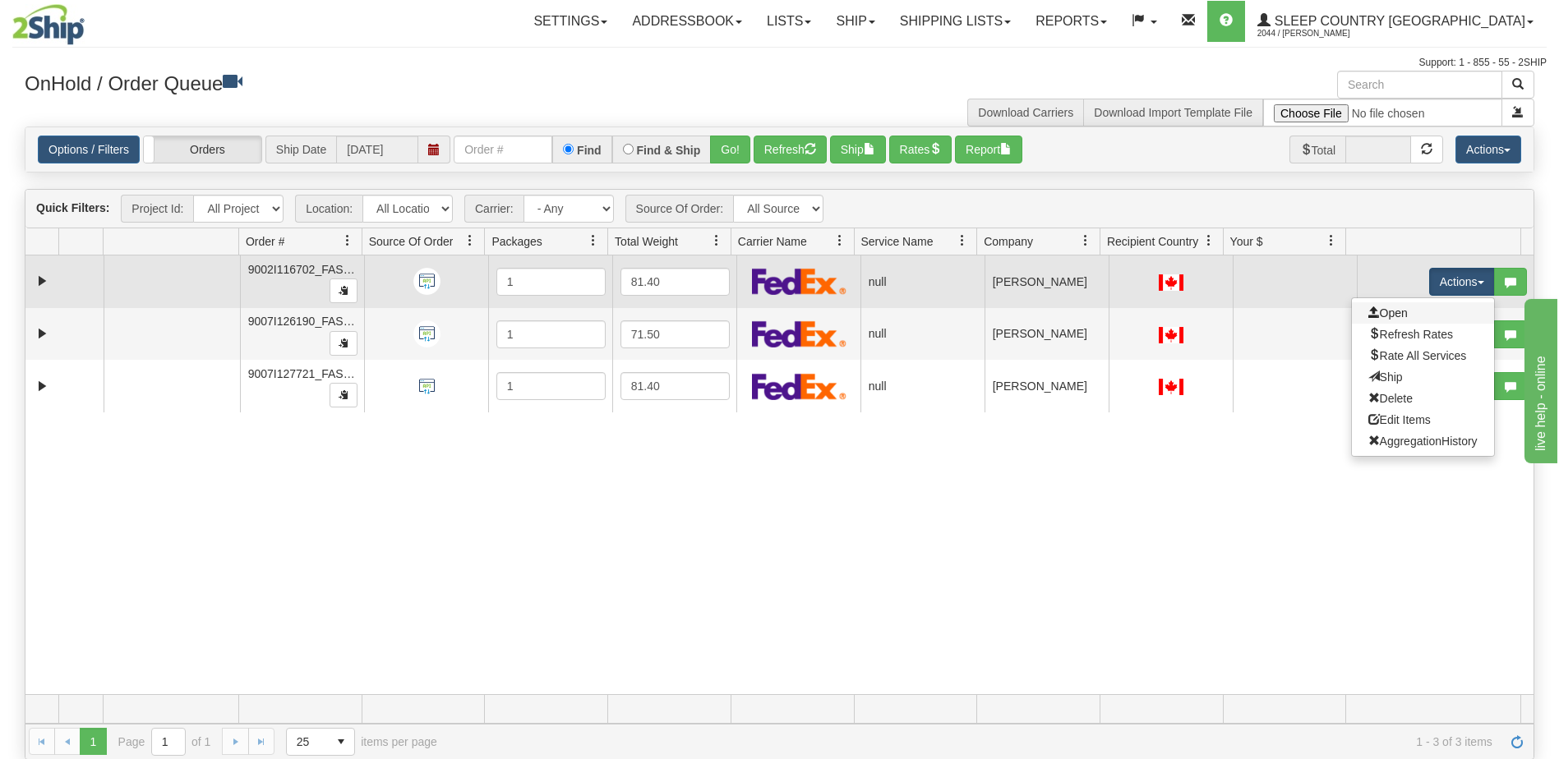
click at [1396, 311] on link "Open" at bounding box center [1423, 312] width 142 height 21
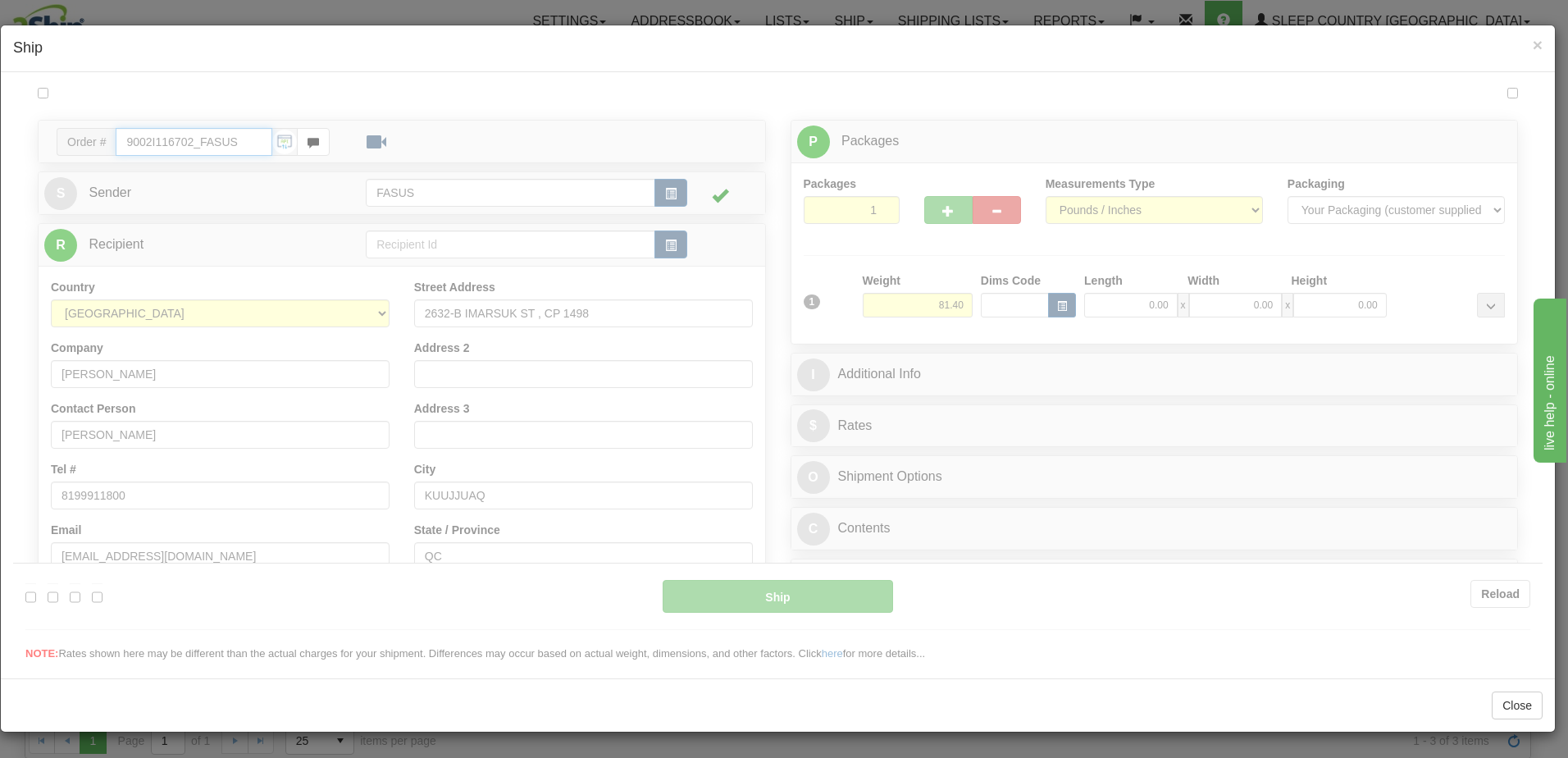
type input "07:29"
type input "16:00"
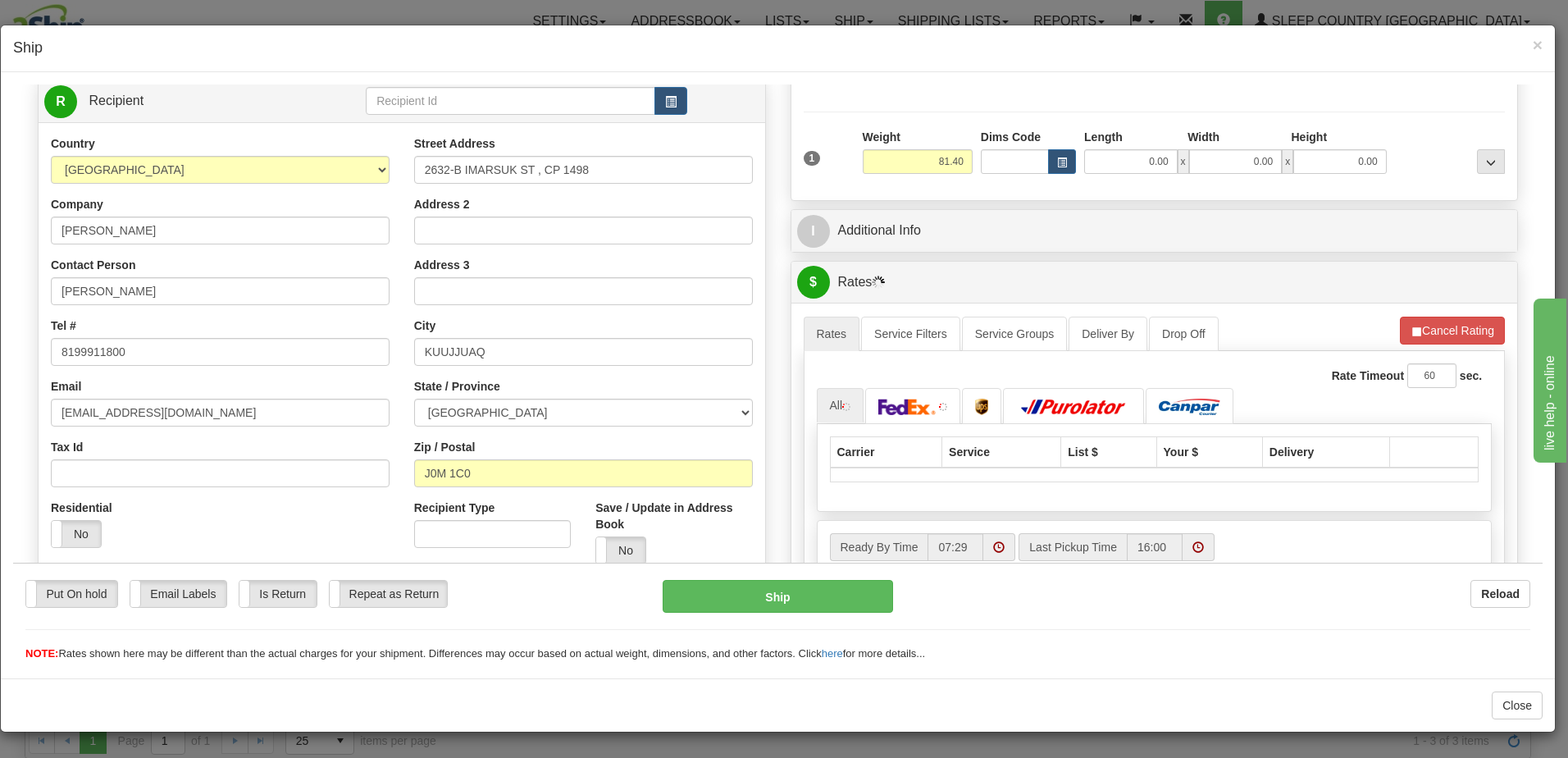
scroll to position [164, 0]
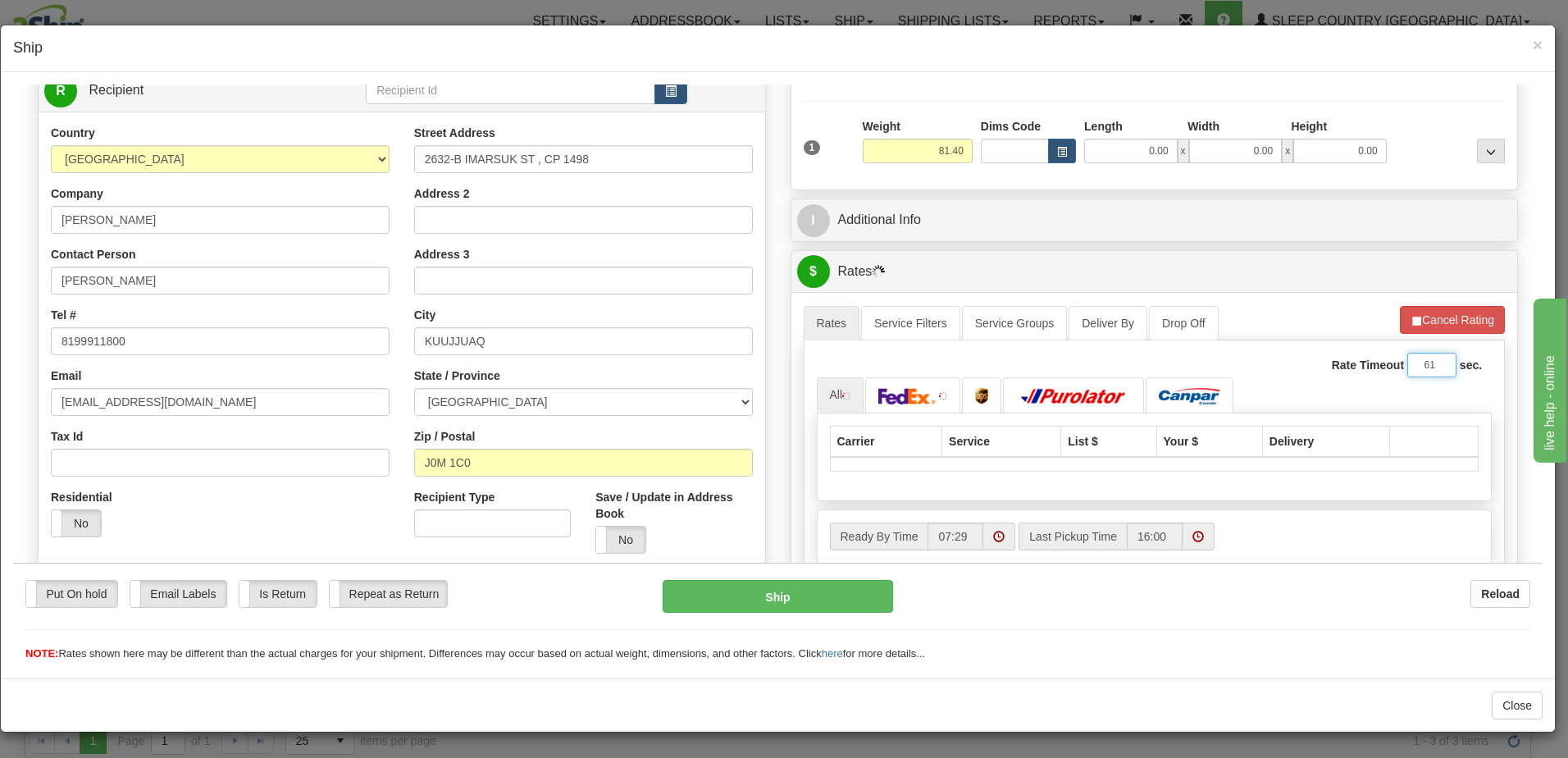
click at [1432, 362] on input "61" at bounding box center [1431, 365] width 49 height 25
click at [1428, 361] on input "62" at bounding box center [1431, 365] width 49 height 25
click at [1428, 361] on input "63" at bounding box center [1431, 365] width 49 height 25
click at [1428, 361] on input "67" at bounding box center [1431, 365] width 49 height 25
click at [1428, 361] on input "68" at bounding box center [1431, 365] width 49 height 25
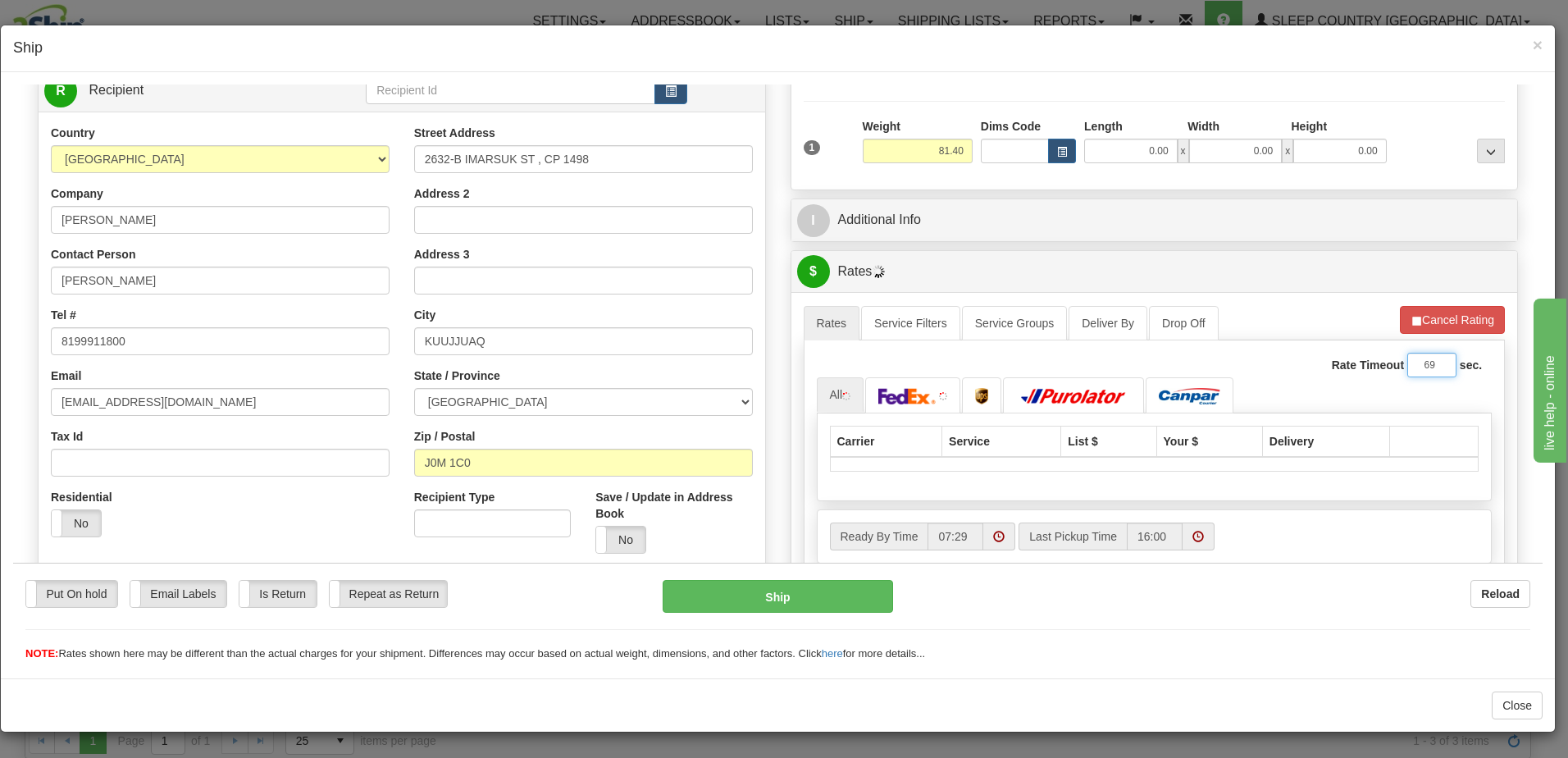
click at [1428, 361] on input "69" at bounding box center [1431, 365] width 49 height 25
click at [1428, 361] on input "70" at bounding box center [1431, 365] width 49 height 25
click at [1428, 361] on input "71" at bounding box center [1431, 365] width 49 height 25
click at [1428, 361] on input "74" at bounding box center [1431, 365] width 49 height 25
click at [1428, 361] on input "75" at bounding box center [1431, 365] width 49 height 25
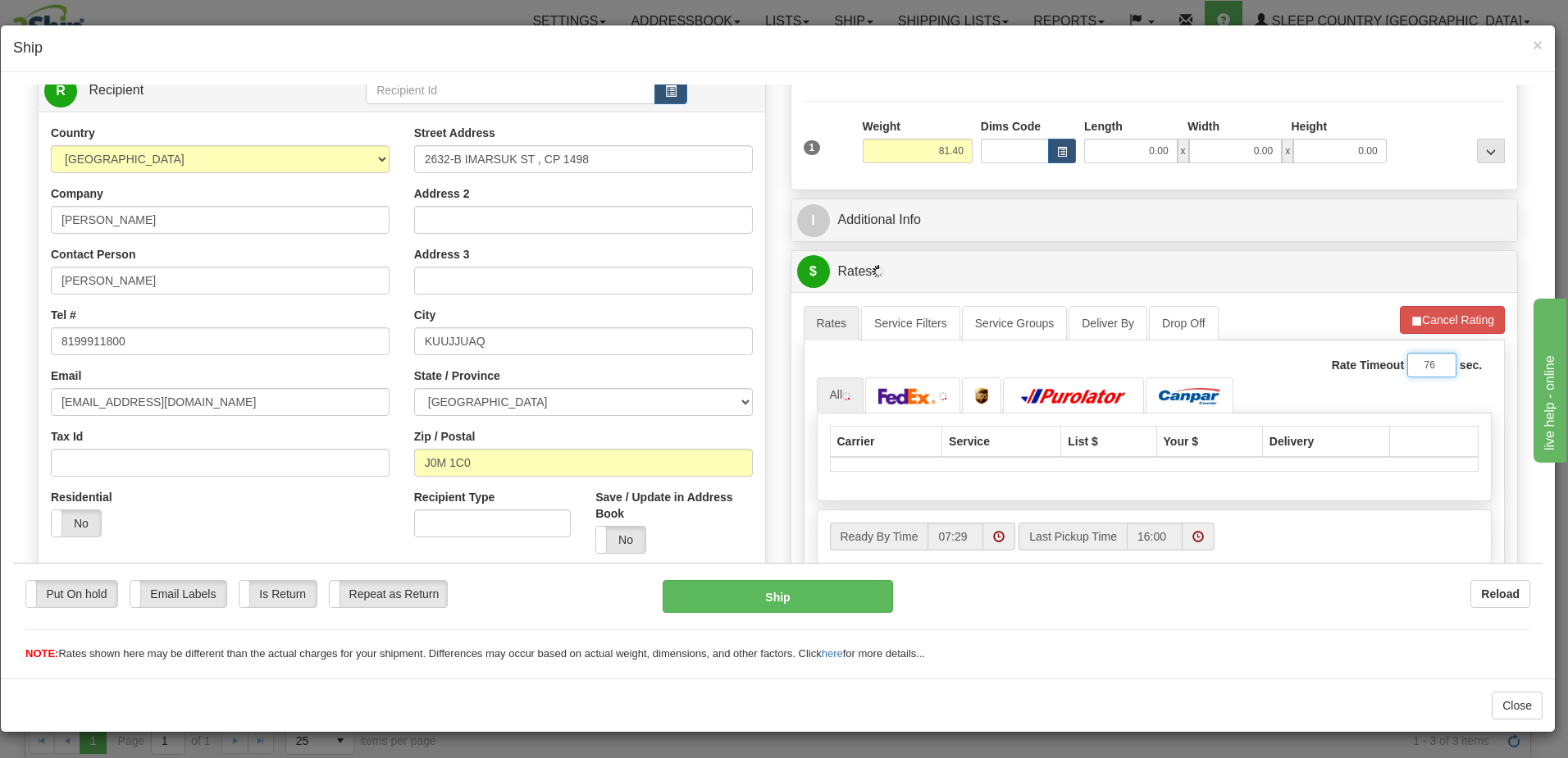
click at [1428, 361] on input "76" at bounding box center [1431, 365] width 49 height 25
click at [1428, 361] on input "77" at bounding box center [1431, 365] width 49 height 25
click at [1428, 361] on input "78" at bounding box center [1431, 365] width 49 height 25
click at [1428, 361] on input "79" at bounding box center [1431, 365] width 49 height 25
type input "80"
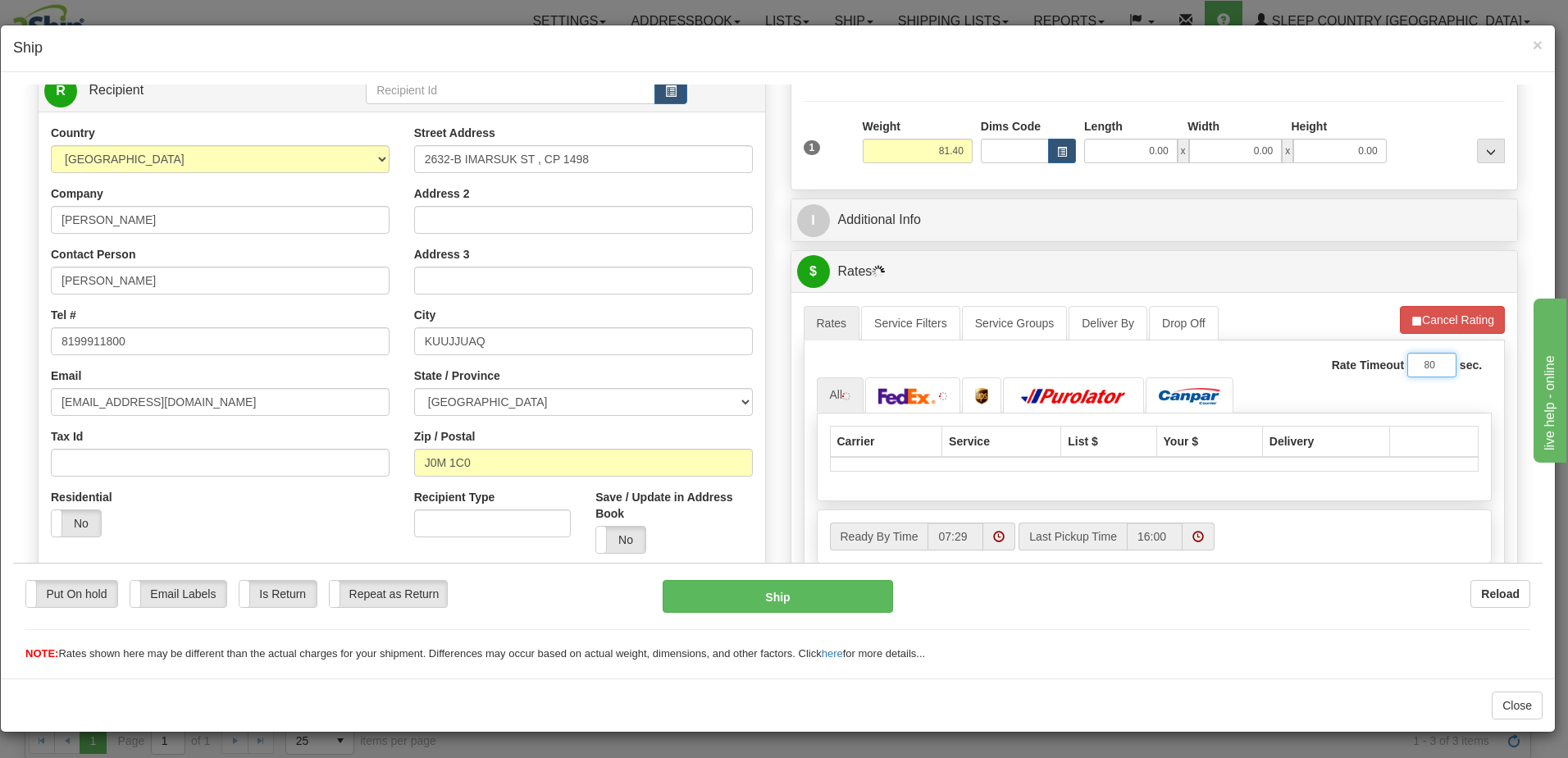
click at [1428, 361] on input "80" at bounding box center [1431, 365] width 49 height 25
click at [982, 388] on img at bounding box center [982, 395] width 14 height 16
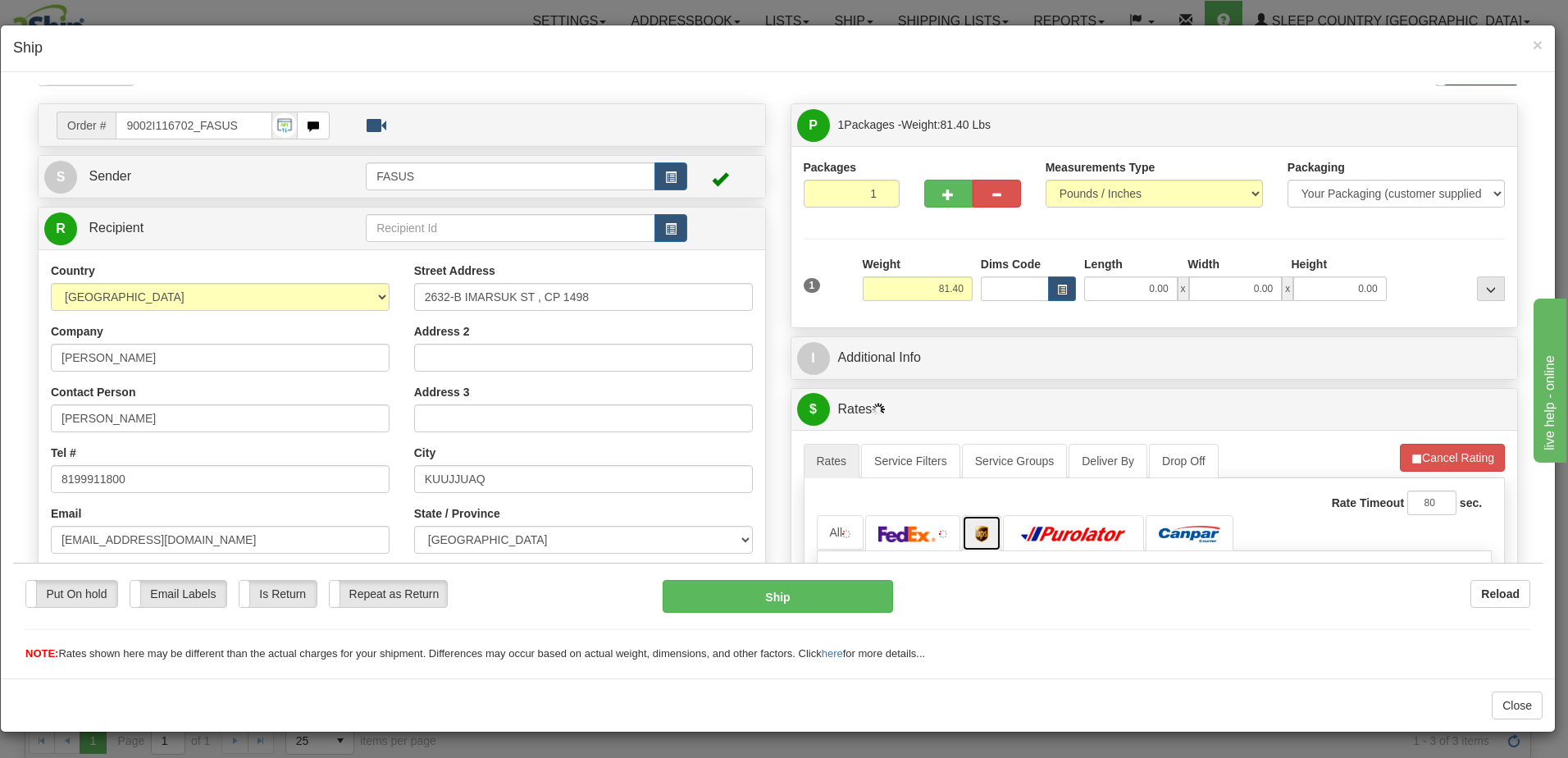
scroll to position [0, 0]
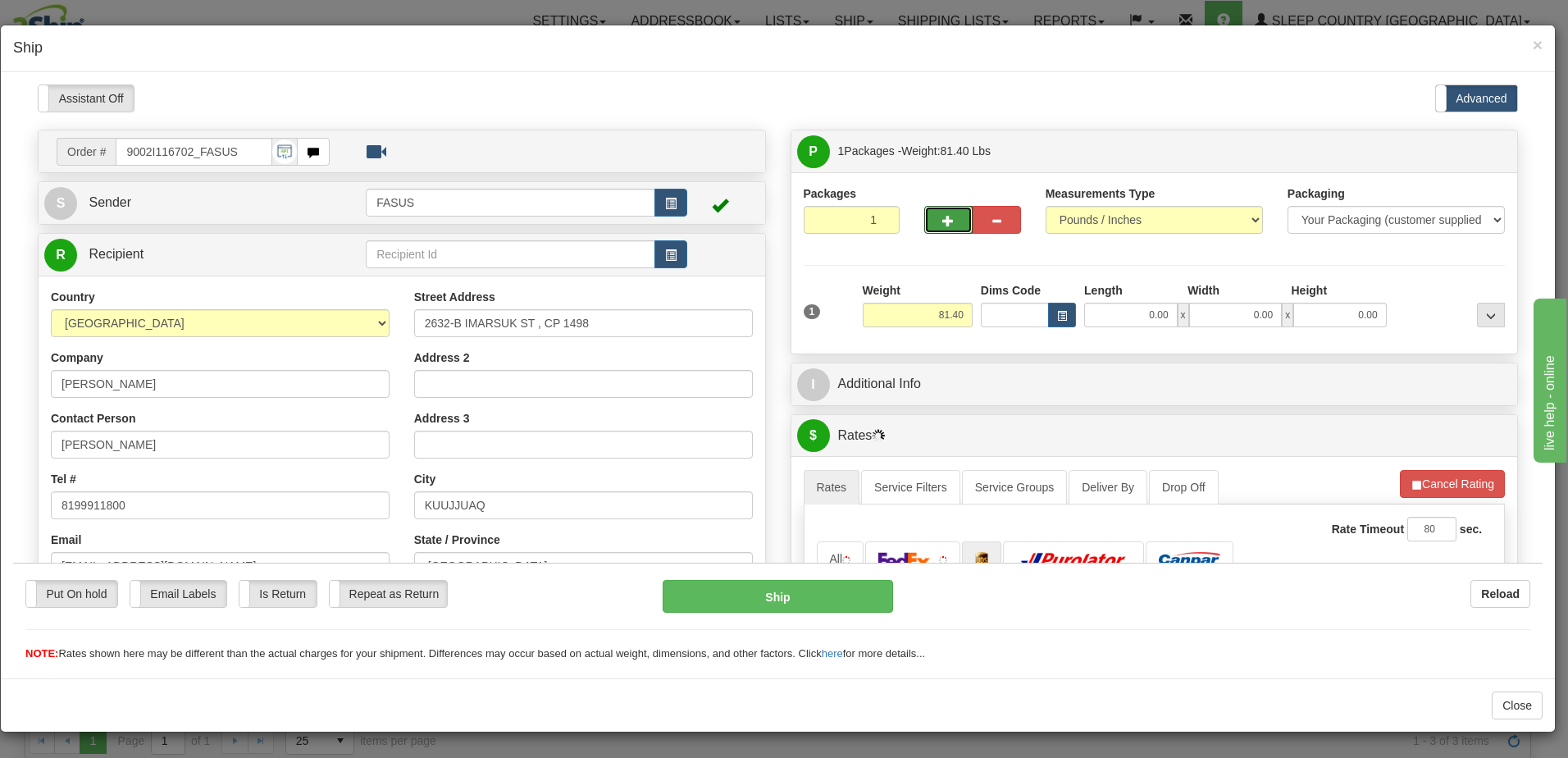
click at [943, 221] on span "button" at bounding box center [948, 220] width 12 height 11
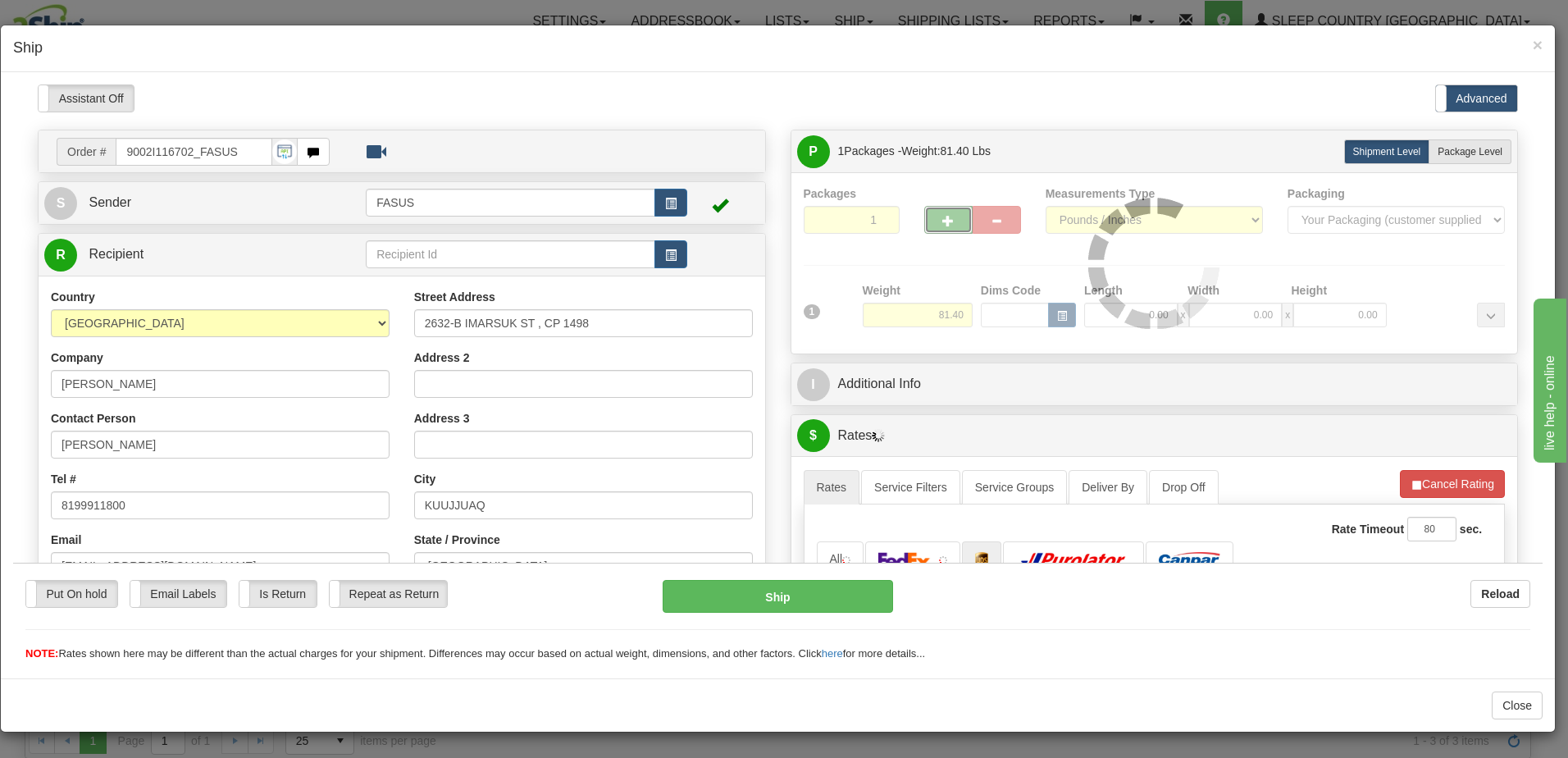
type input "2"
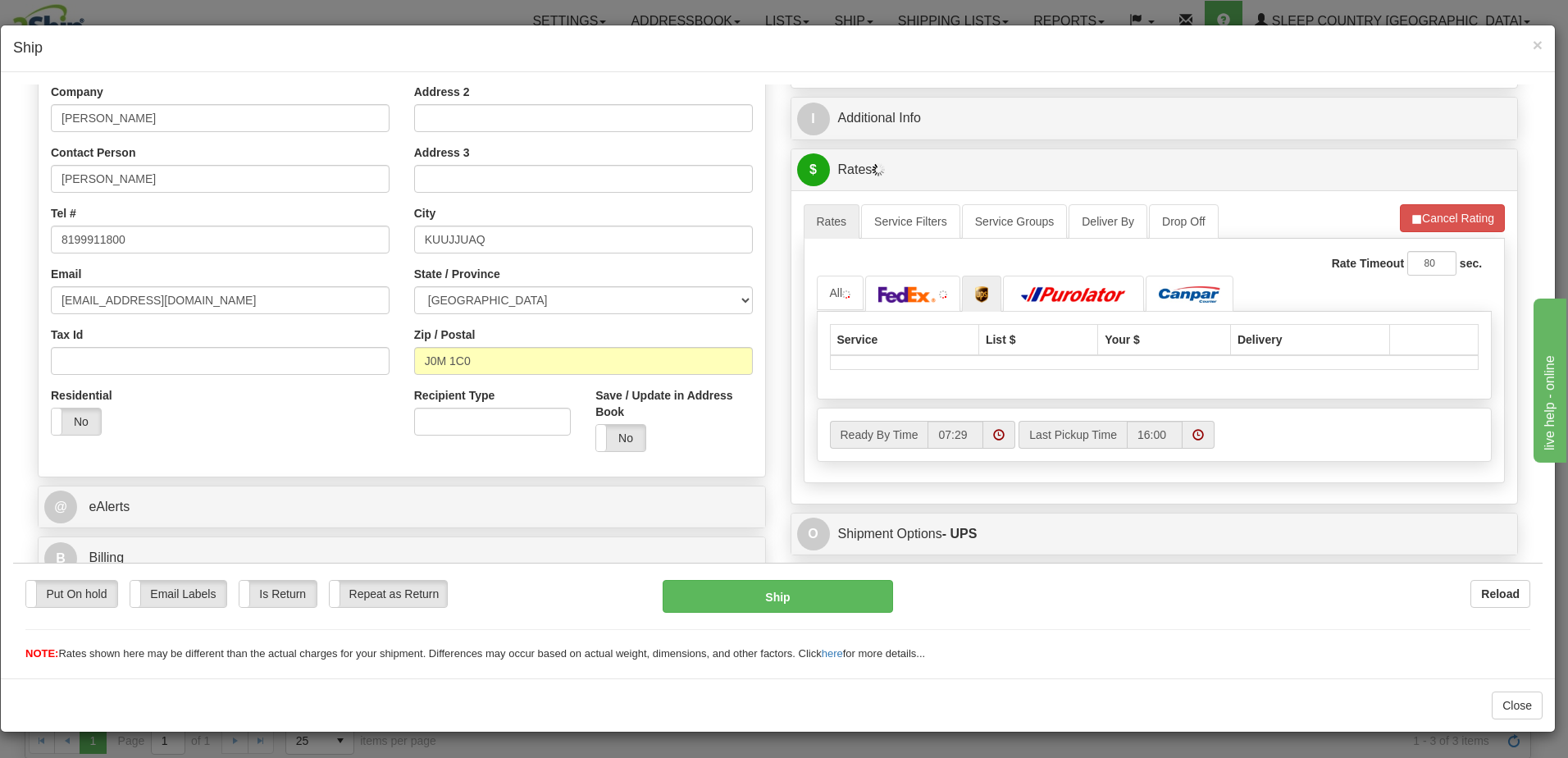
scroll to position [329, 0]
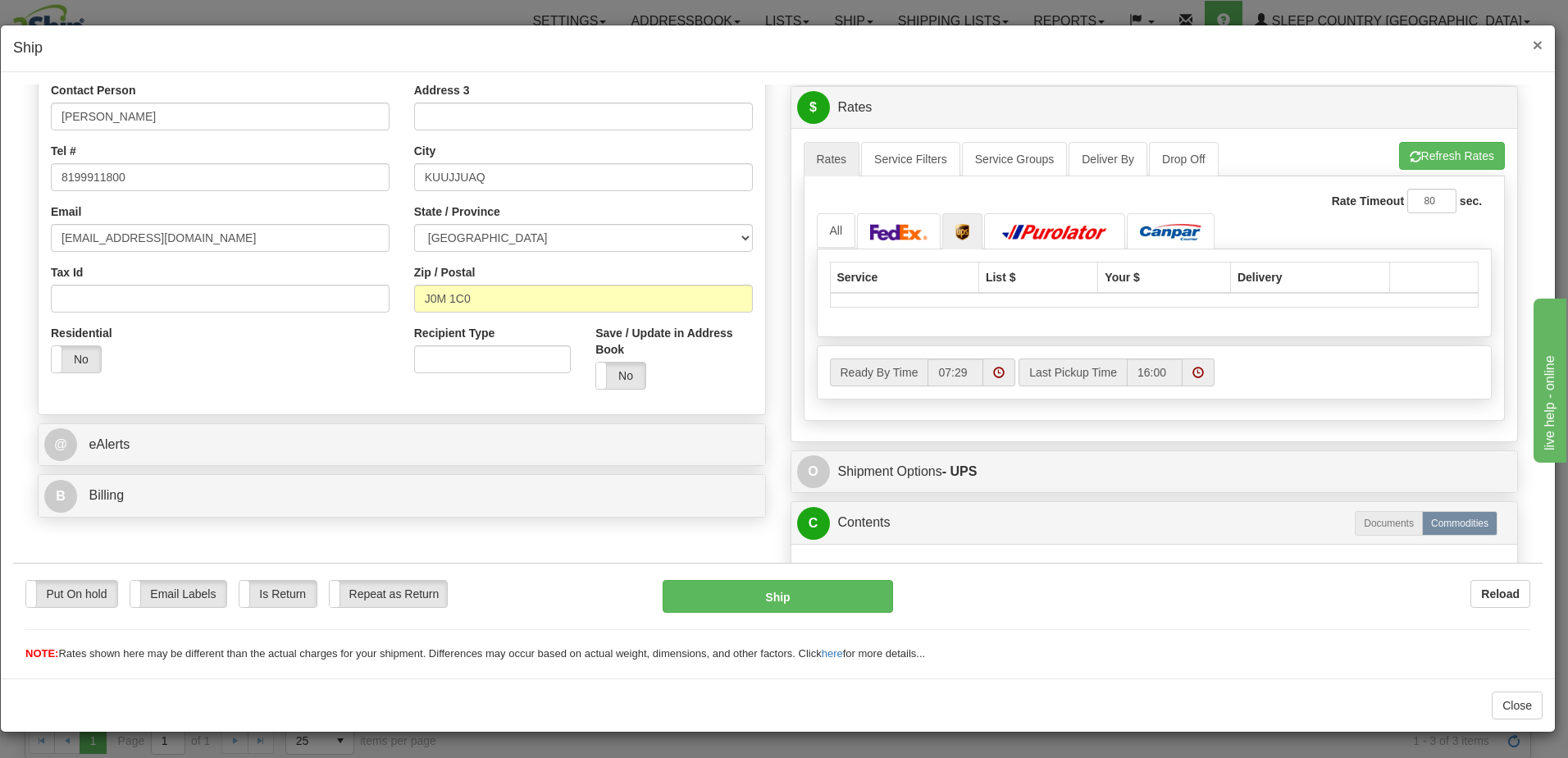
click at [1537, 41] on span "×" at bounding box center [1538, 44] width 10 height 19
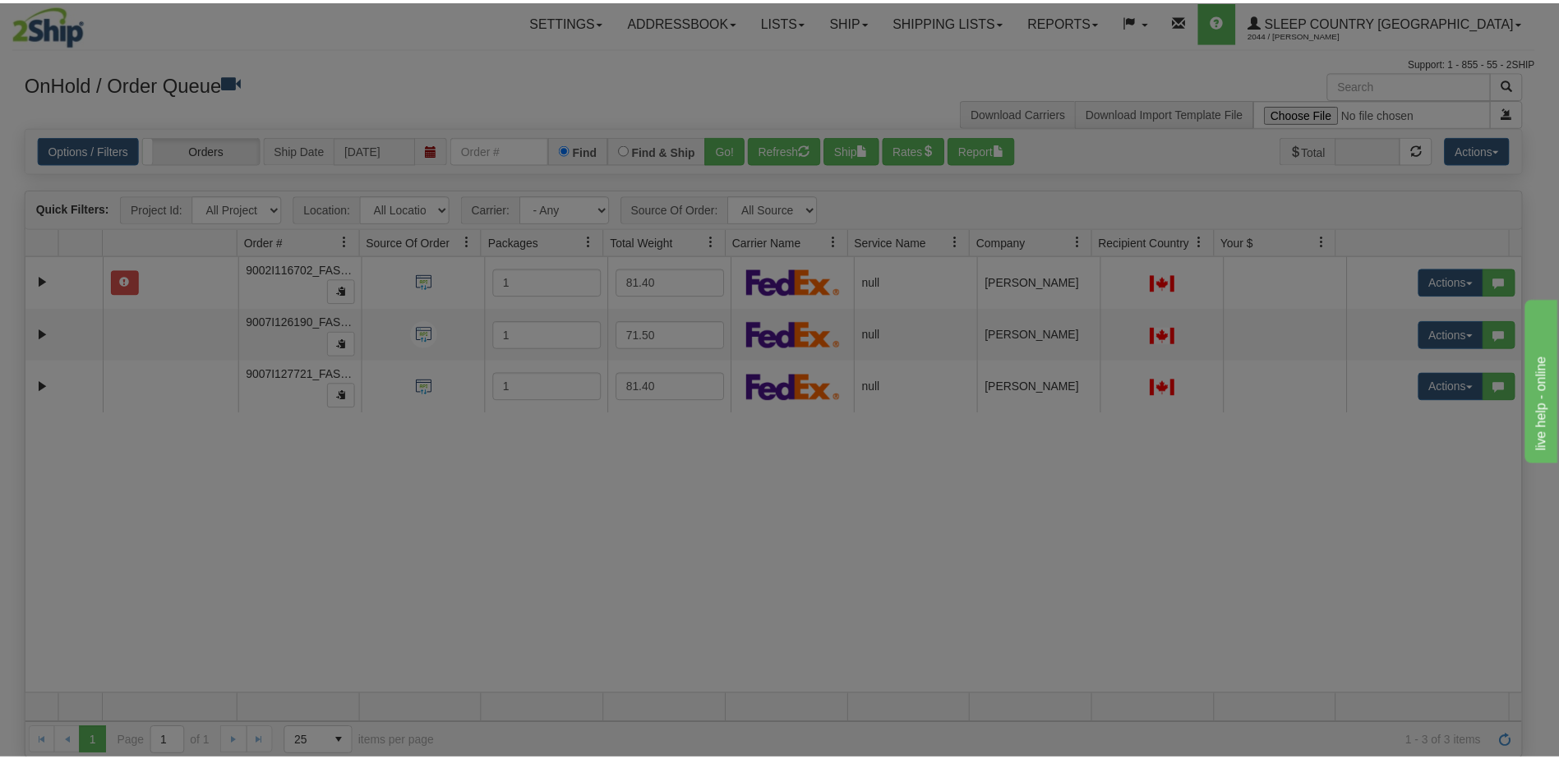
scroll to position [0, 0]
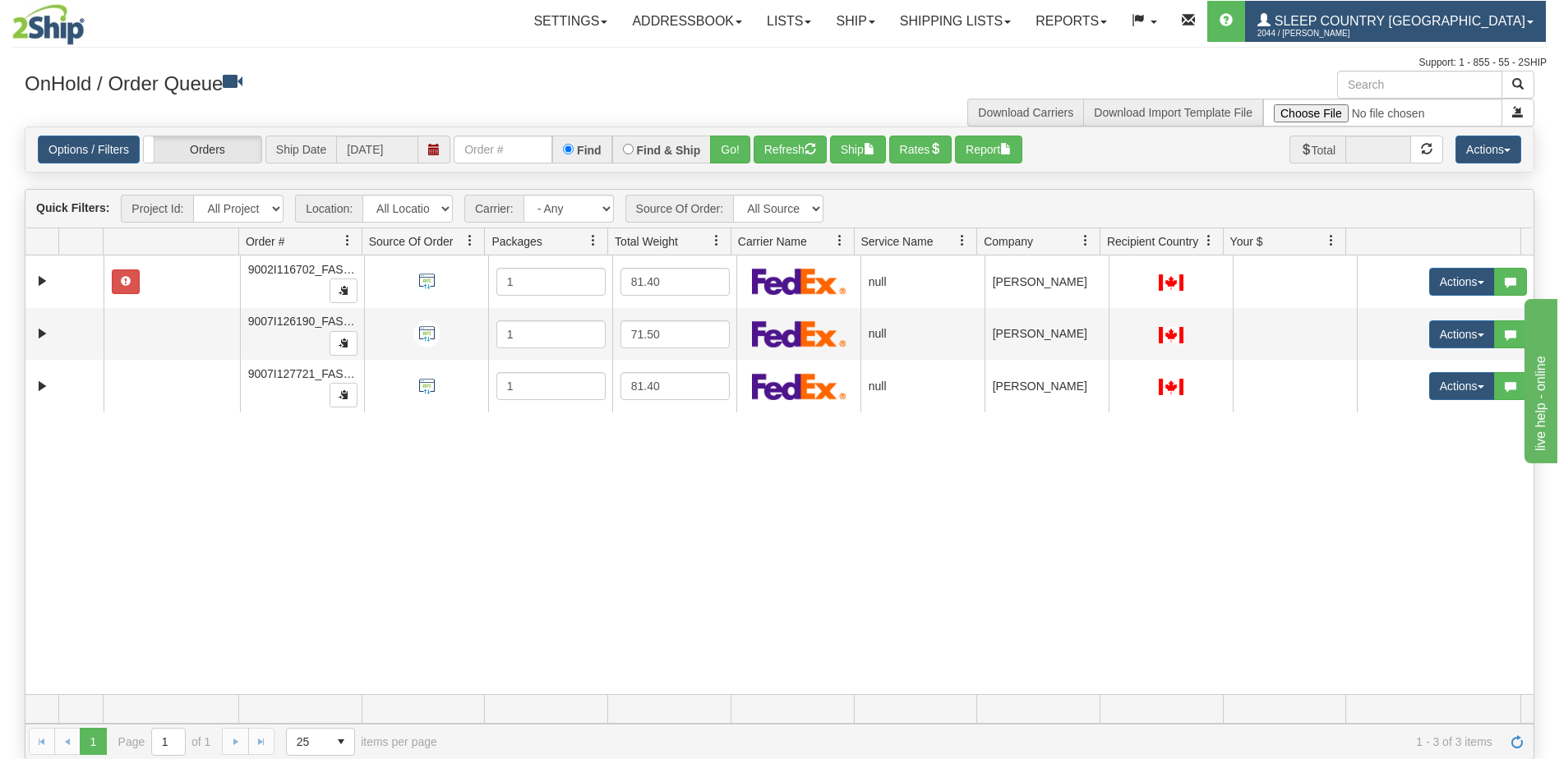
click at [1390, 21] on span "Sleep Country [GEOGRAPHIC_DATA]" at bounding box center [1398, 21] width 255 height 14
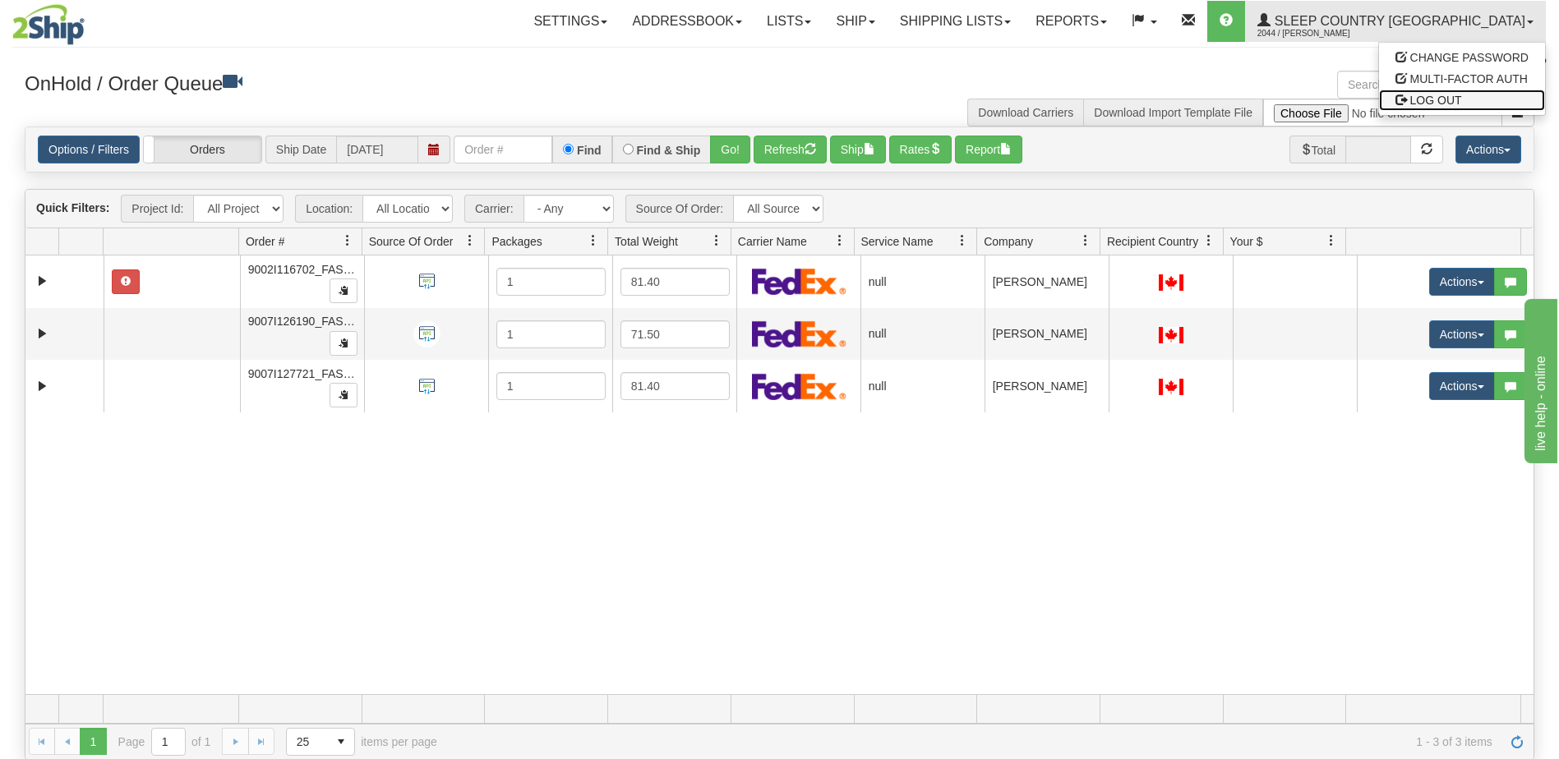
click at [1444, 99] on span "LOG OUT" at bounding box center [1436, 100] width 52 height 13
